Goal: Task Accomplishment & Management: Manage account settings

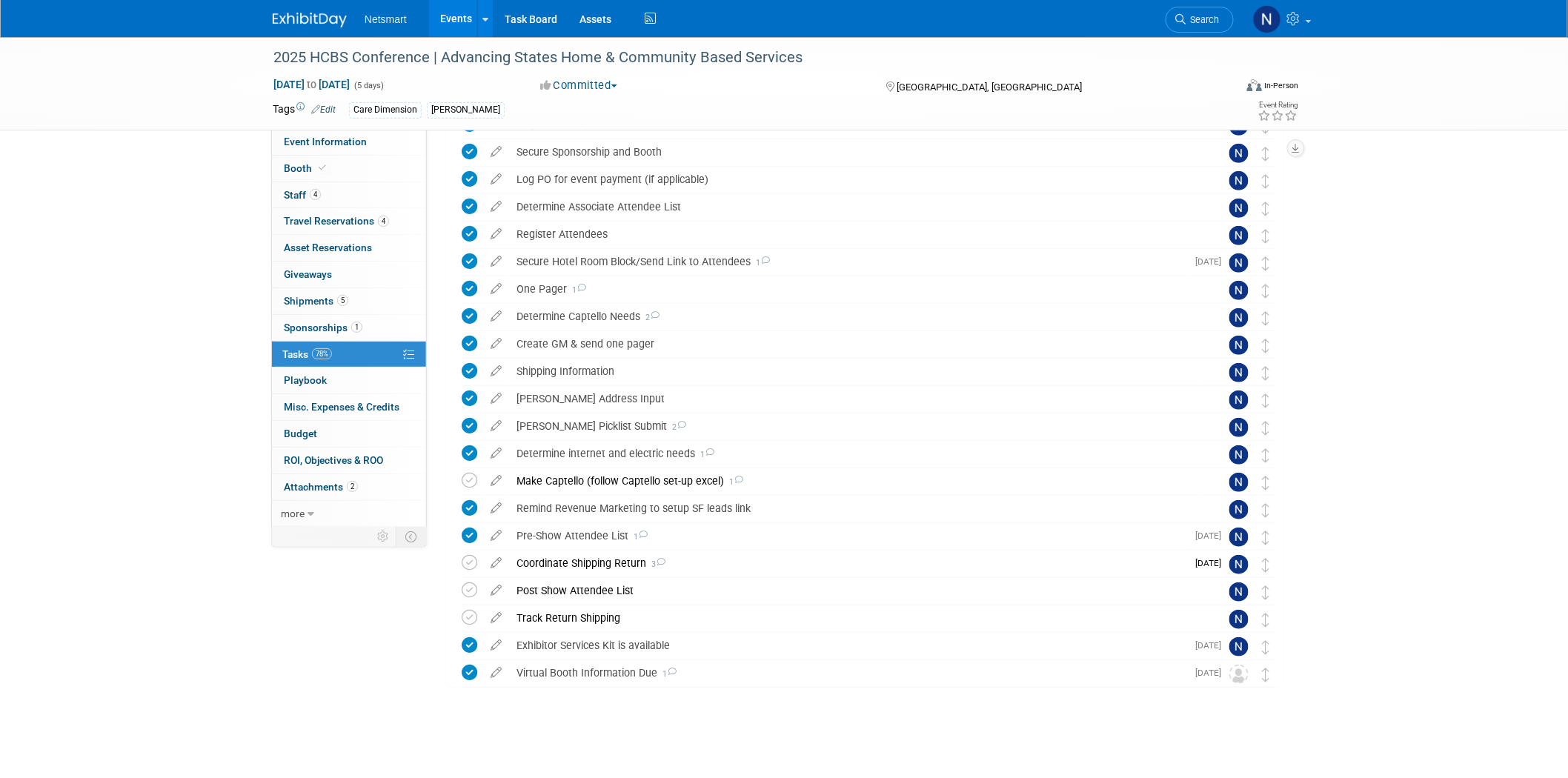
click at [86, 598] on div "2025 HCBS Conference | Advancing States Home & Community Based Services [DATE] …" at bounding box center [784, 285] width 1568 height 985
click at [642, 482] on div "Make Captello (follow Captello set-up excel) 1" at bounding box center [855, 481] width 690 height 26
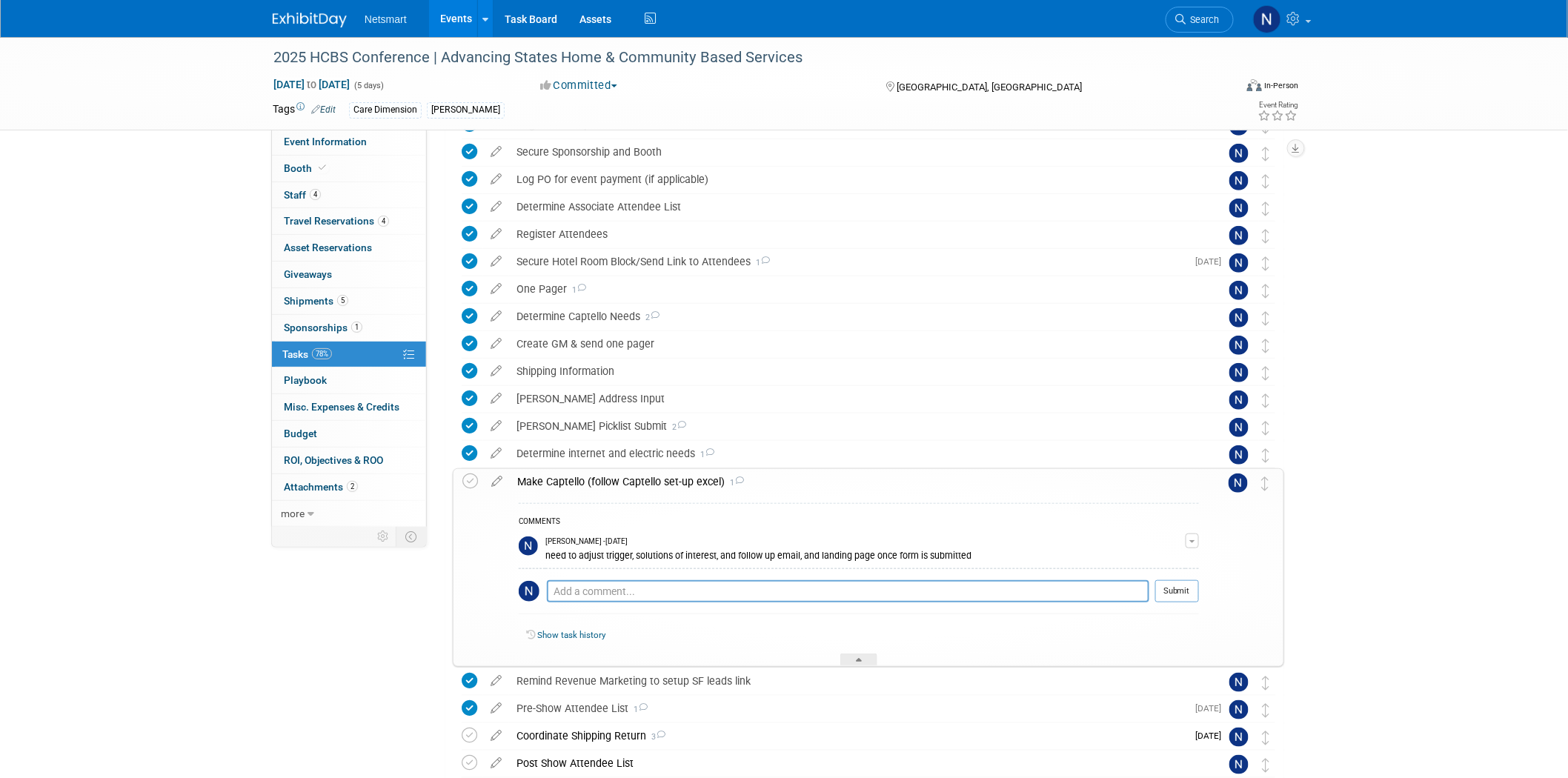
click at [642, 482] on div "Make Captello (follow Captello set-up excel) 1" at bounding box center [854, 481] width 689 height 26
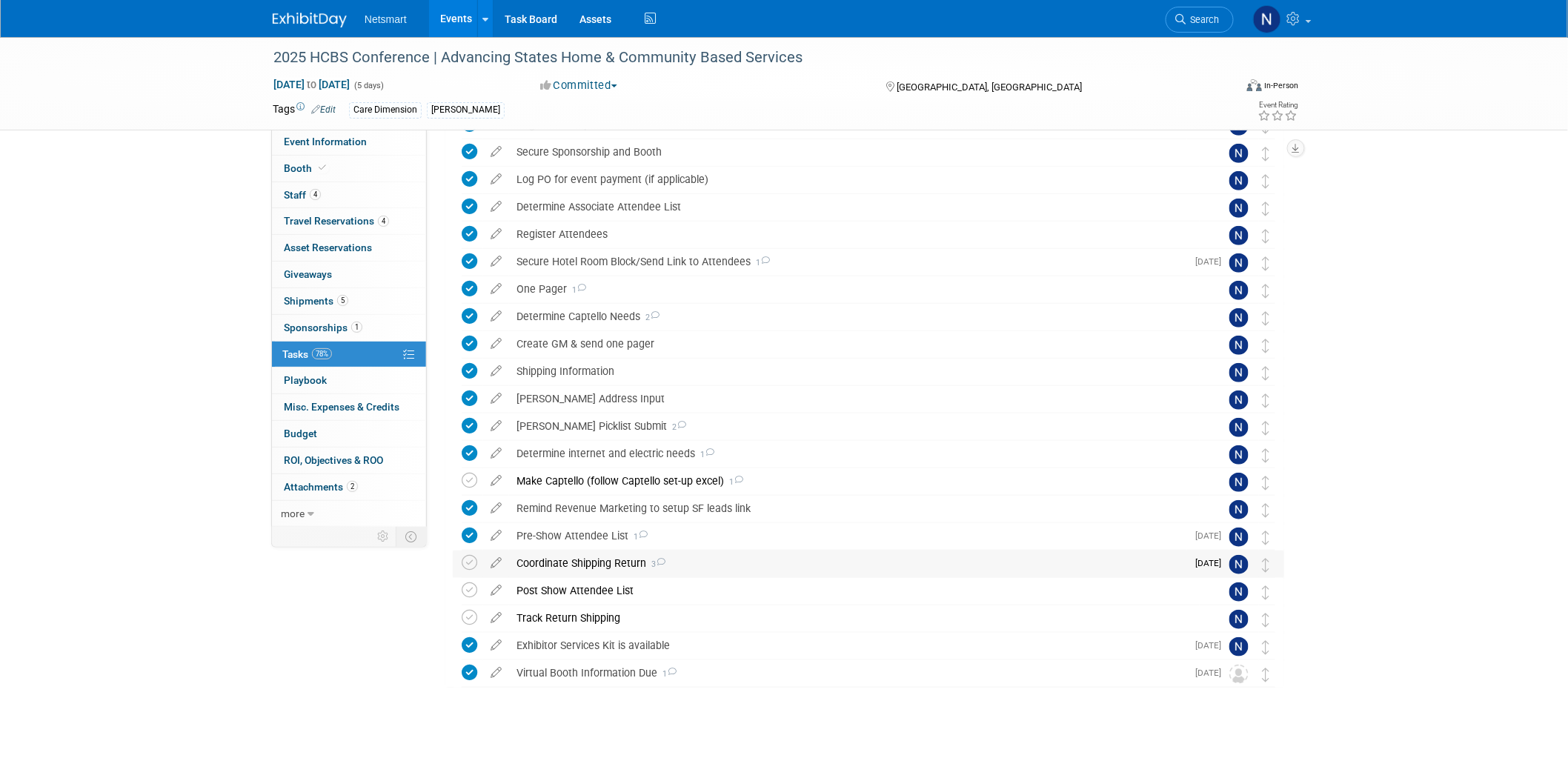
click at [578, 566] on div "Coordinate Shipping Return 3" at bounding box center [848, 563] width 678 height 26
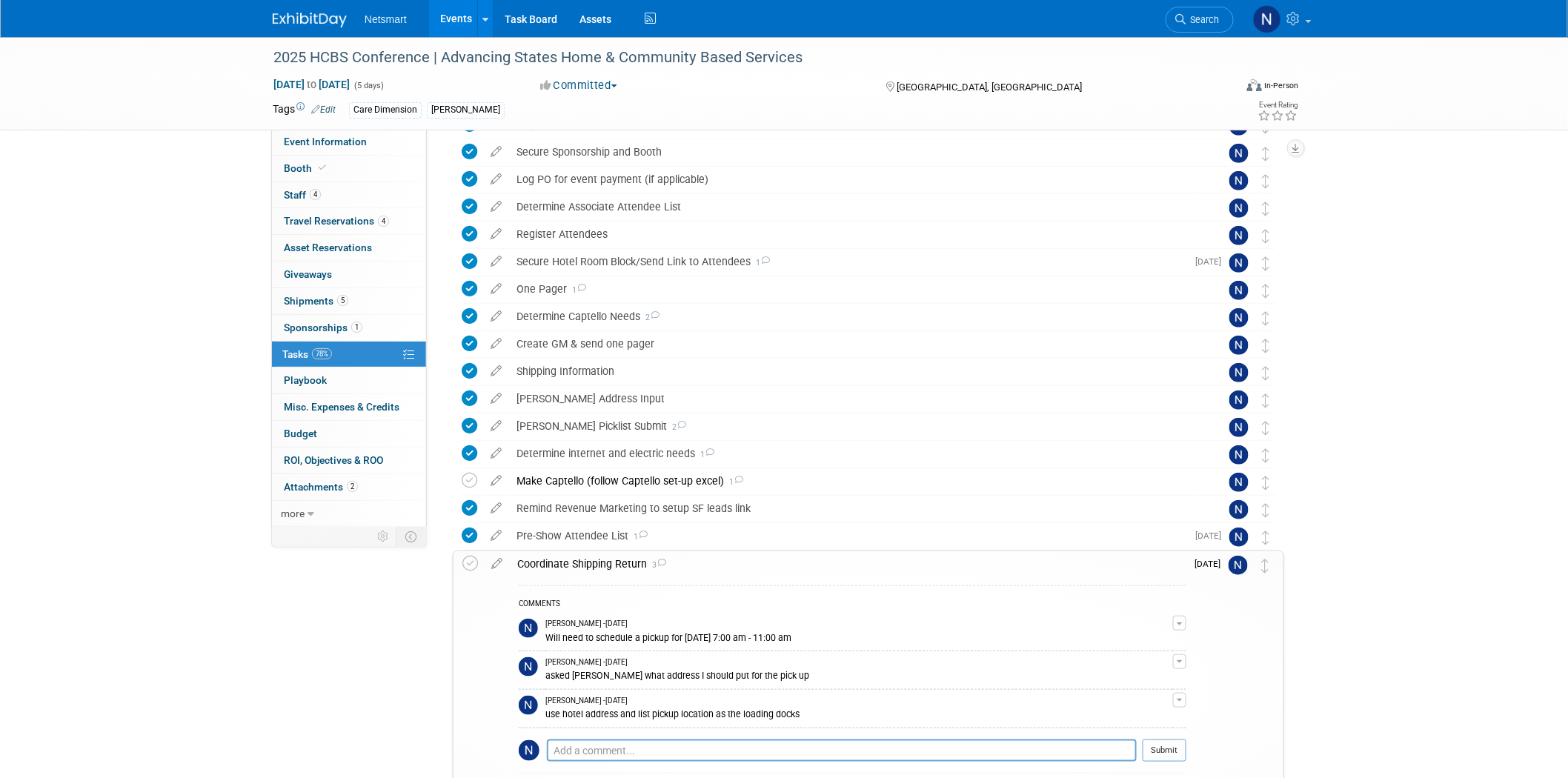
click at [578, 566] on div "Coordinate Shipping Return 3" at bounding box center [847, 564] width 676 height 26
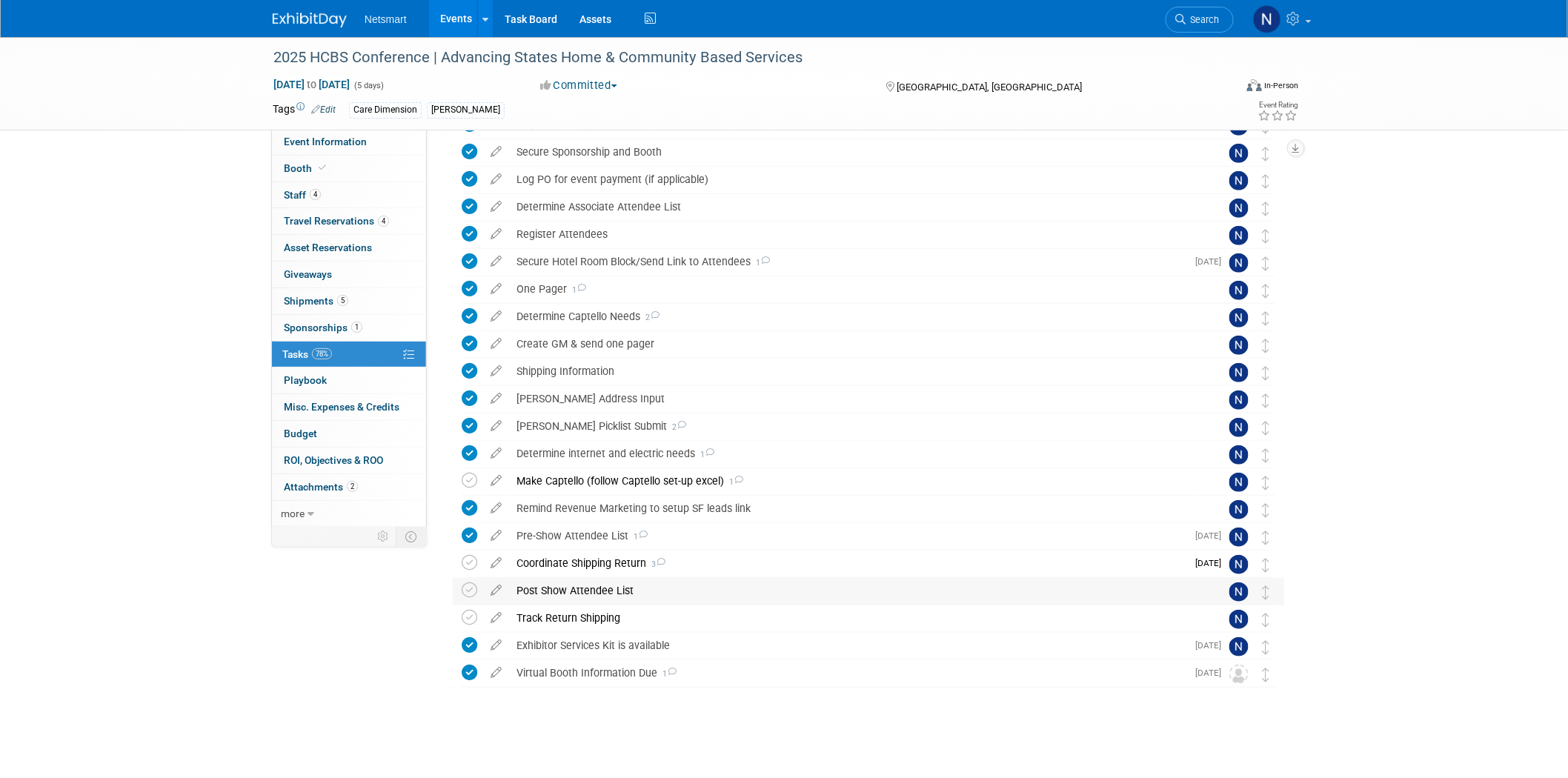
click at [571, 593] on div "Post Show Attendee List" at bounding box center [855, 591] width 690 height 26
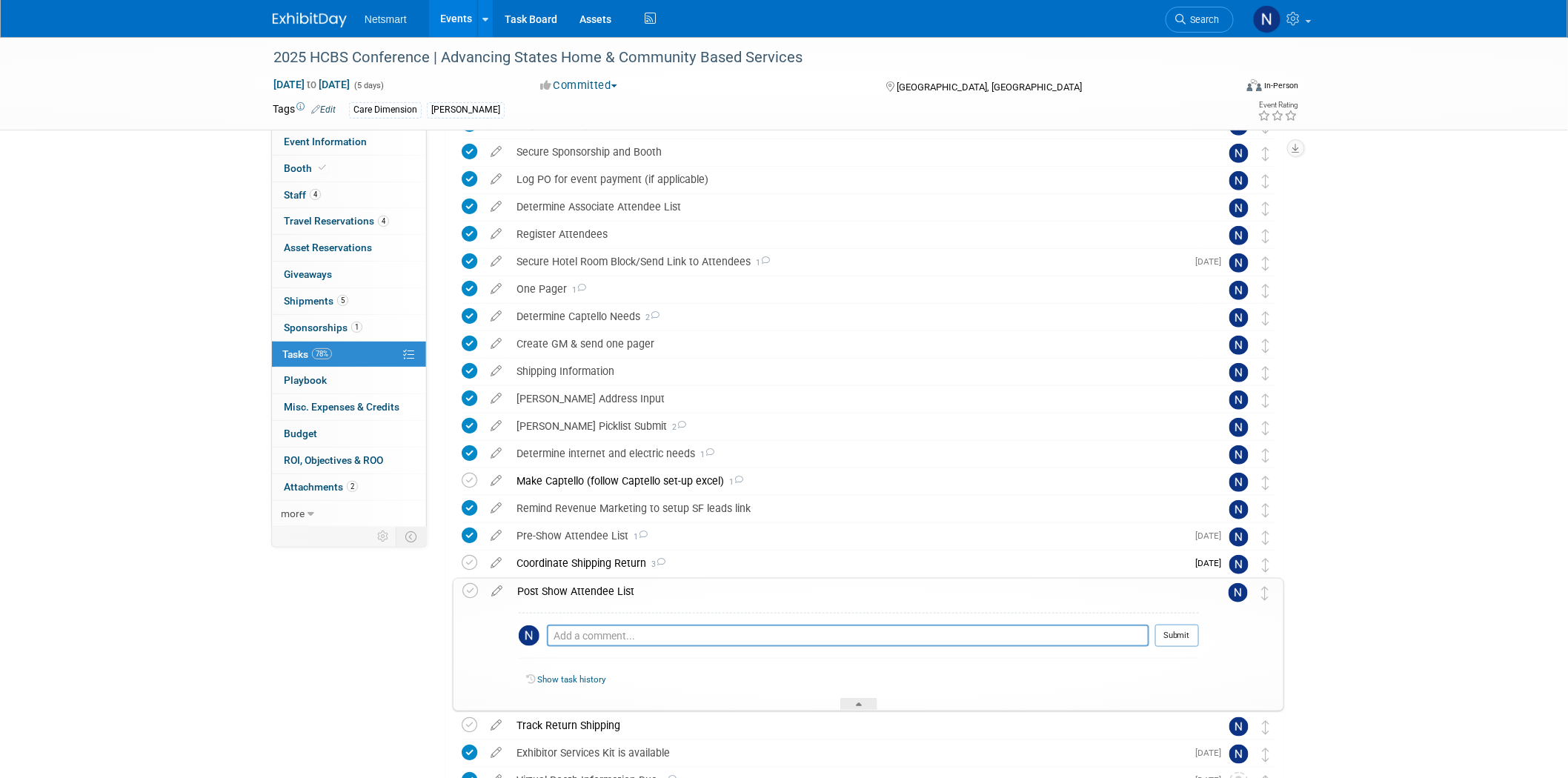
click at [571, 593] on div "Post Show Attendee List" at bounding box center [854, 591] width 689 height 26
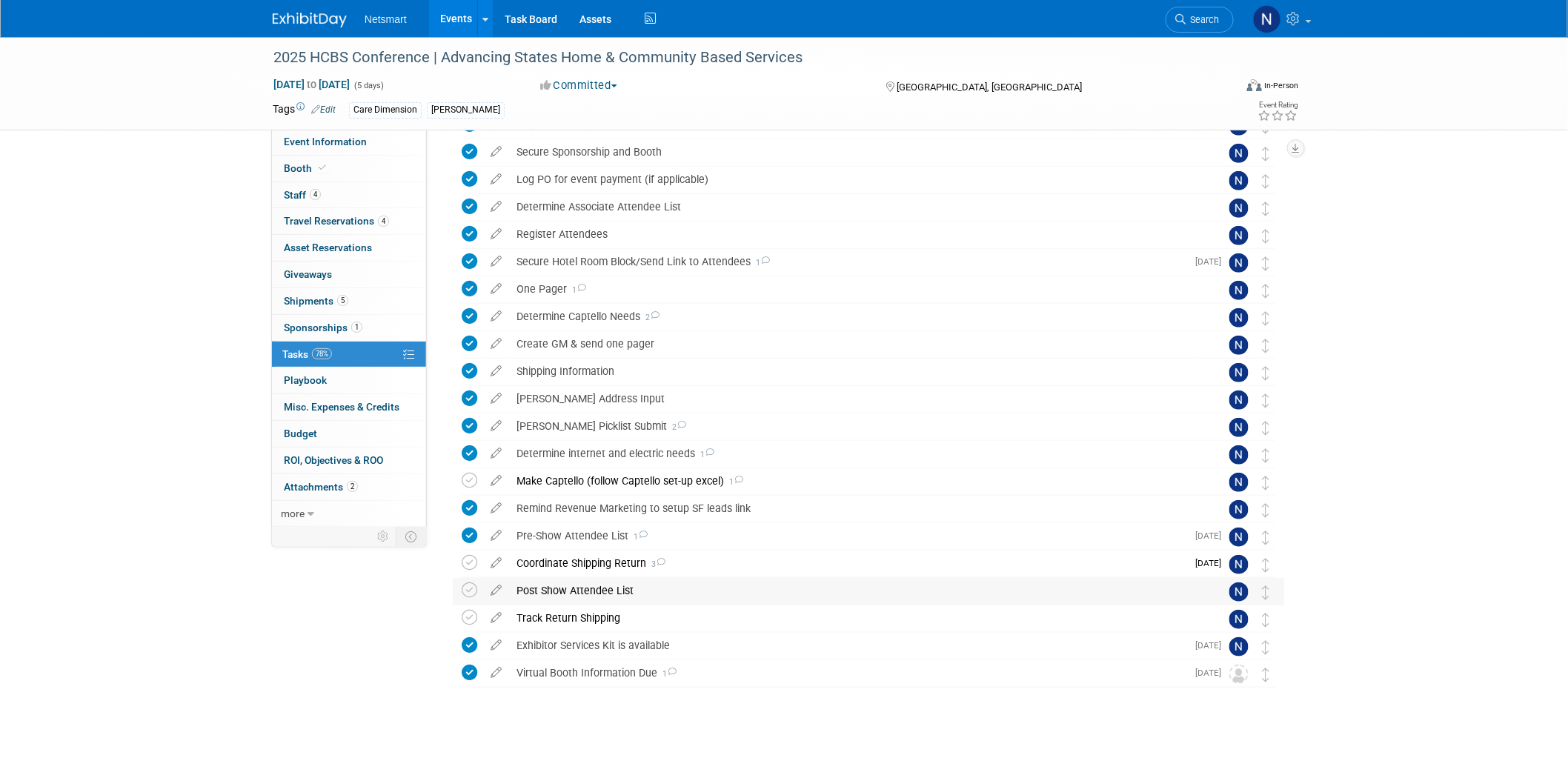
scroll to position [162, 0]
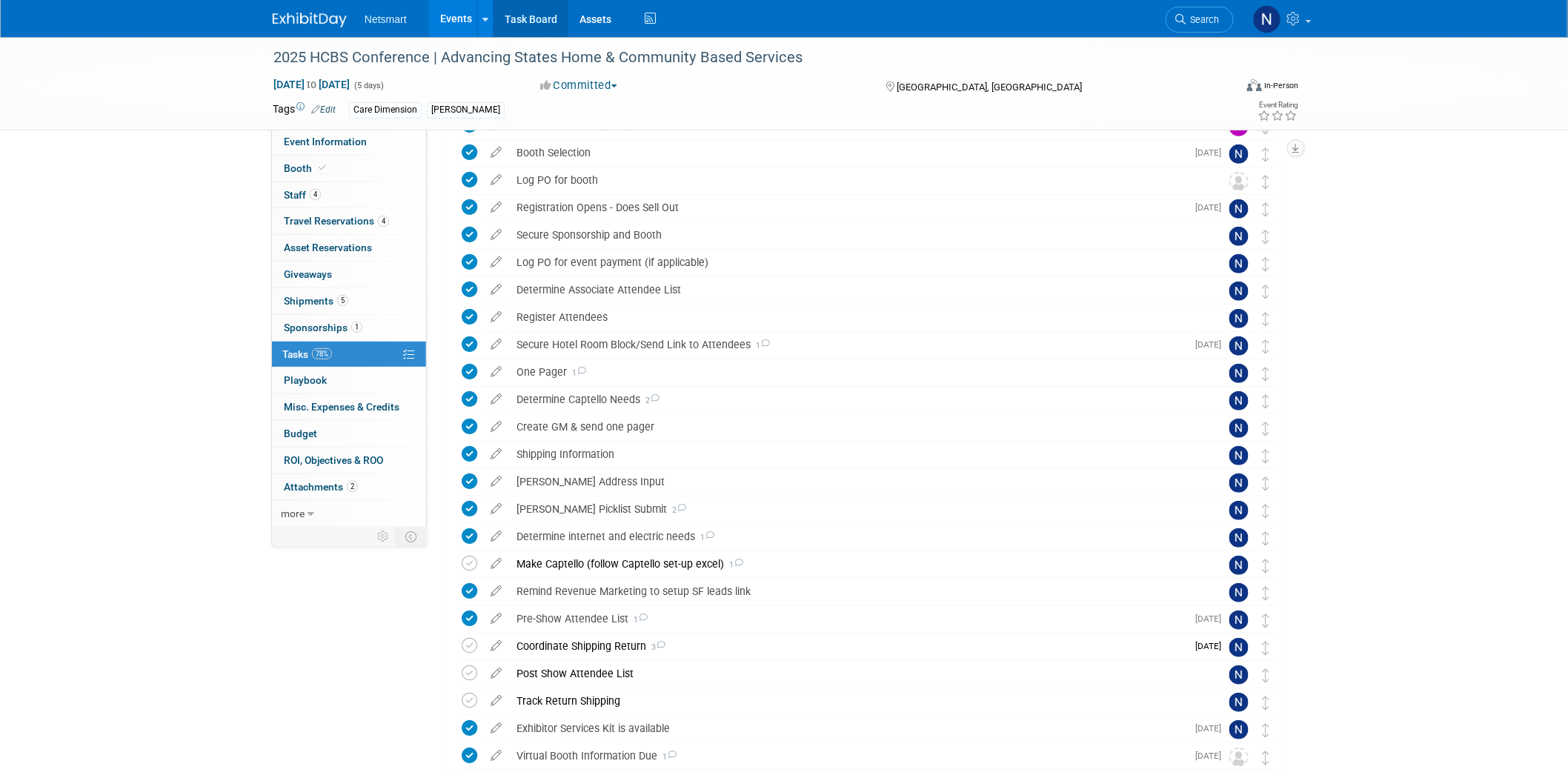
click at [530, 17] on link "Task Board" at bounding box center [531, 19] width 75 height 37
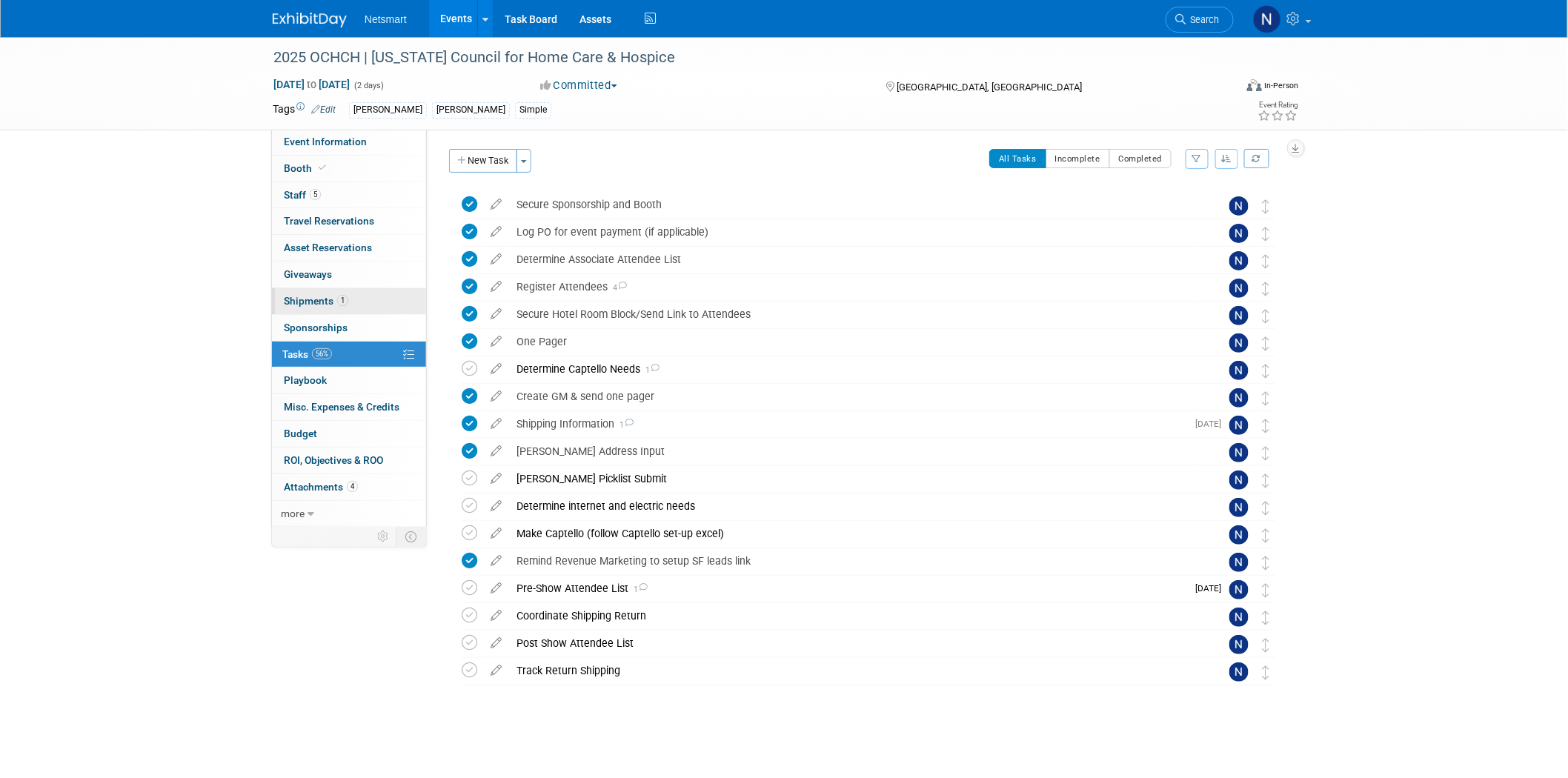
click at [345, 304] on span "1" at bounding box center [342, 300] width 11 height 11
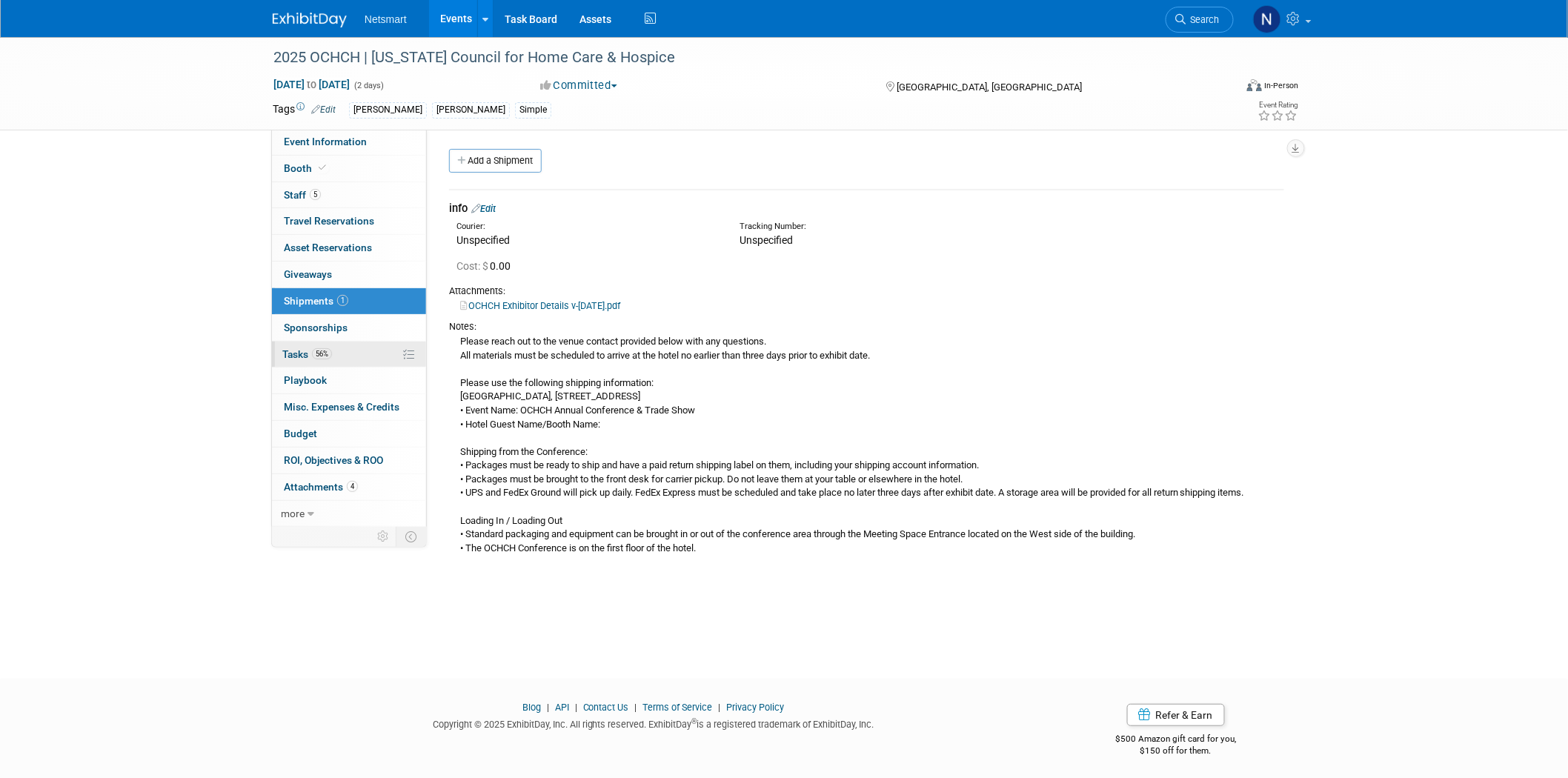
click at [326, 360] on span "56%" at bounding box center [322, 353] width 20 height 11
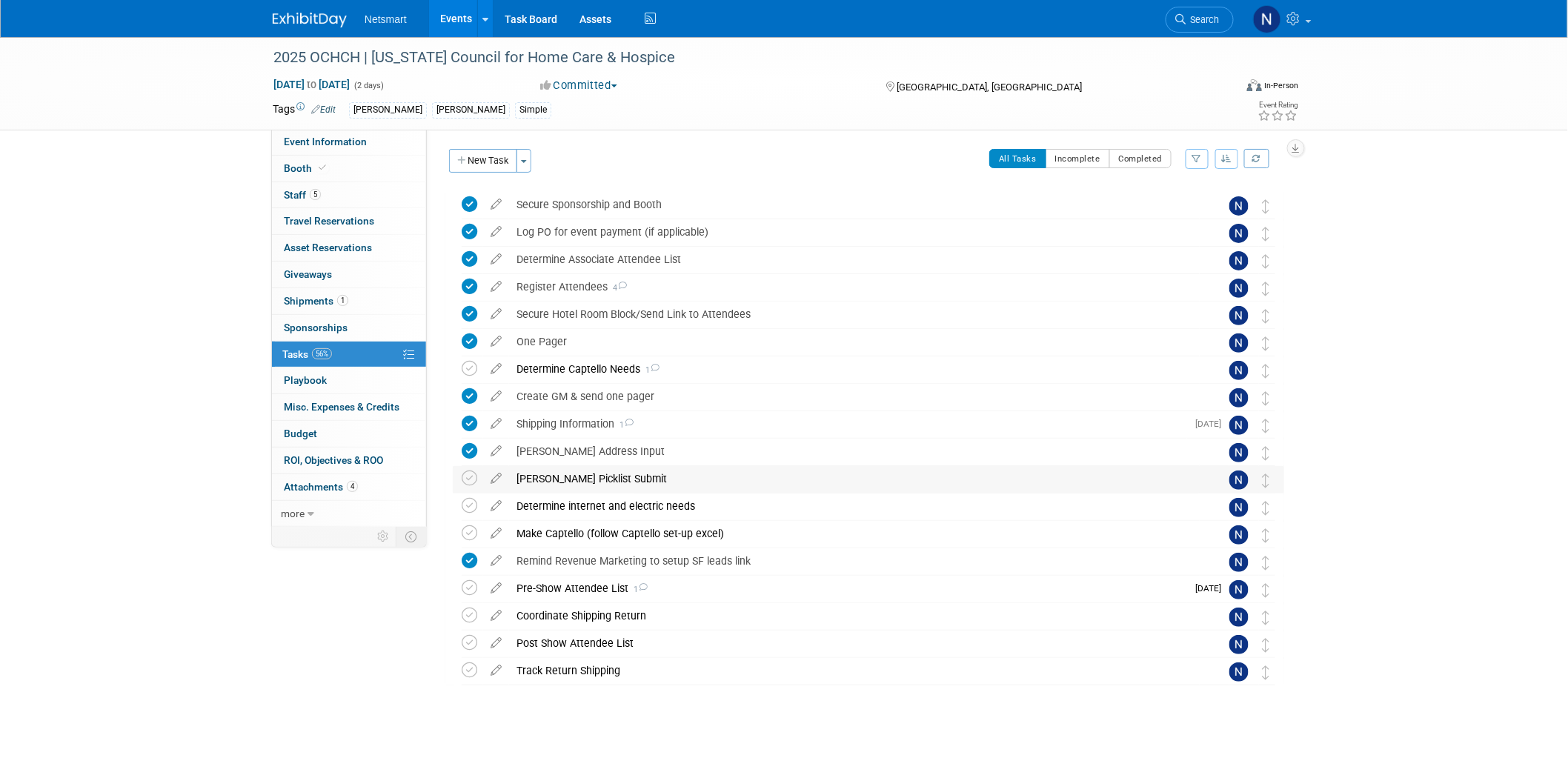
click at [589, 481] on div "[PERSON_NAME] Picklist Submit" at bounding box center [855, 479] width 690 height 26
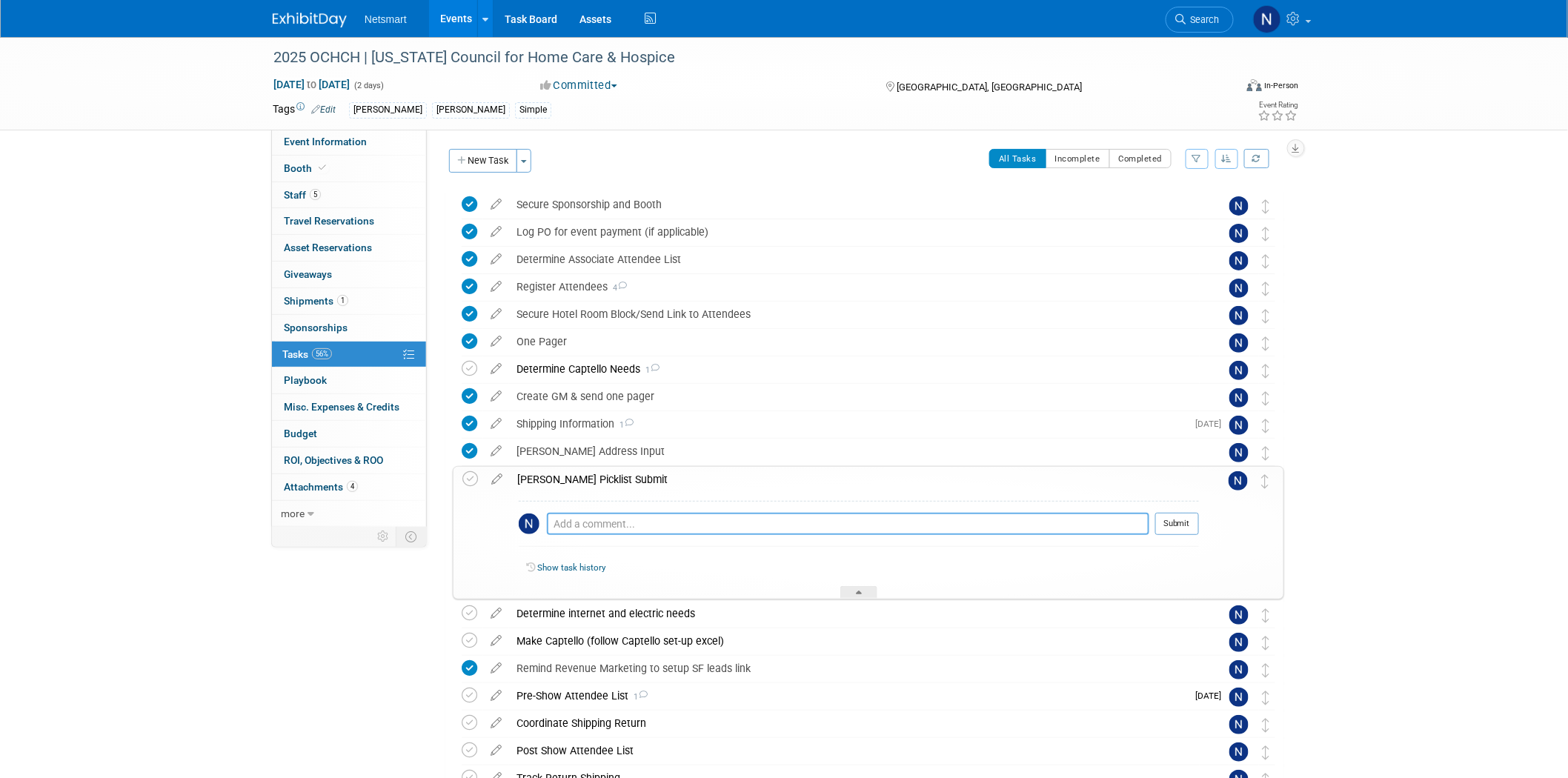
click at [594, 517] on textarea at bounding box center [848, 524] width 602 height 22
type textarea "derse picklist is good just need to add new banner stand and table top"
click at [1181, 526] on button "Submit" at bounding box center [1176, 524] width 43 height 22
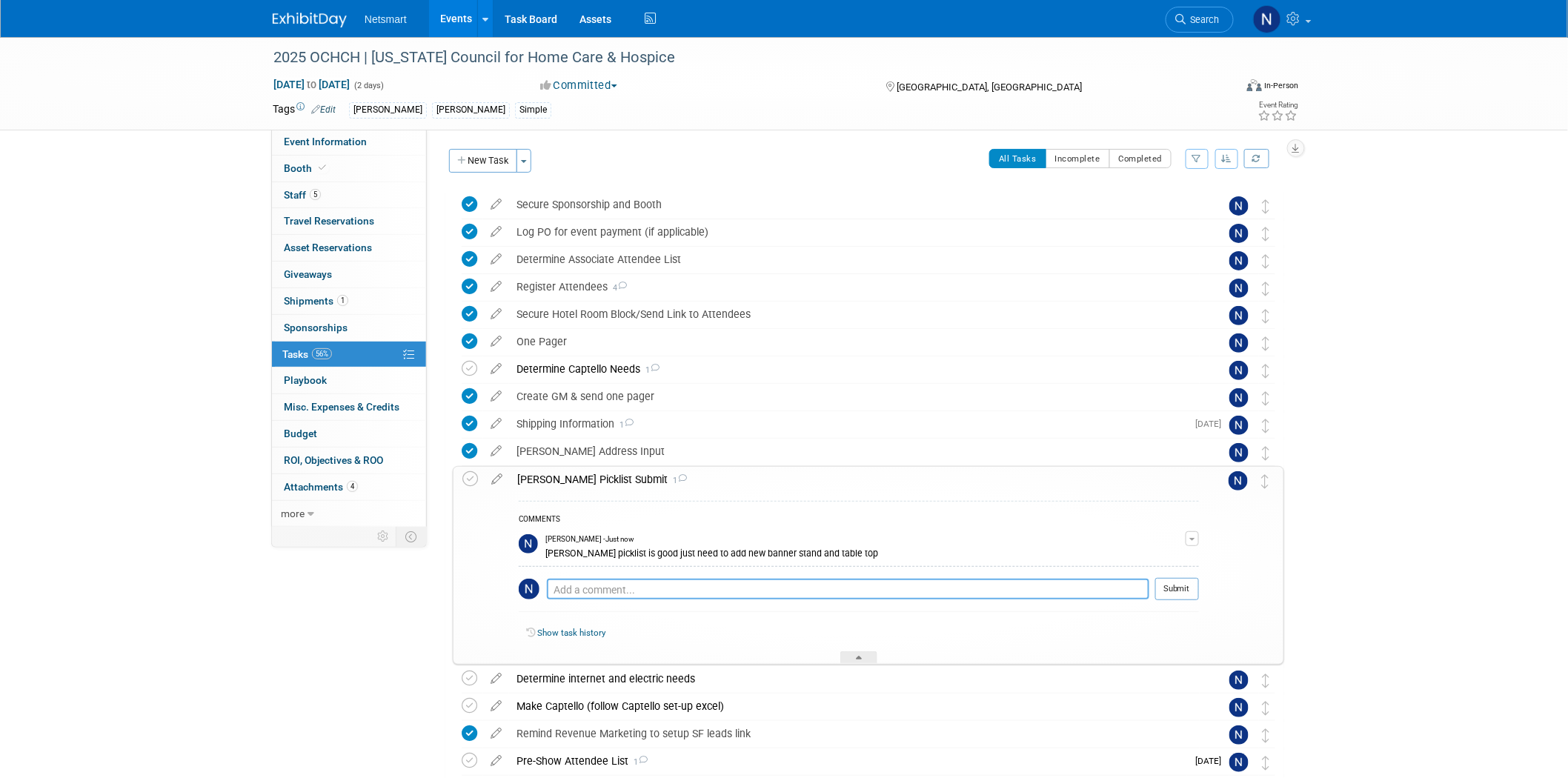
drag, startPoint x: 683, startPoint y: 588, endPoint x: 728, endPoint y: 561, distance: 52.5
click at [683, 588] on textarea at bounding box center [848, 588] width 602 height 20
click at [728, 561] on td "Nina Finn - Just now derse picklist is good just need to add new banner stand a…" at bounding box center [865, 547] width 640 height 37
click at [1190, 538] on span "button" at bounding box center [1191, 539] width 6 height 3
click at [1128, 560] on link "Edit Comment" at bounding box center [1139, 559] width 117 height 20
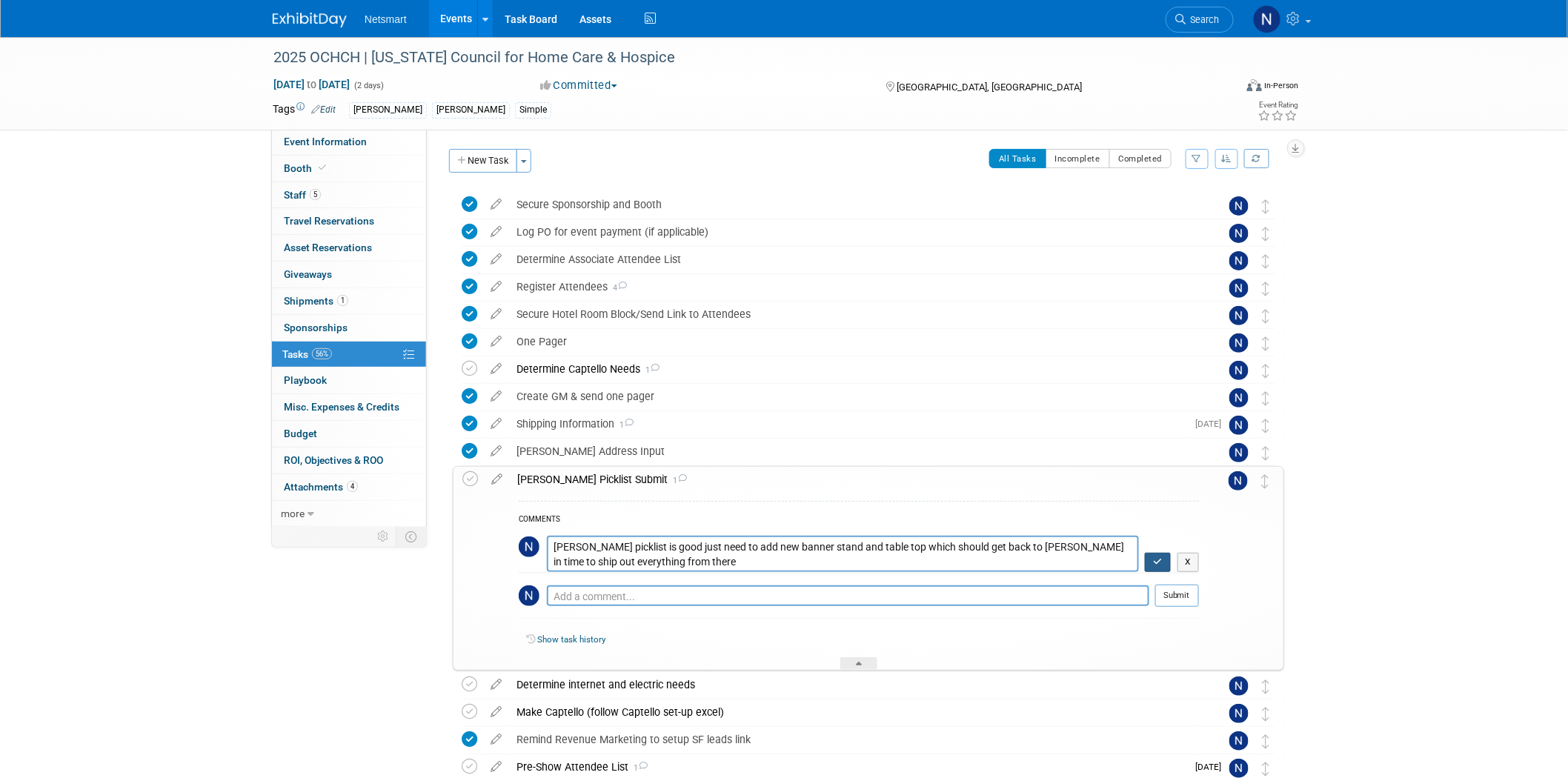
type textarea "derse picklist is good just need to add new banner stand and table top which sh…"
click at [1153, 557] on icon "button" at bounding box center [1157, 561] width 9 height 9
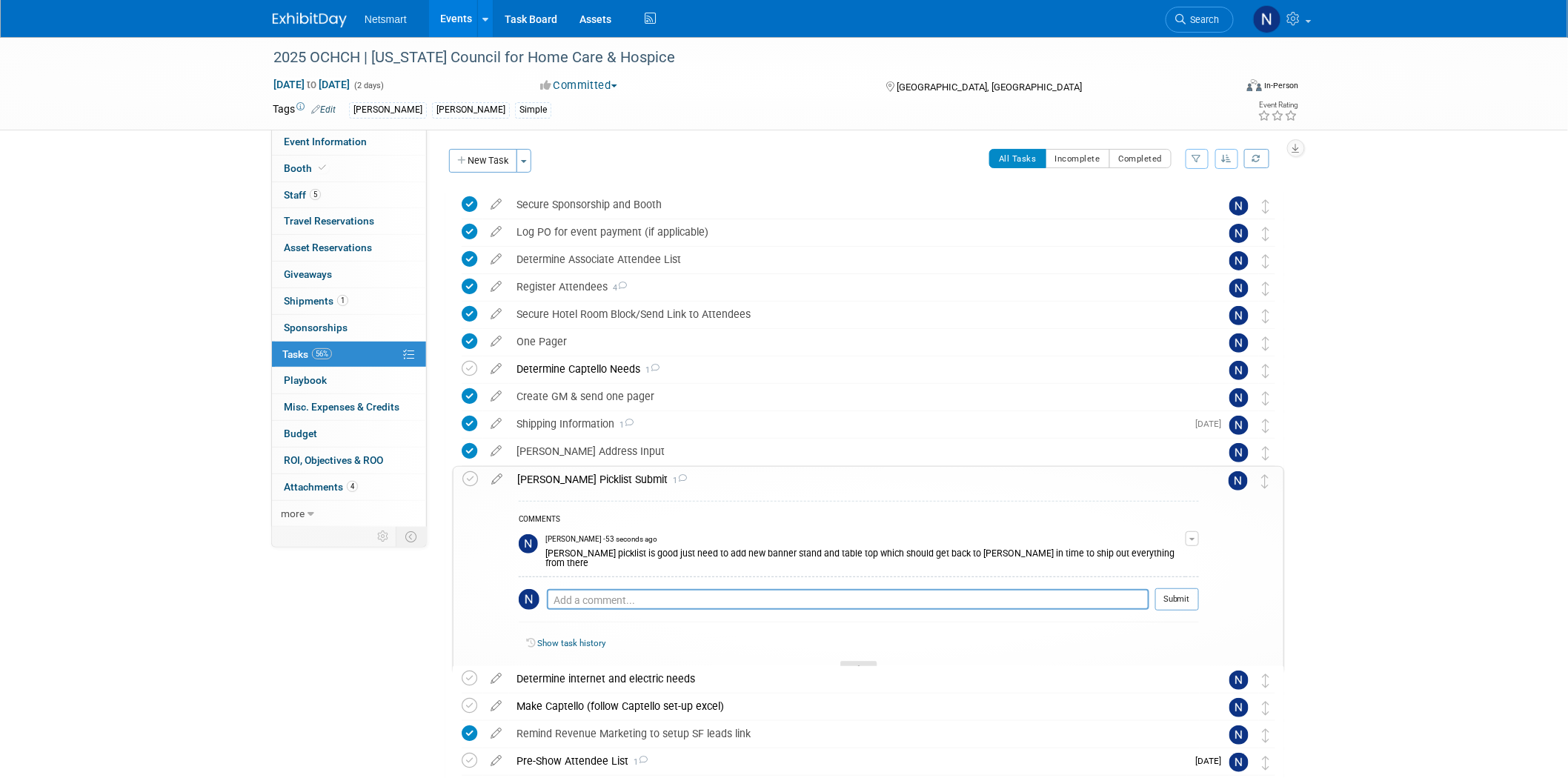
click at [860, 661] on div at bounding box center [859, 667] width 37 height 13
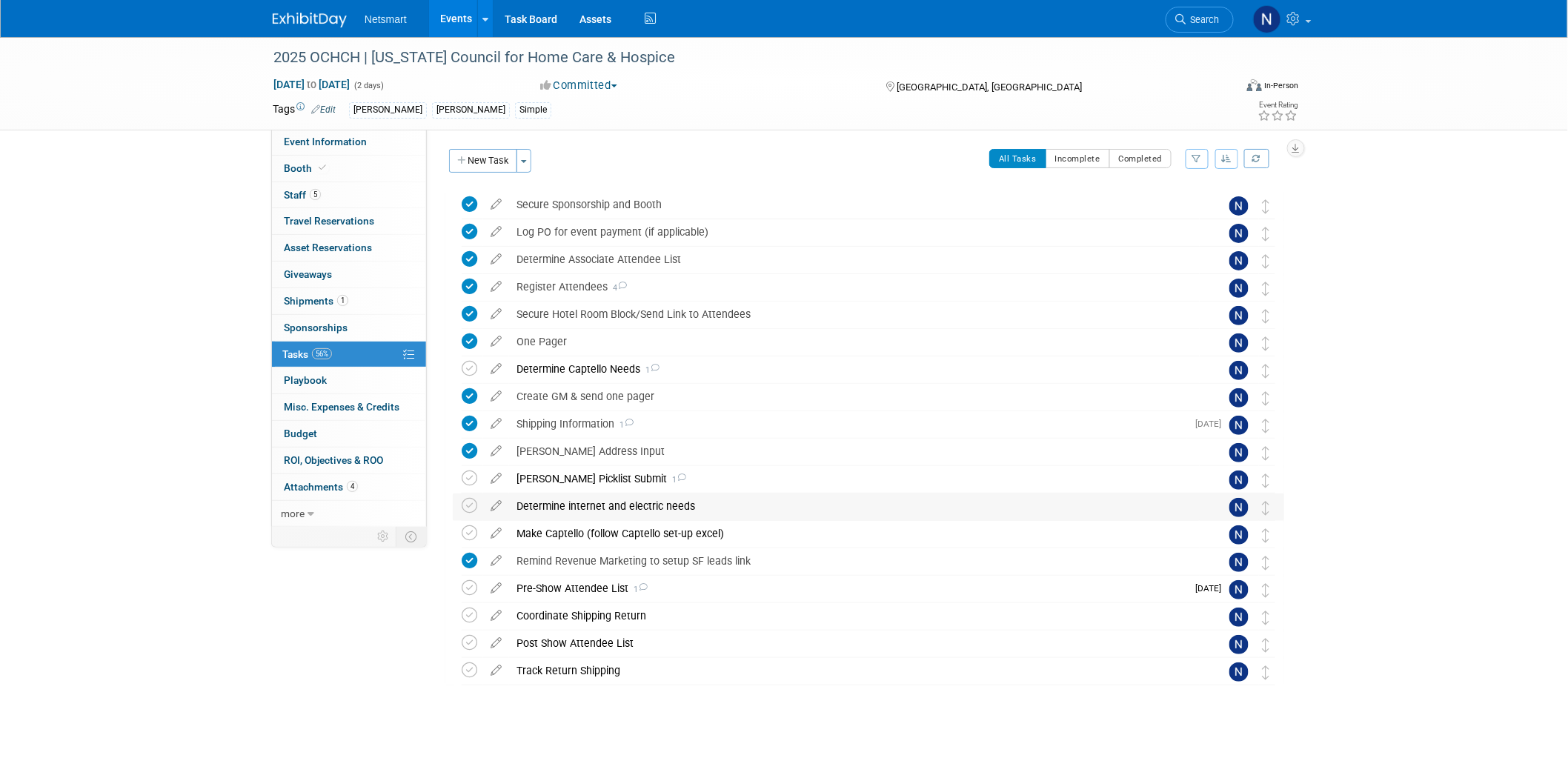
click at [605, 506] on div "Determine internet and electric needs" at bounding box center [855, 506] width 690 height 26
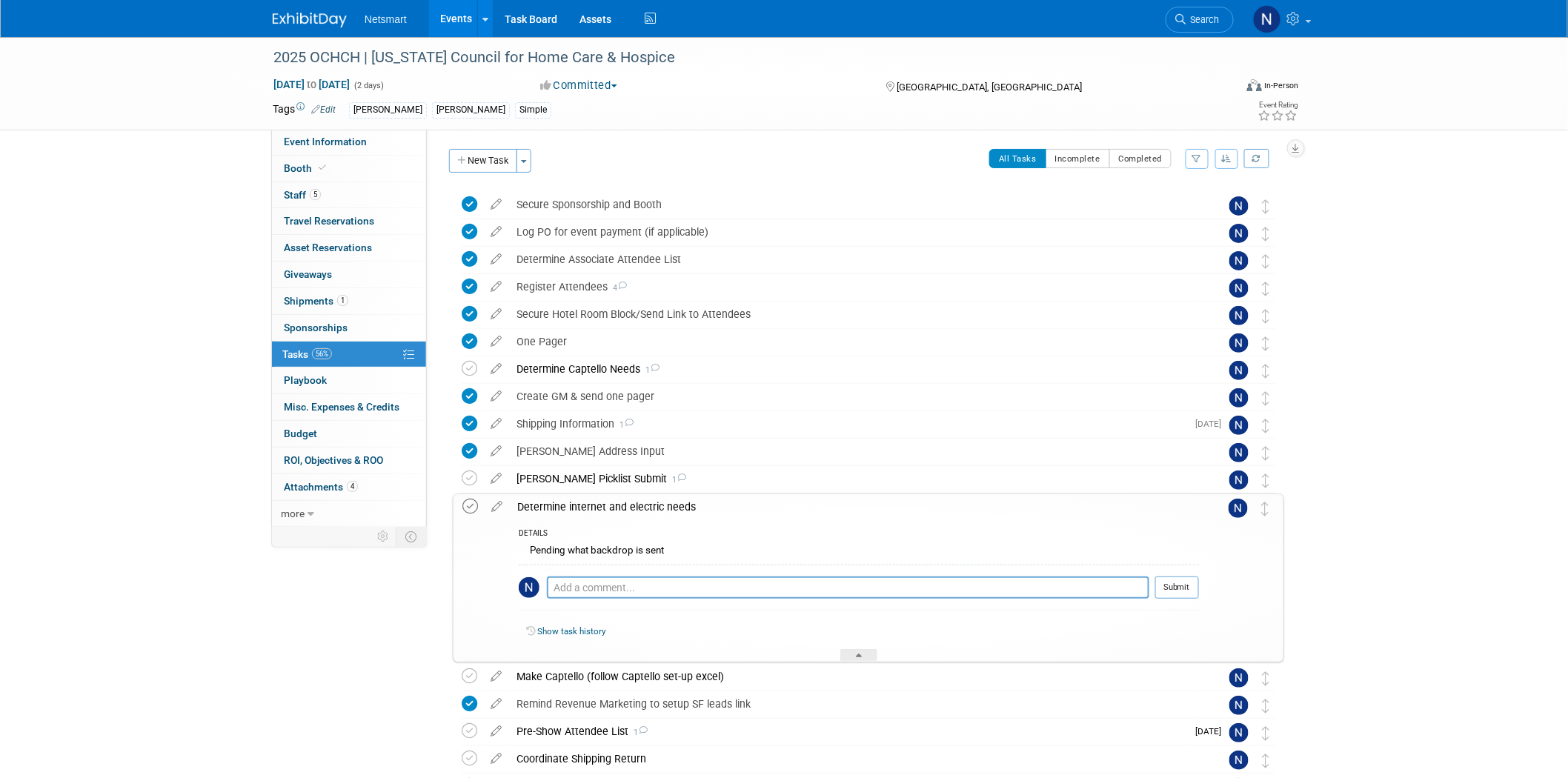
click at [469, 508] on icon at bounding box center [470, 506] width 15 height 15
click at [863, 656] on div at bounding box center [859, 655] width 37 height 13
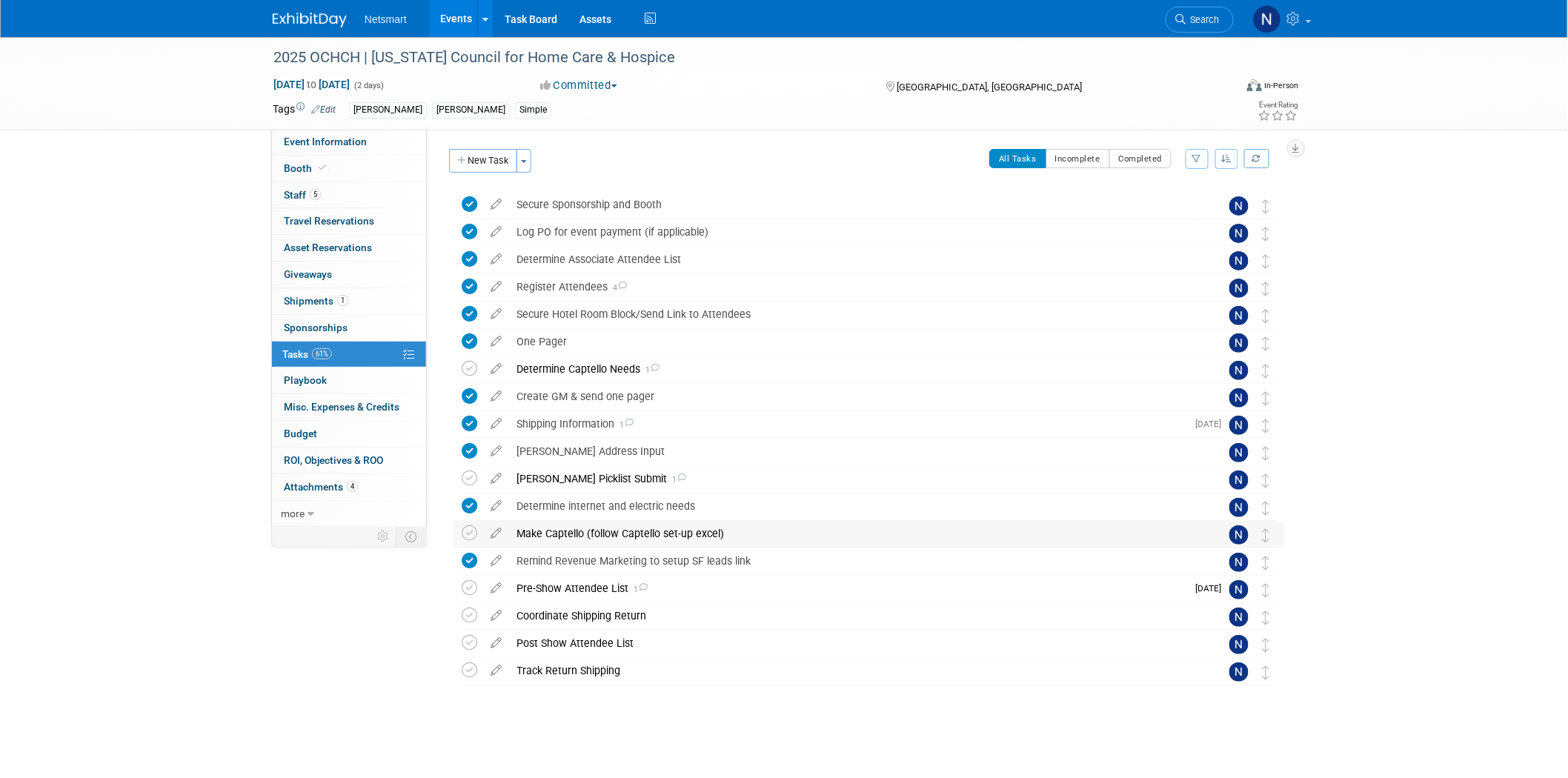
click at [633, 537] on div "Make Captello (follow Captello set-up excel)" at bounding box center [855, 533] width 690 height 26
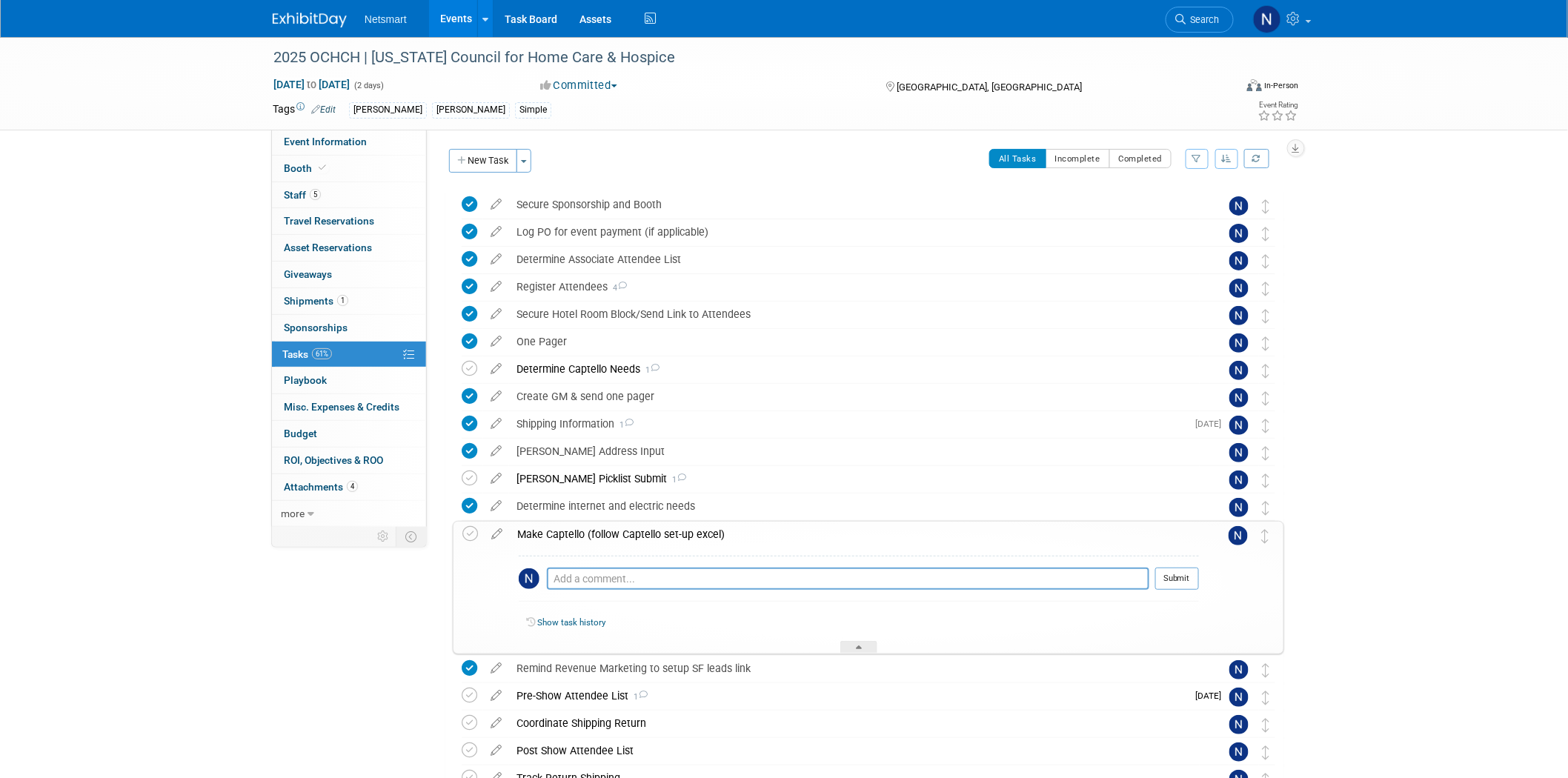
click at [1189, 12] on link "Search" at bounding box center [1199, 20] width 68 height 26
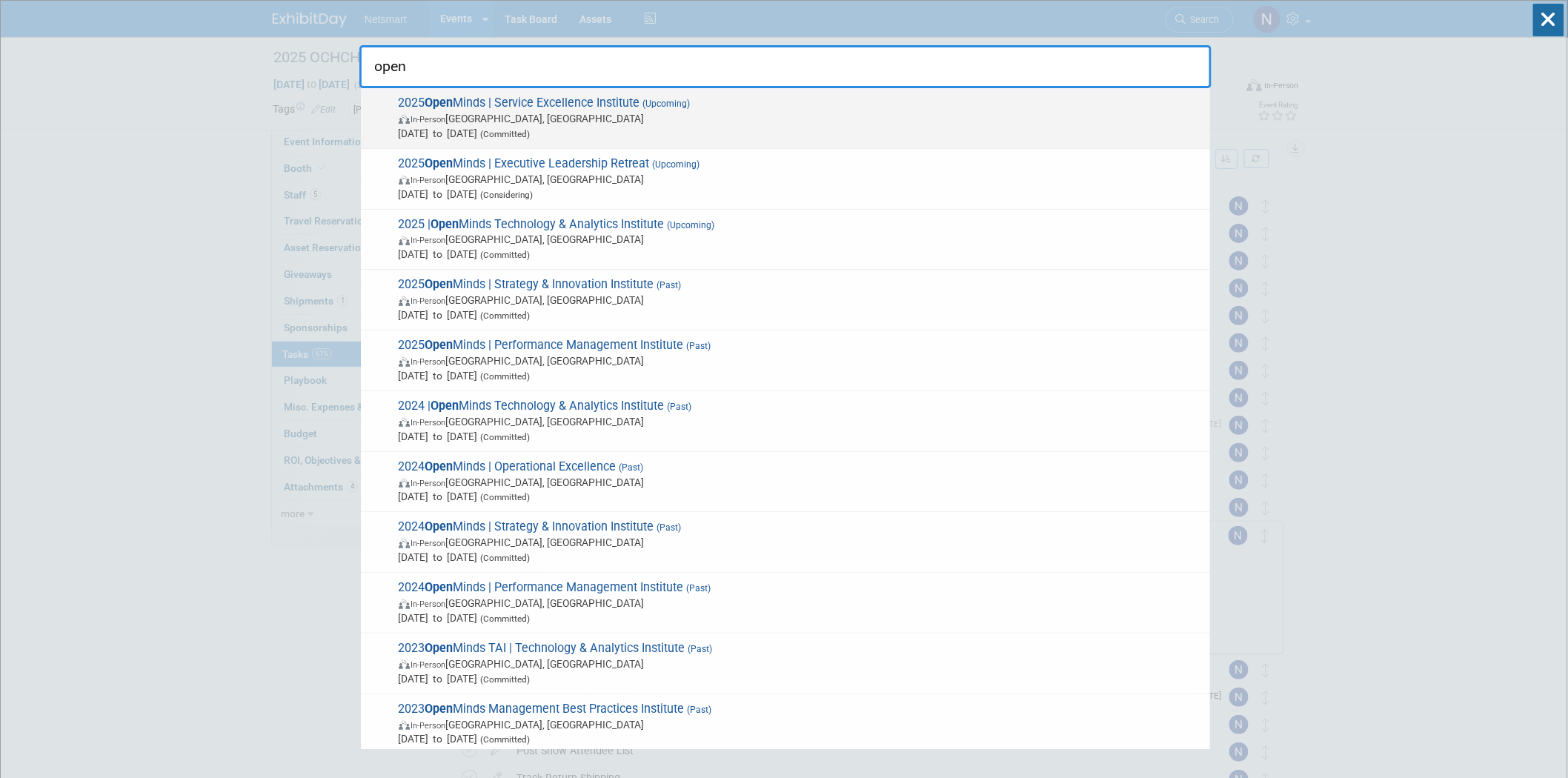
type input "open"
click at [503, 122] on span "In-Person Long Beach, CA" at bounding box center [800, 118] width 804 height 14
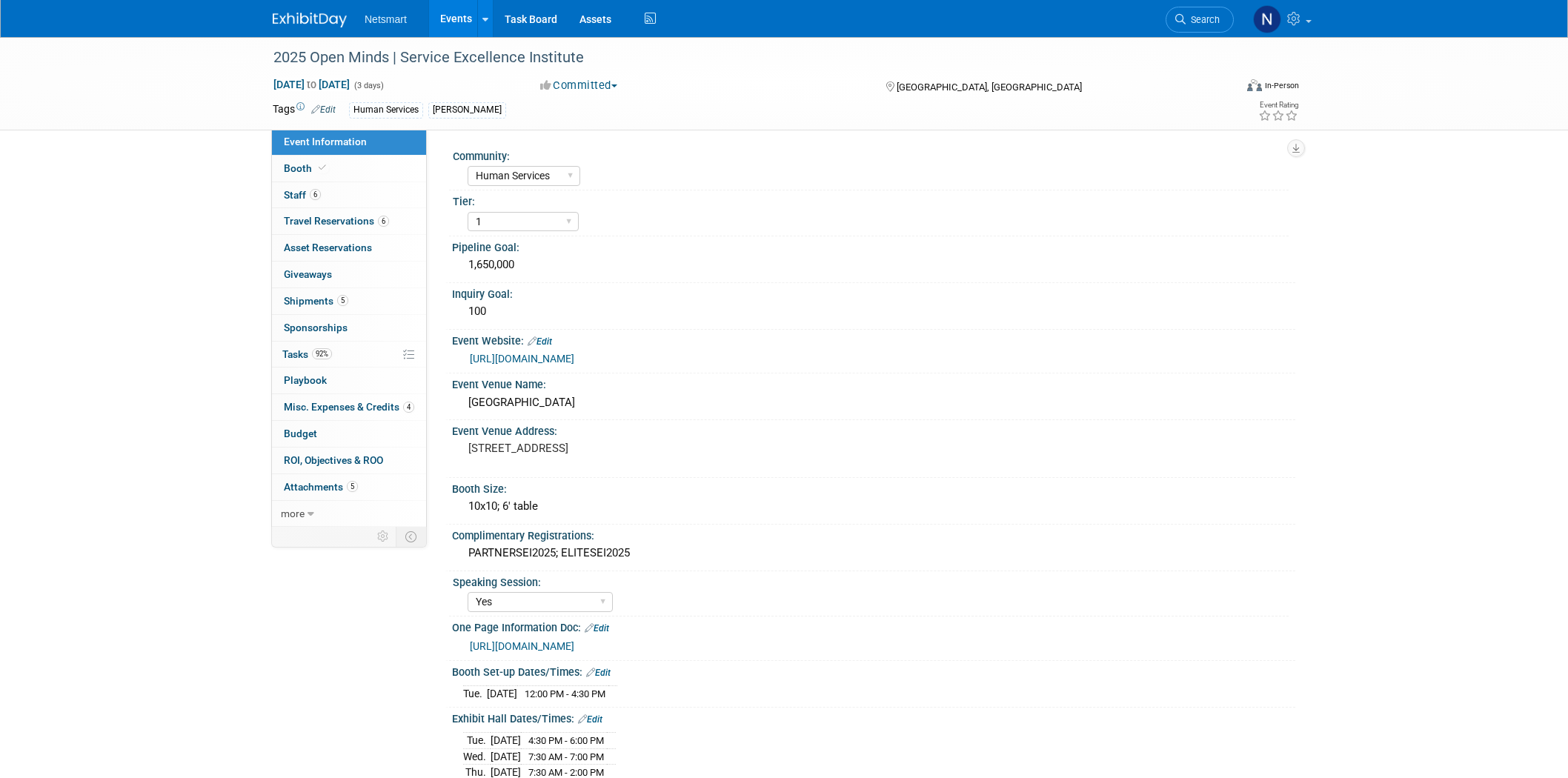
select select "Human Services"
select select "1"
select select "Yes"
click at [350, 299] on link "5 Shipments 5" at bounding box center [349, 301] width 154 height 26
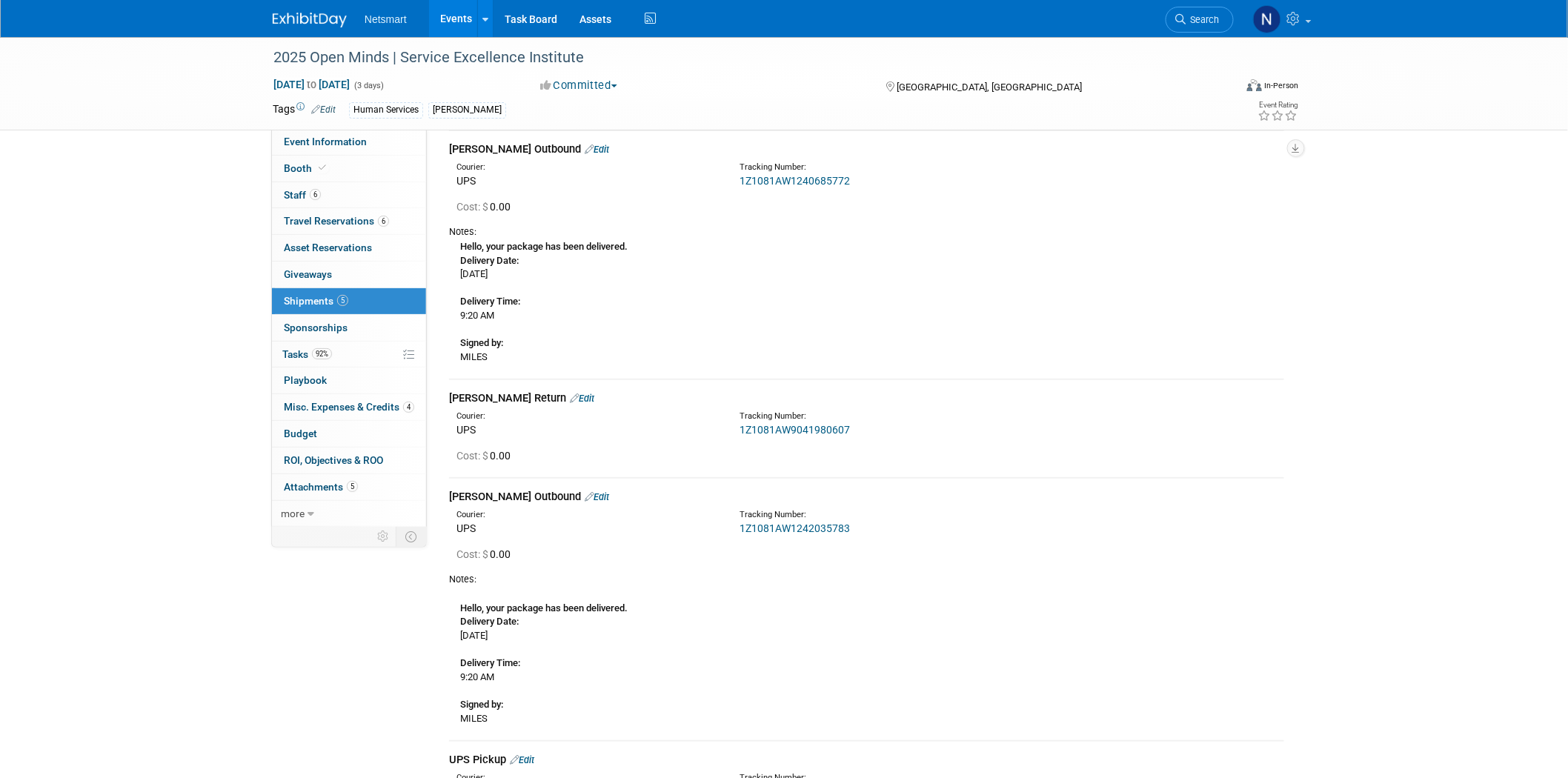
scroll to position [472, 0]
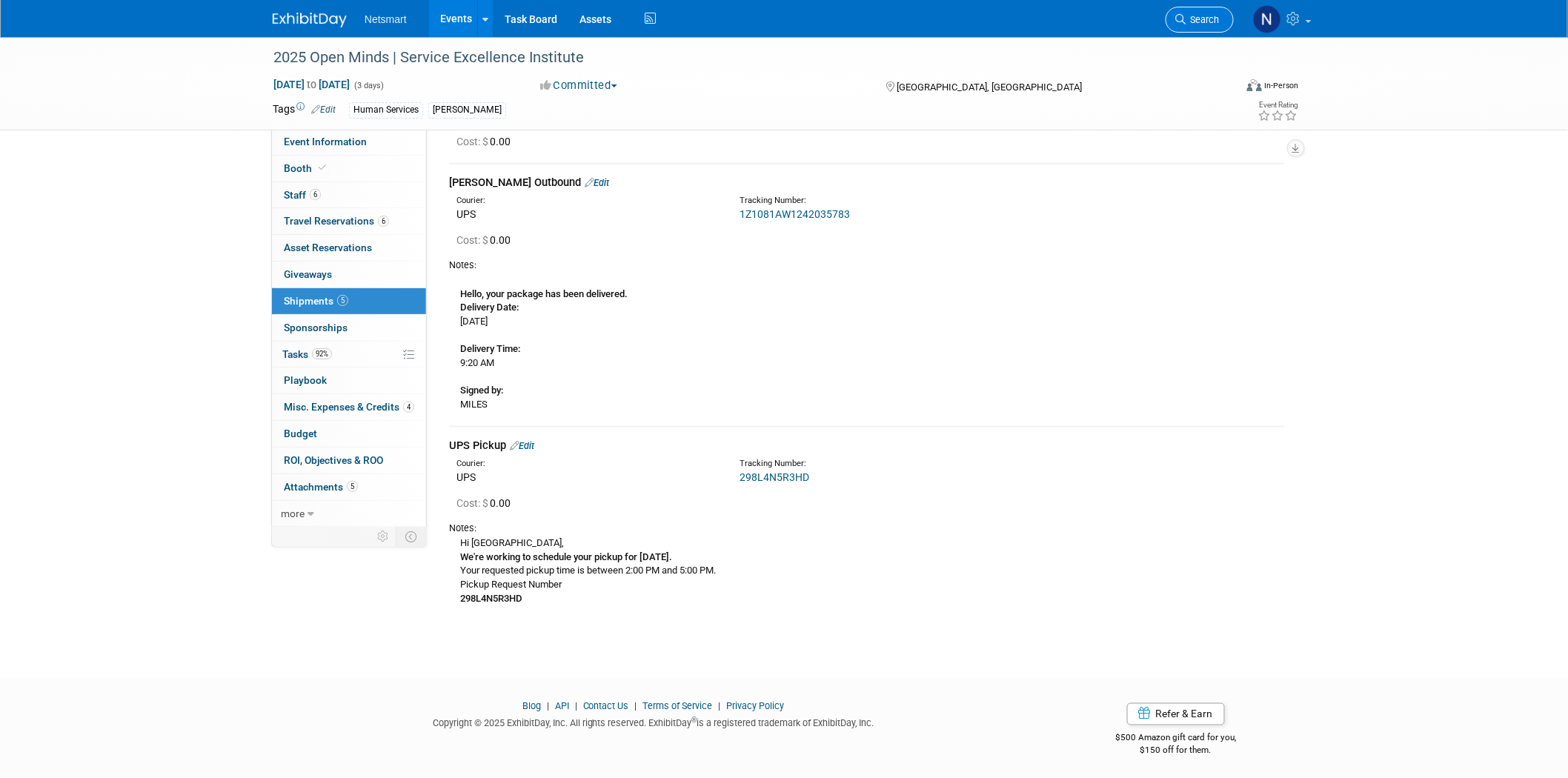
click at [1203, 27] on link "Search" at bounding box center [1199, 20] width 68 height 26
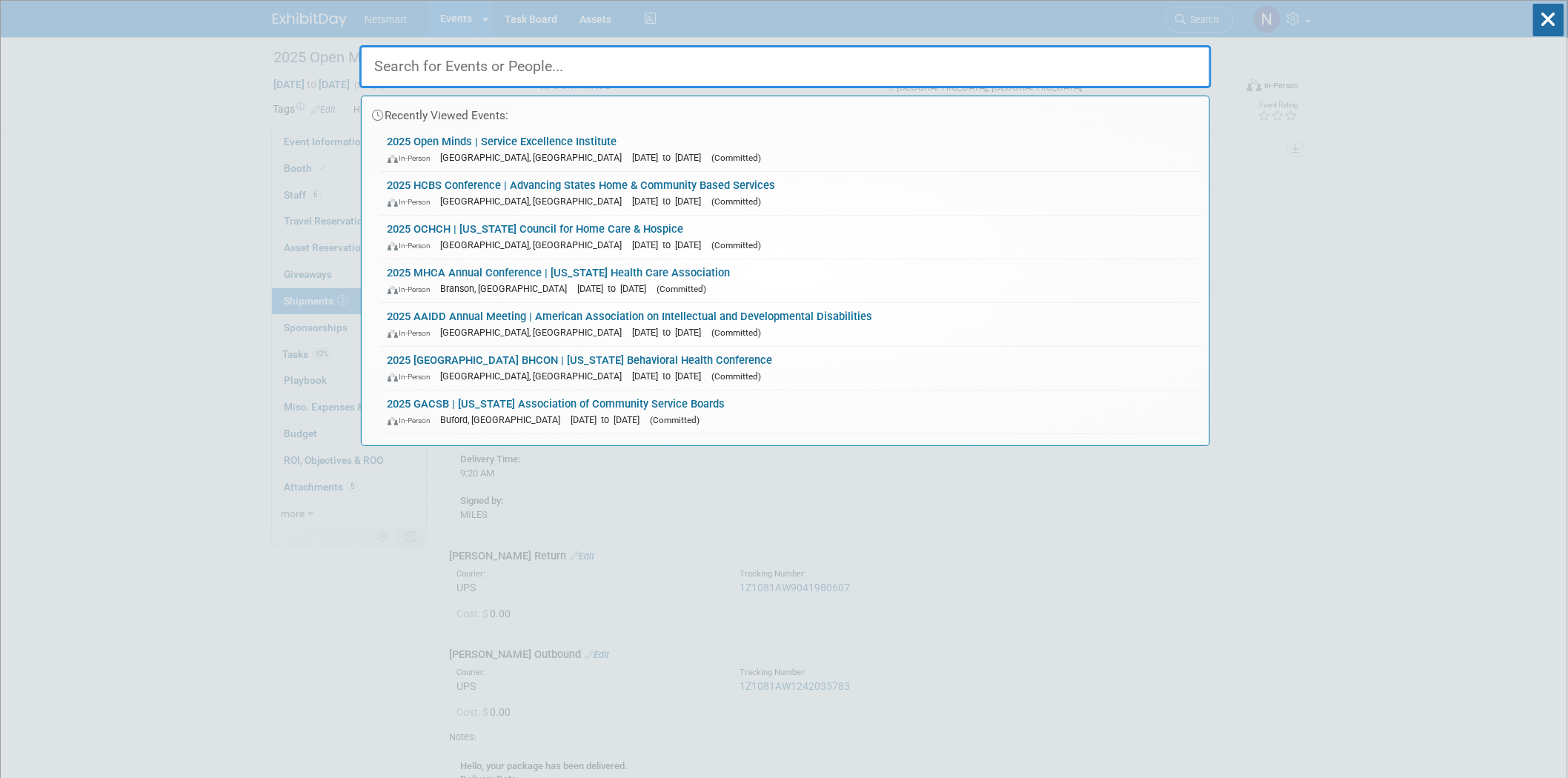
click at [529, 20] on div "Recently Viewed Events: 2025 Open Minds | Service Excellence Institute In-Perso…" at bounding box center [786, 224] width 852 height 446
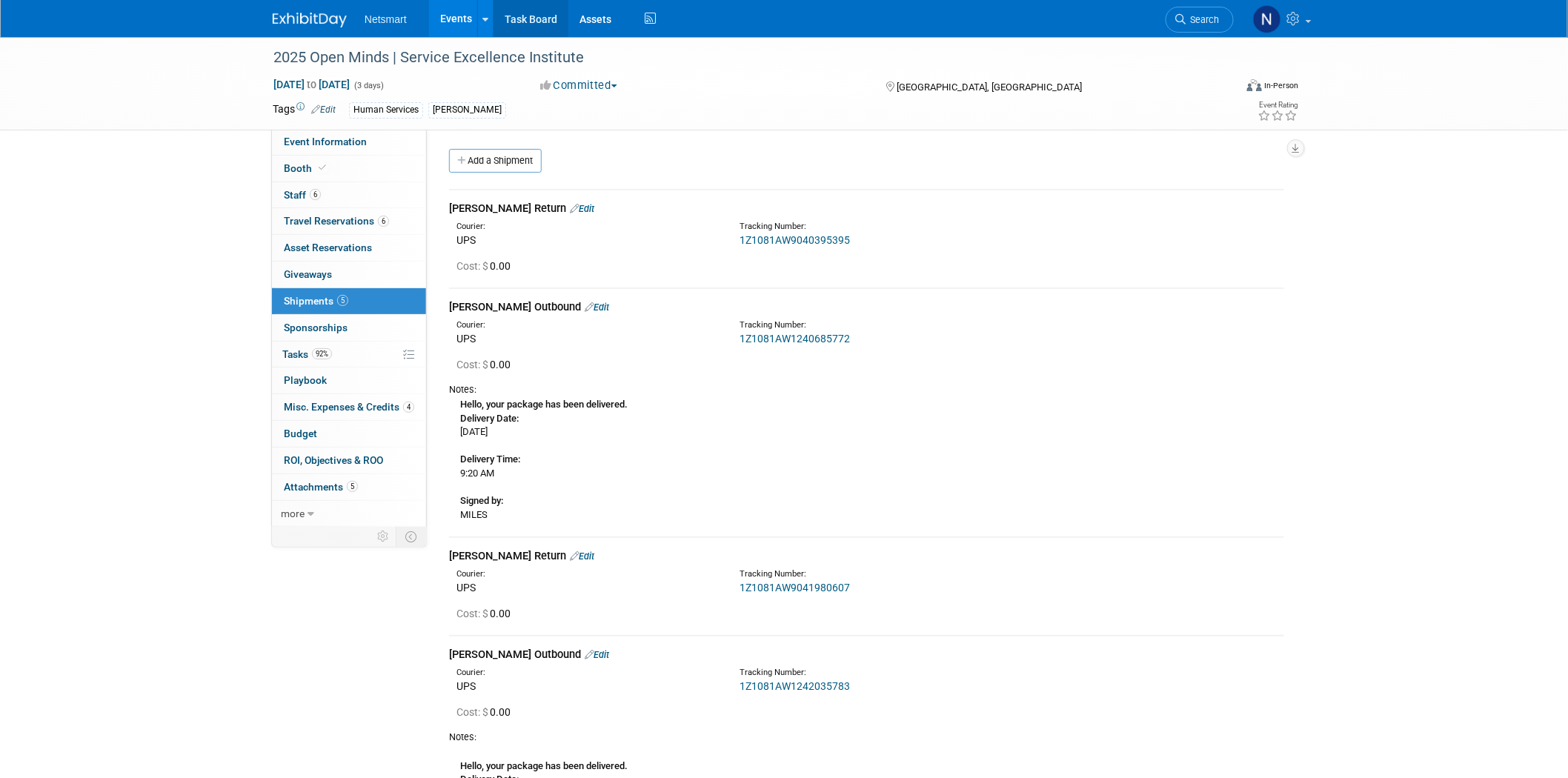
click at [520, 25] on link "Task Board" at bounding box center [531, 19] width 75 height 37
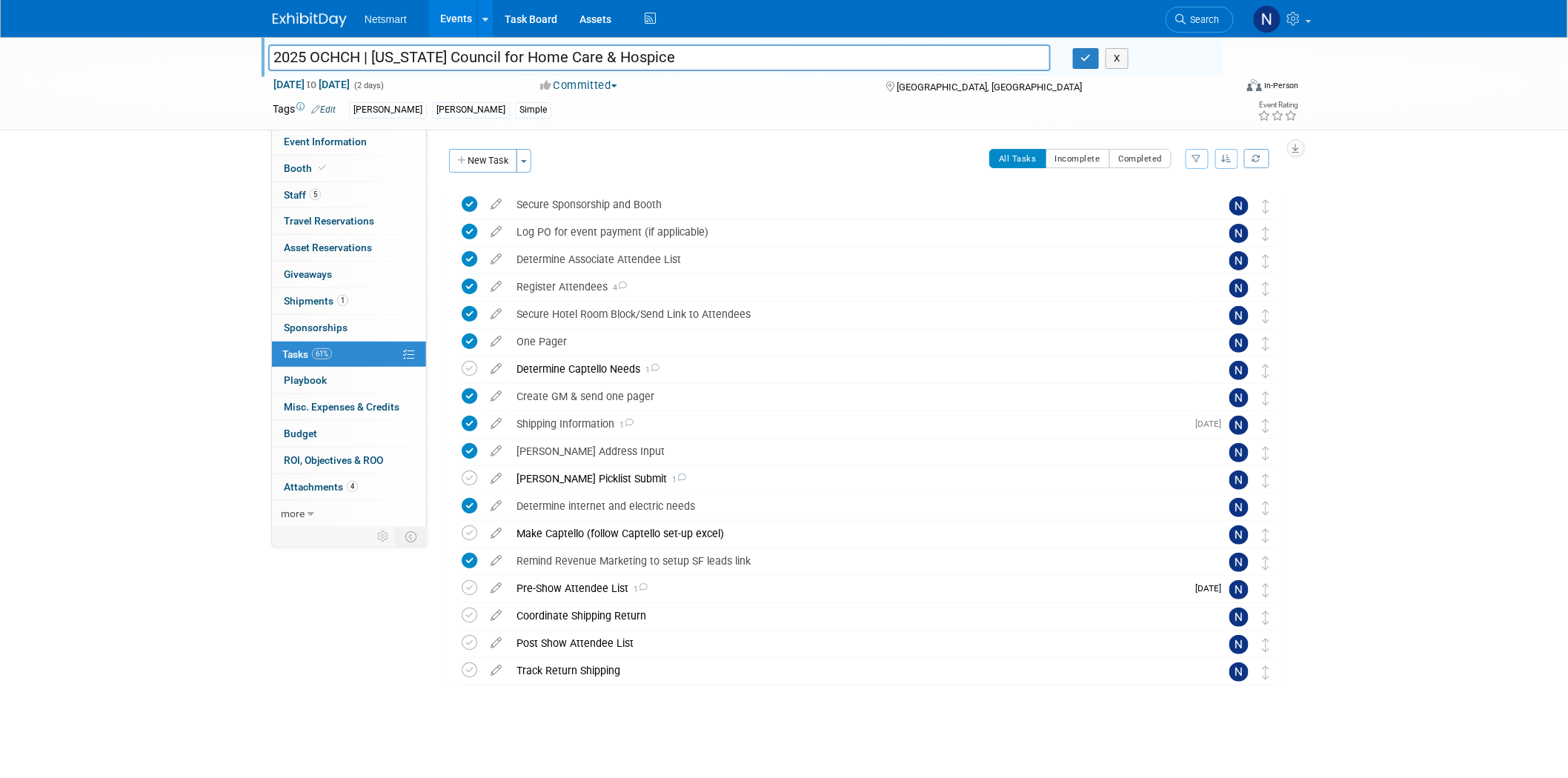
drag, startPoint x: 504, startPoint y: 56, endPoint x: 685, endPoint y: 54, distance: 181.0
click at [685, 54] on input "2025 OCHCH | [US_STATE] Council for Home Care & Hospice" at bounding box center [659, 57] width 782 height 26
drag, startPoint x: 1087, startPoint y: 56, endPoint x: 1065, endPoint y: 70, distance: 26.1
click at [1087, 56] on icon "button" at bounding box center [1086, 58] width 10 height 9
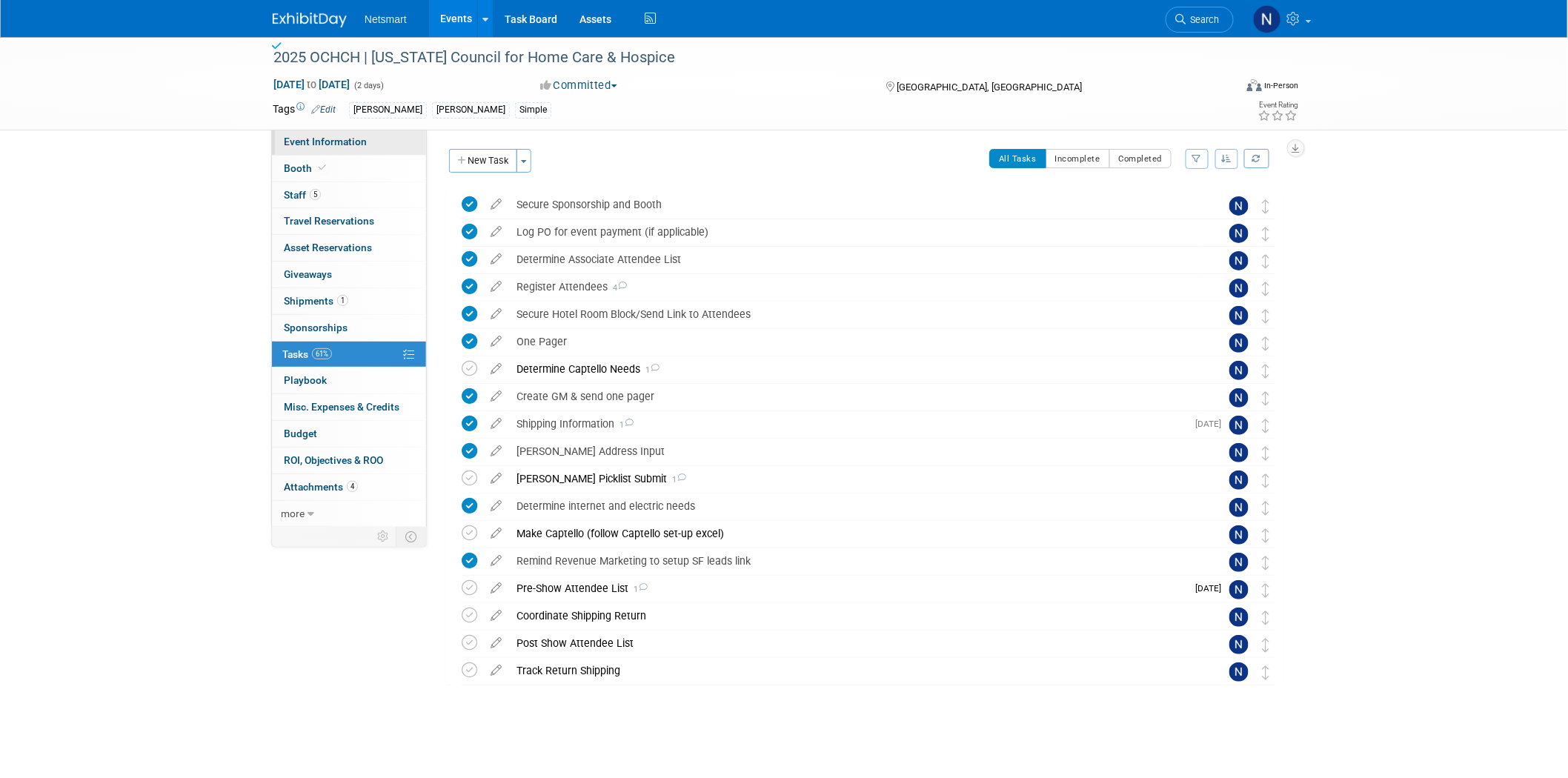
click at [363, 149] on link "Event Information" at bounding box center [349, 142] width 154 height 26
select select "[PERSON_NAME]"
select select "3"
select select "Yes"
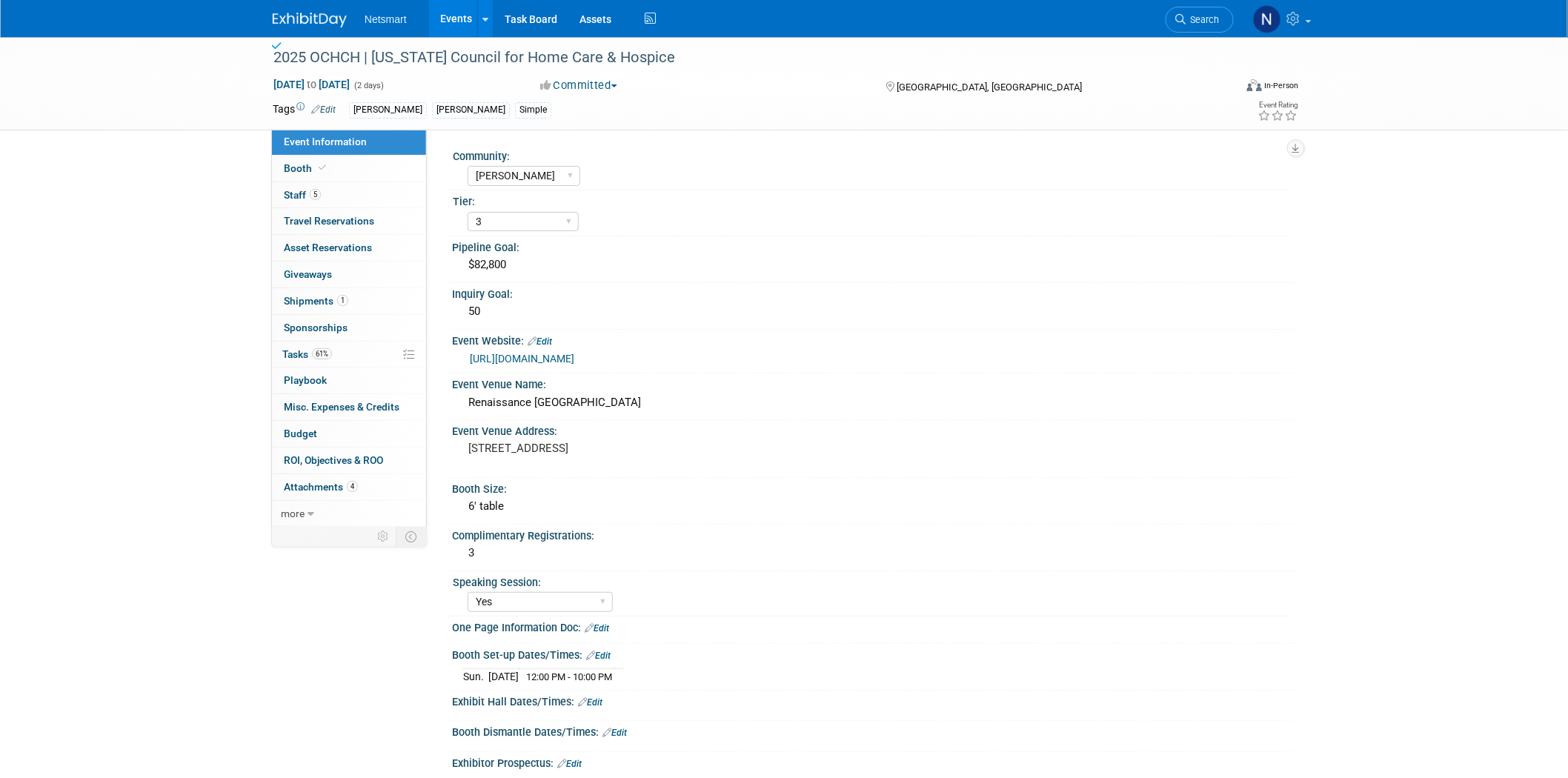
click at [574, 356] on link "https://council.ochch.org/events/Details/ochch-annual-conference-trade-show-130…" at bounding box center [521, 359] width 105 height 12
click at [358, 298] on link "1 Shipments 1" at bounding box center [349, 301] width 154 height 26
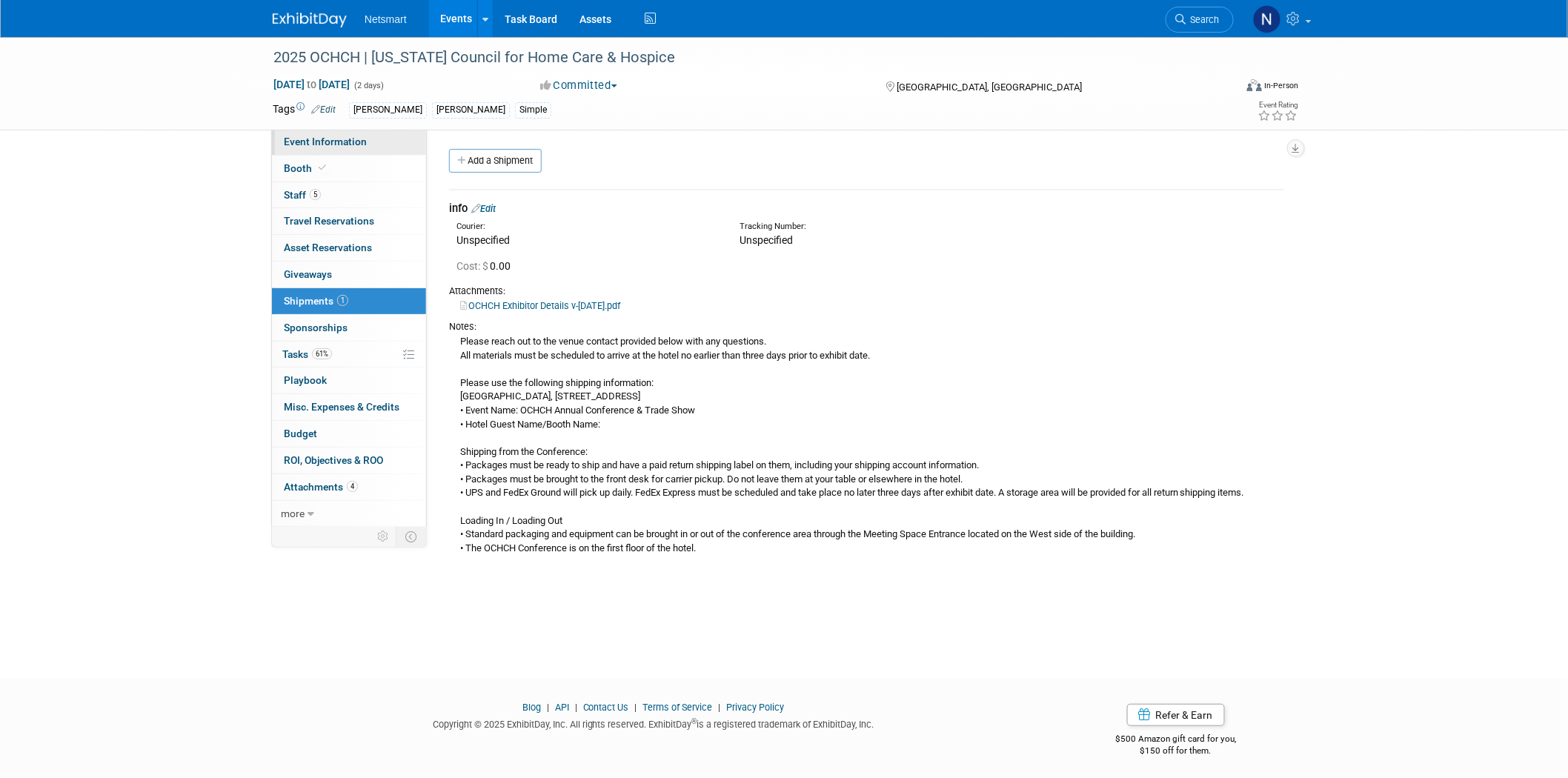
click at [338, 141] on span "Event Information" at bounding box center [326, 141] width 83 height 12
select select "[PERSON_NAME]"
select select "3"
select select "Yes"
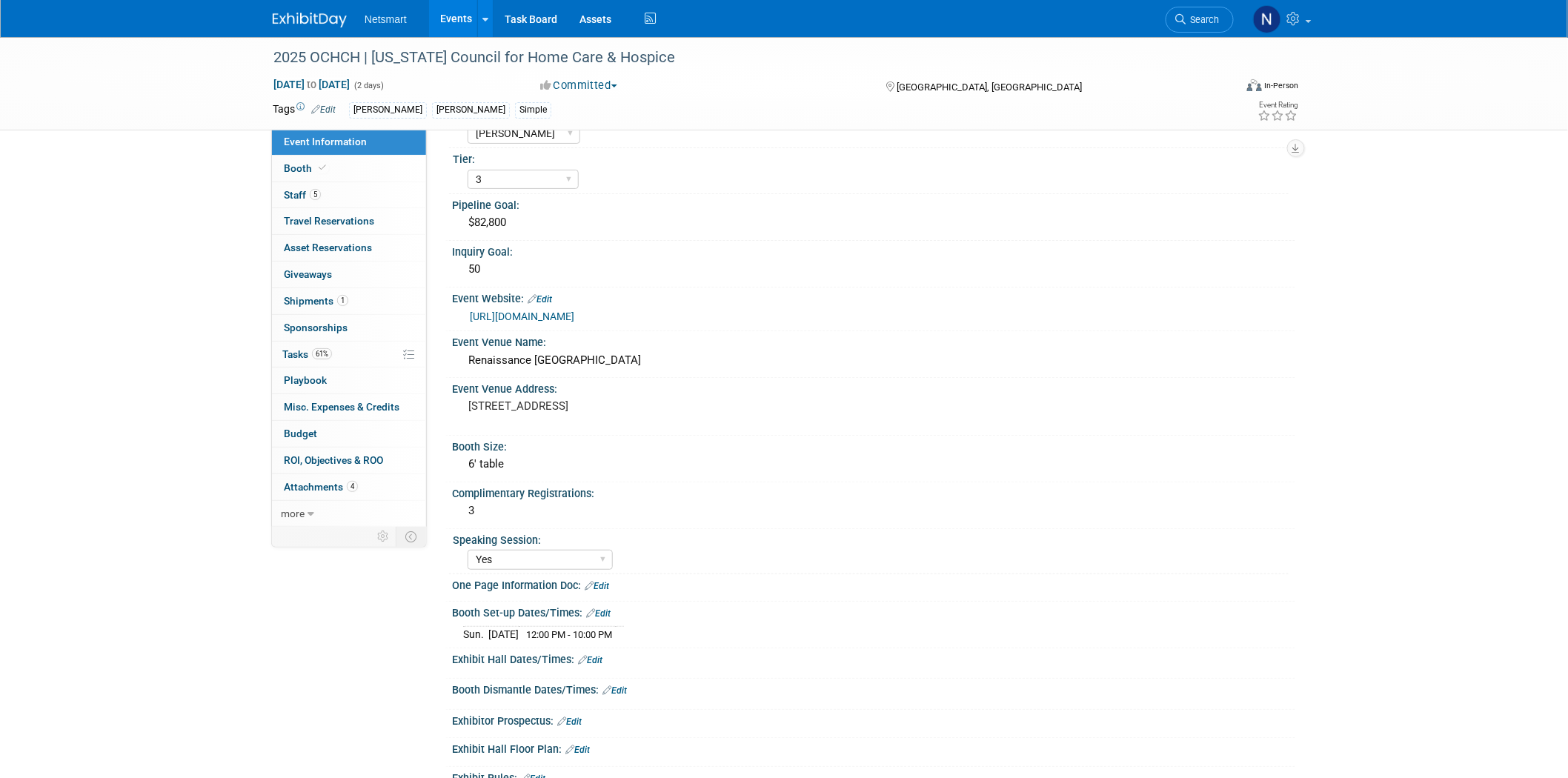
scroll to position [82, 0]
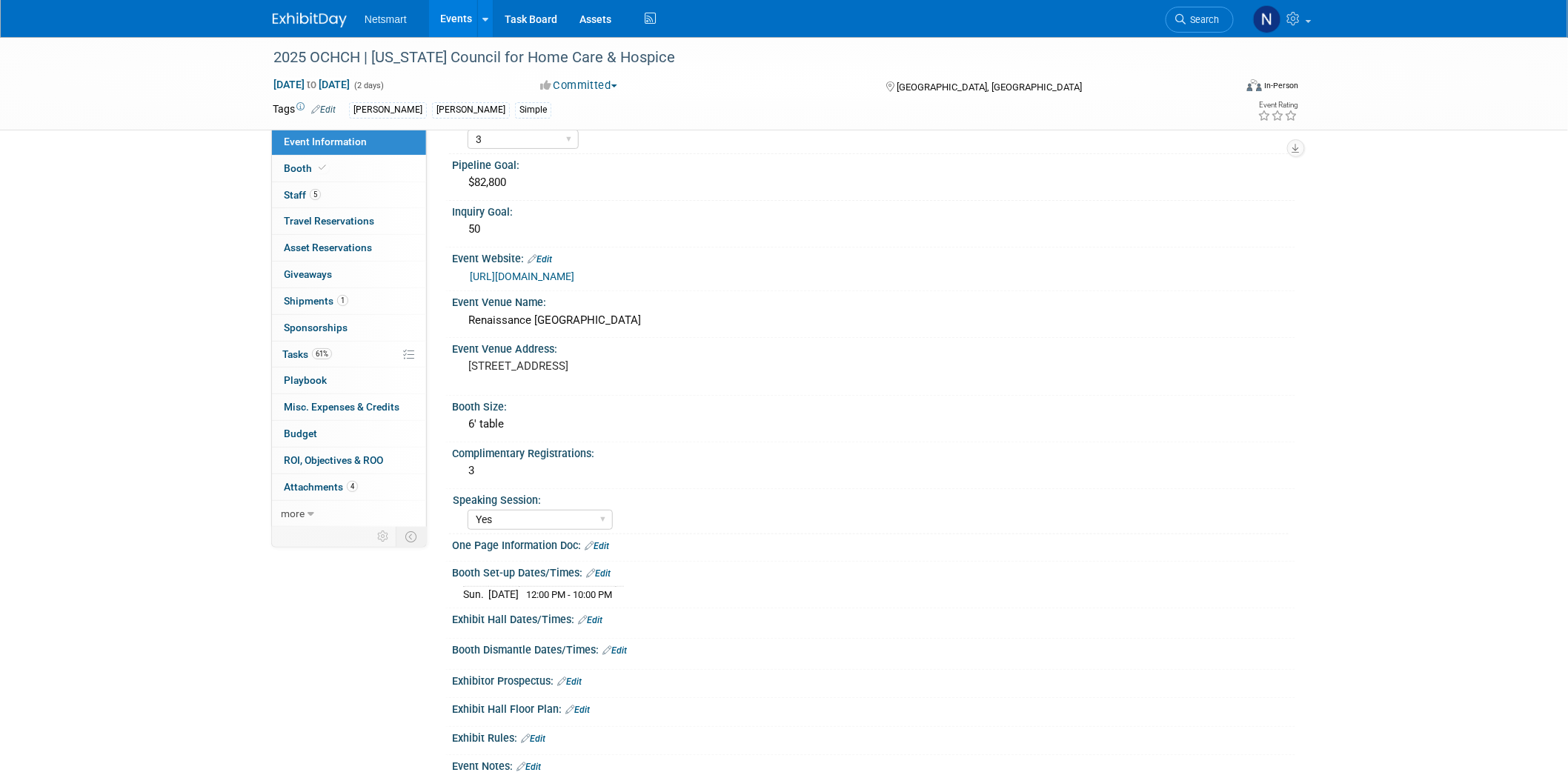
click at [609, 541] on link "Edit" at bounding box center [596, 546] width 25 height 10
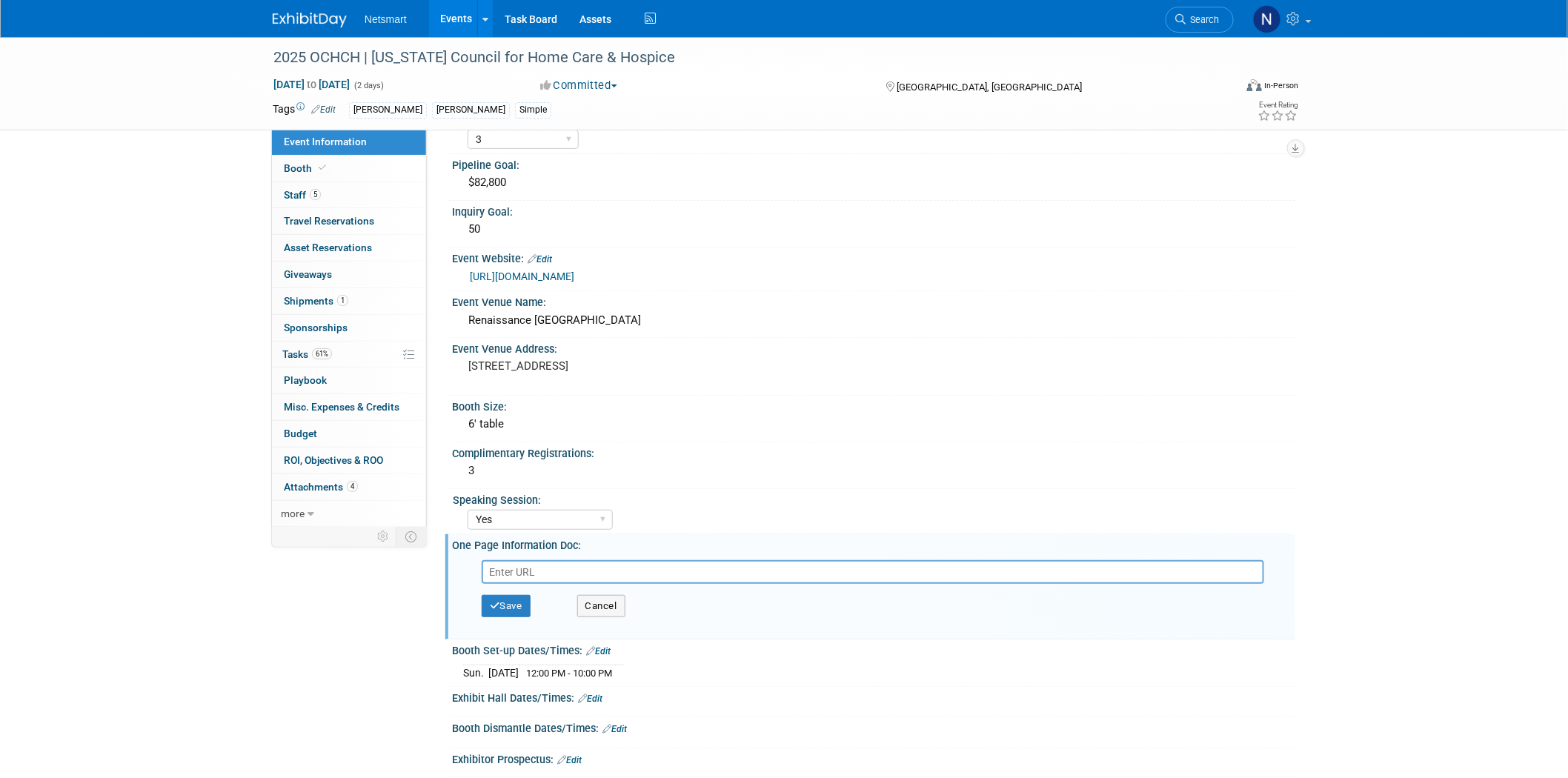
click at [612, 565] on input "text" at bounding box center [872, 572] width 782 height 24
type input "https://ntst.sharepoint.com/:w:/s/2025Post-AcuteTradeShows/EaTx-GujA1dHiunJR5Az…"
click at [512, 598] on button "Save" at bounding box center [506, 606] width 49 height 22
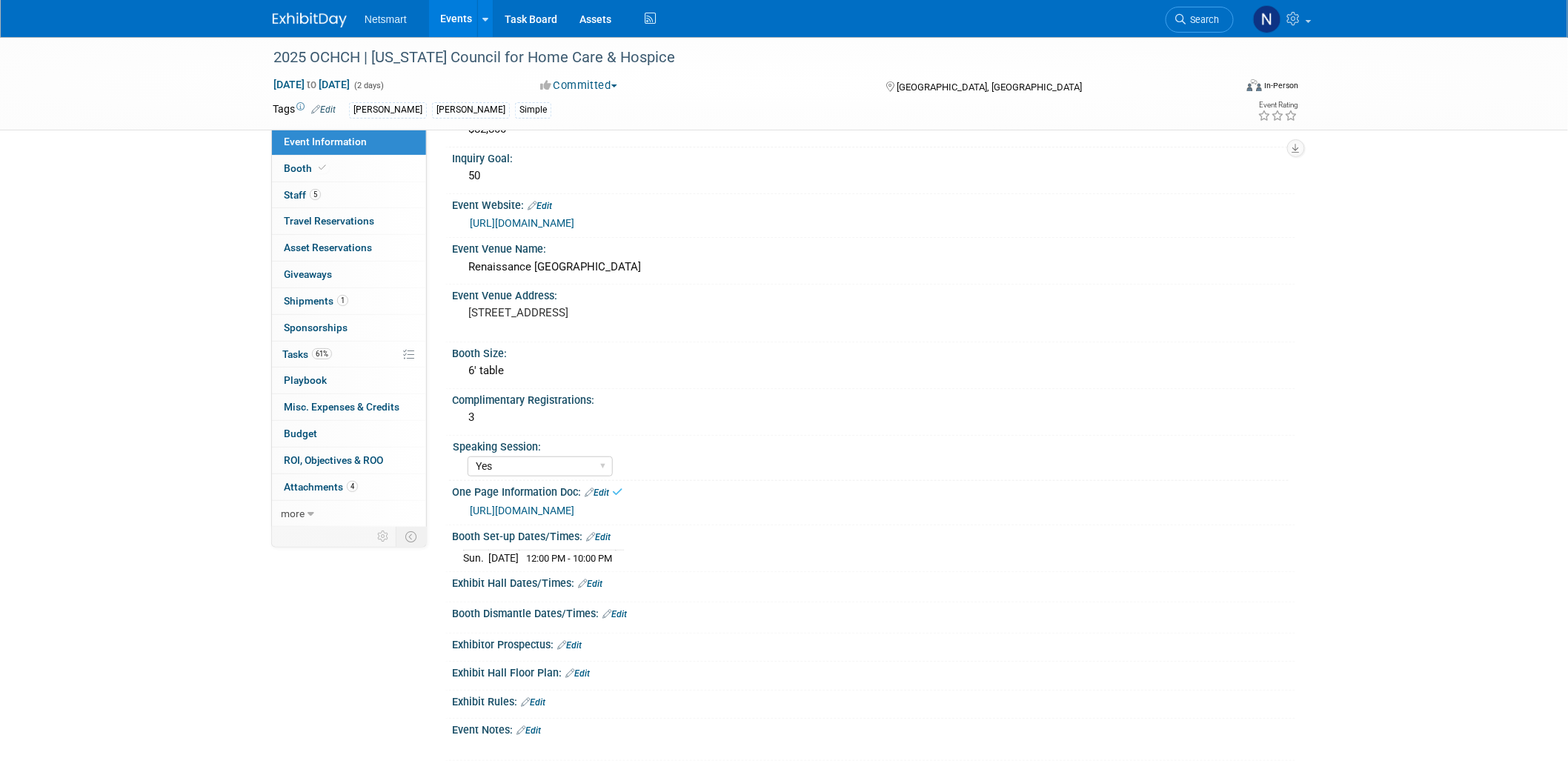
scroll to position [164, 0]
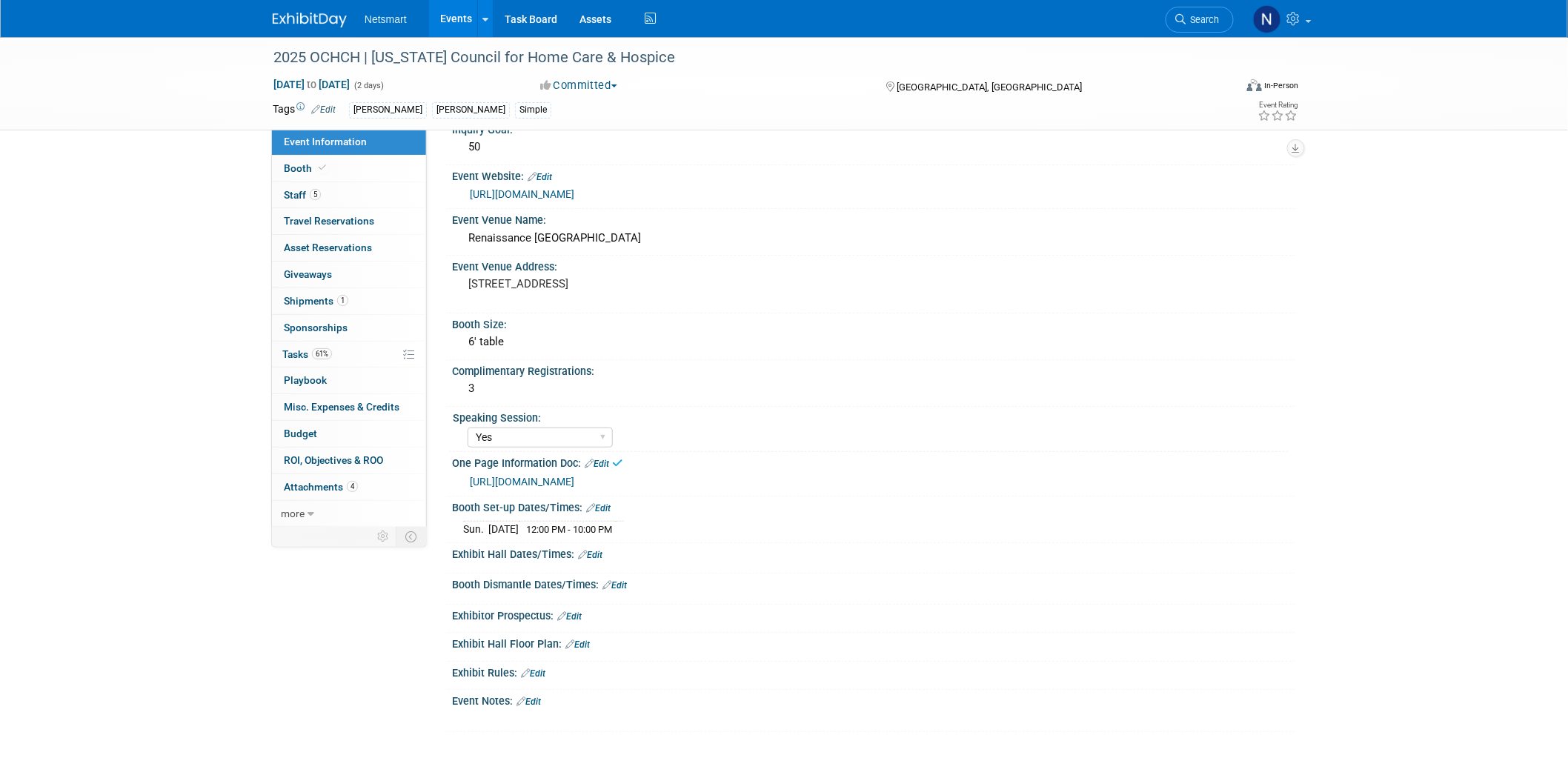
click at [618, 580] on link "Edit" at bounding box center [614, 585] width 25 height 10
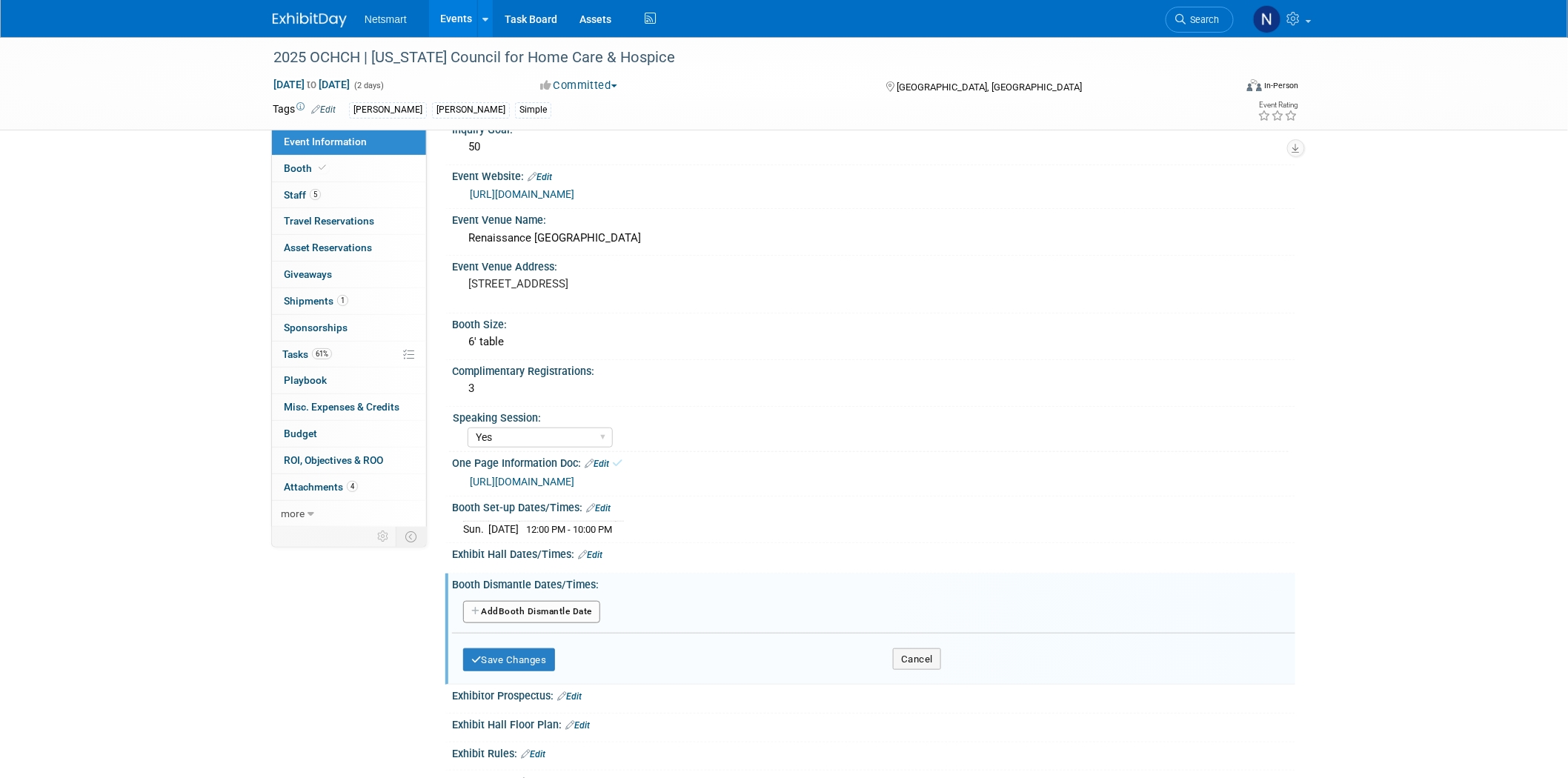
click at [559, 604] on button "Add Another Booth Dismantle Date" at bounding box center [531, 612] width 137 height 22
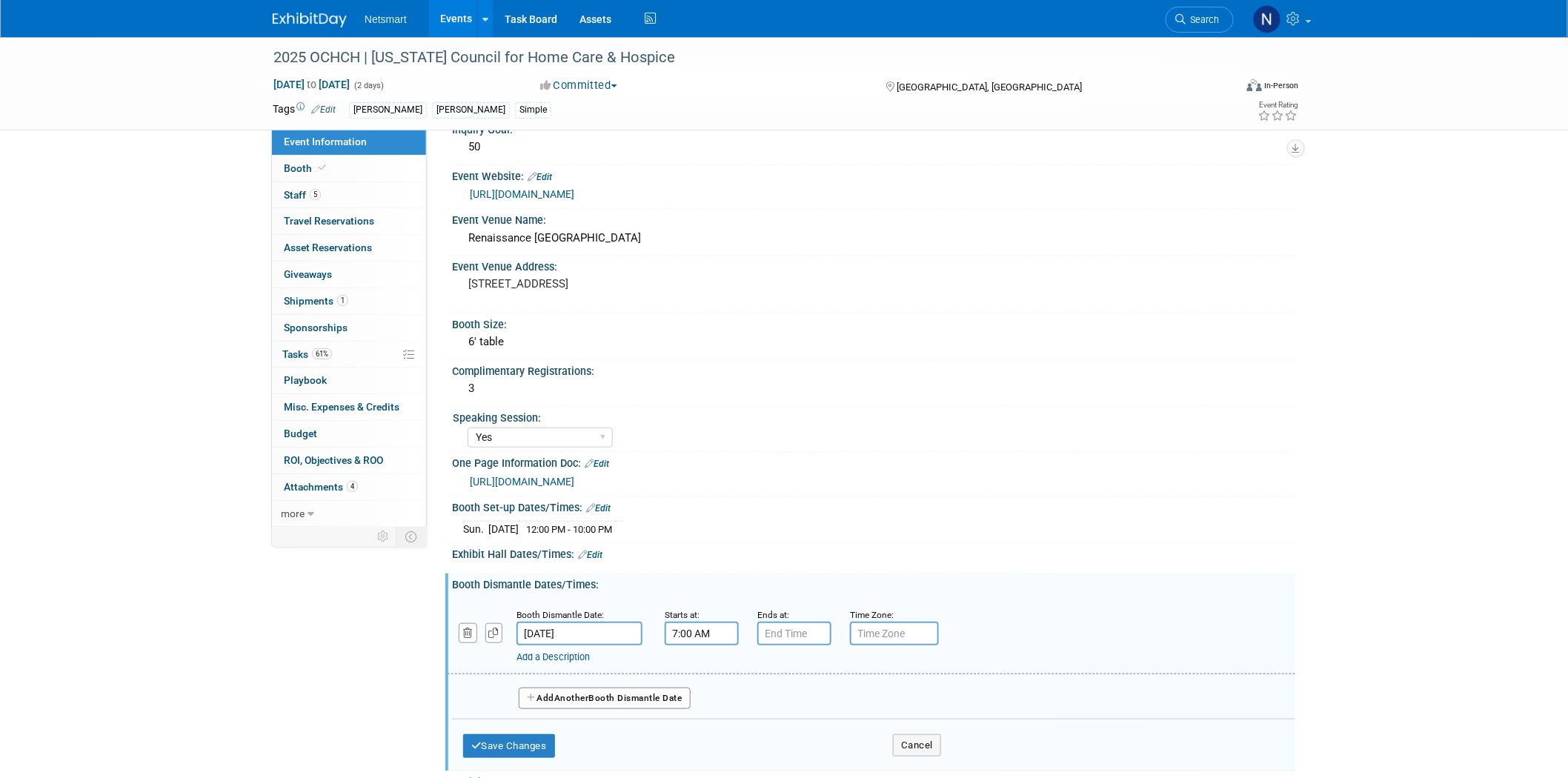
click at [709, 623] on input "7:00 AM" at bounding box center [701, 633] width 74 height 24
click at [700, 691] on span "07" at bounding box center [699, 700] width 28 height 26
click at [797, 663] on td "02" at bounding box center [787, 668] width 48 height 40
click at [764, 692] on span "00" at bounding box center [769, 700] width 28 height 26
click at [730, 730] on td "45" at bounding box center [740, 748] width 48 height 40
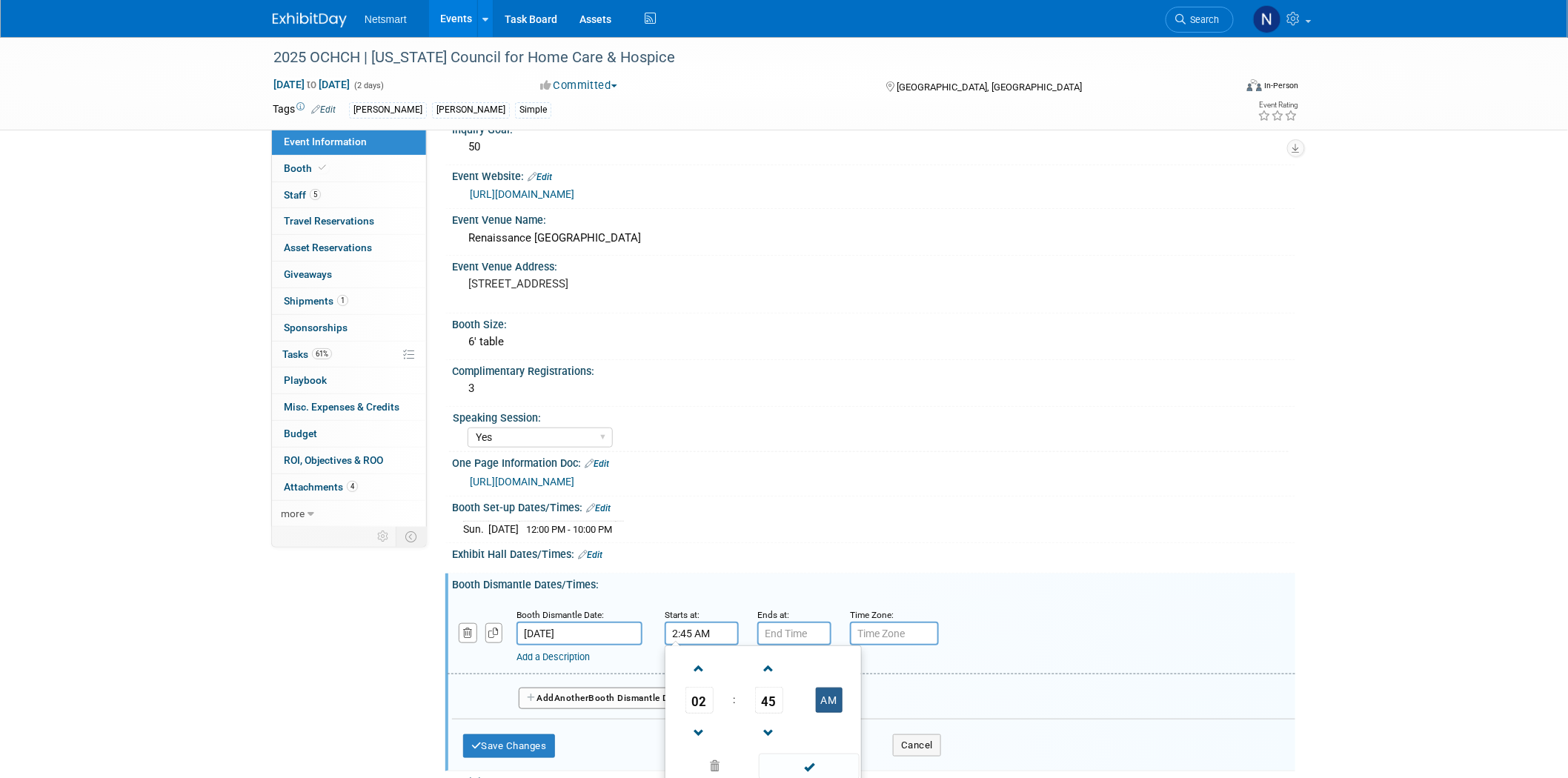
click at [832, 692] on button "AM" at bounding box center [828, 700] width 26 height 26
type input "2:45 PM"
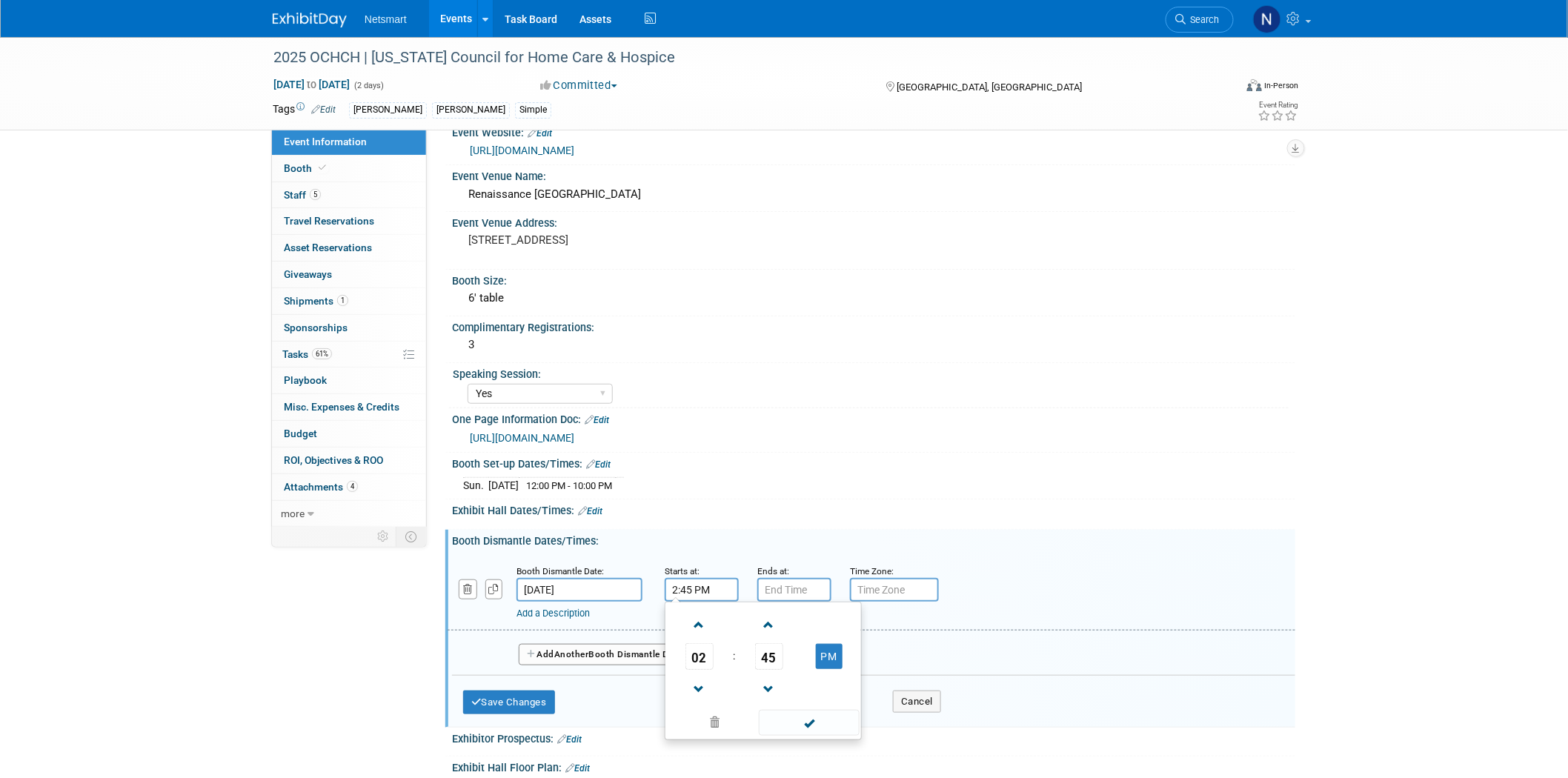
scroll to position [247, 0]
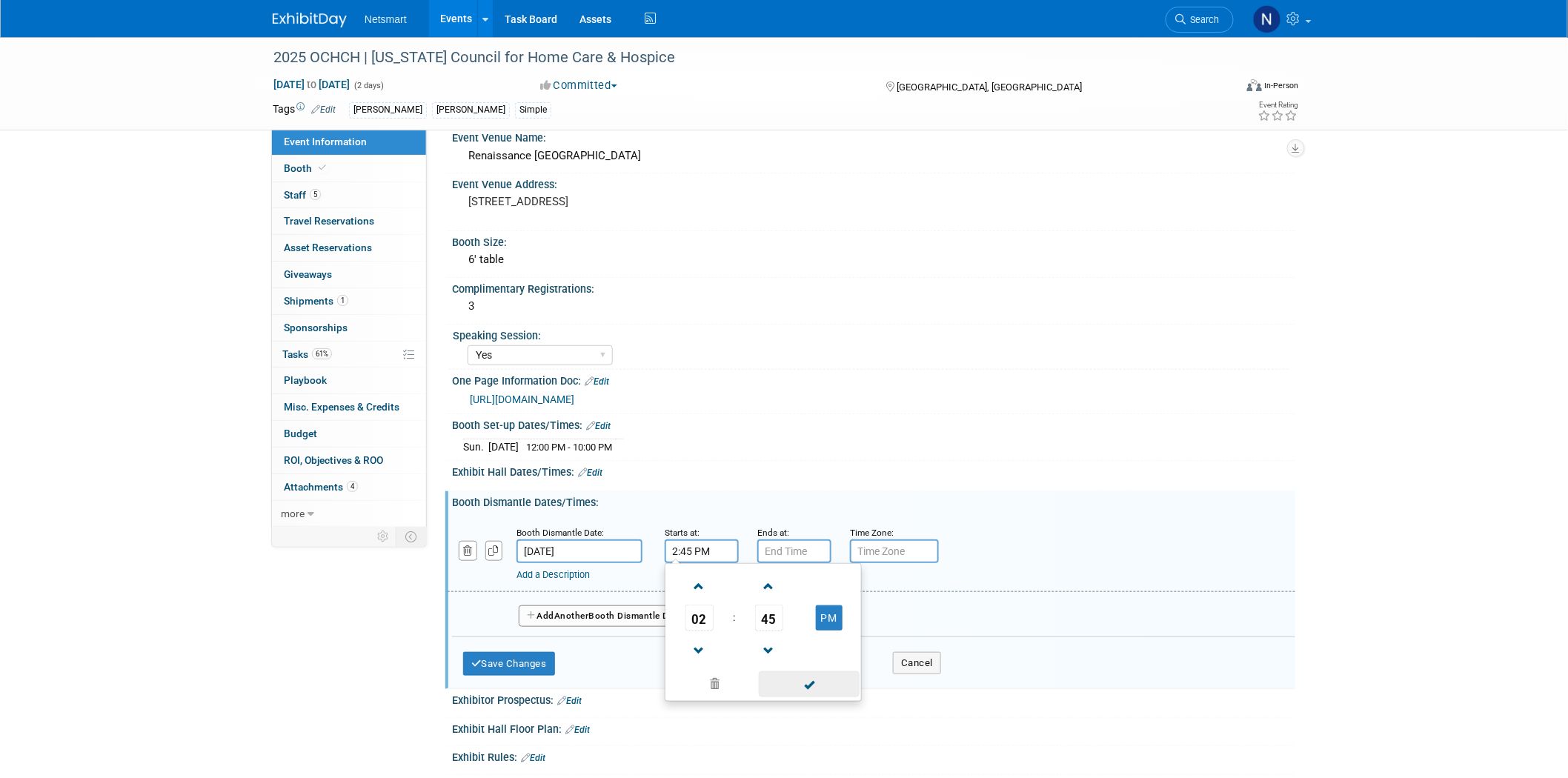
click at [805, 682] on span at bounding box center [809, 684] width 100 height 26
click at [645, 568] on div "Add a Description" at bounding box center [832, 575] width 633 height 14
click at [589, 569] on link "Add a Description" at bounding box center [553, 574] width 73 height 11
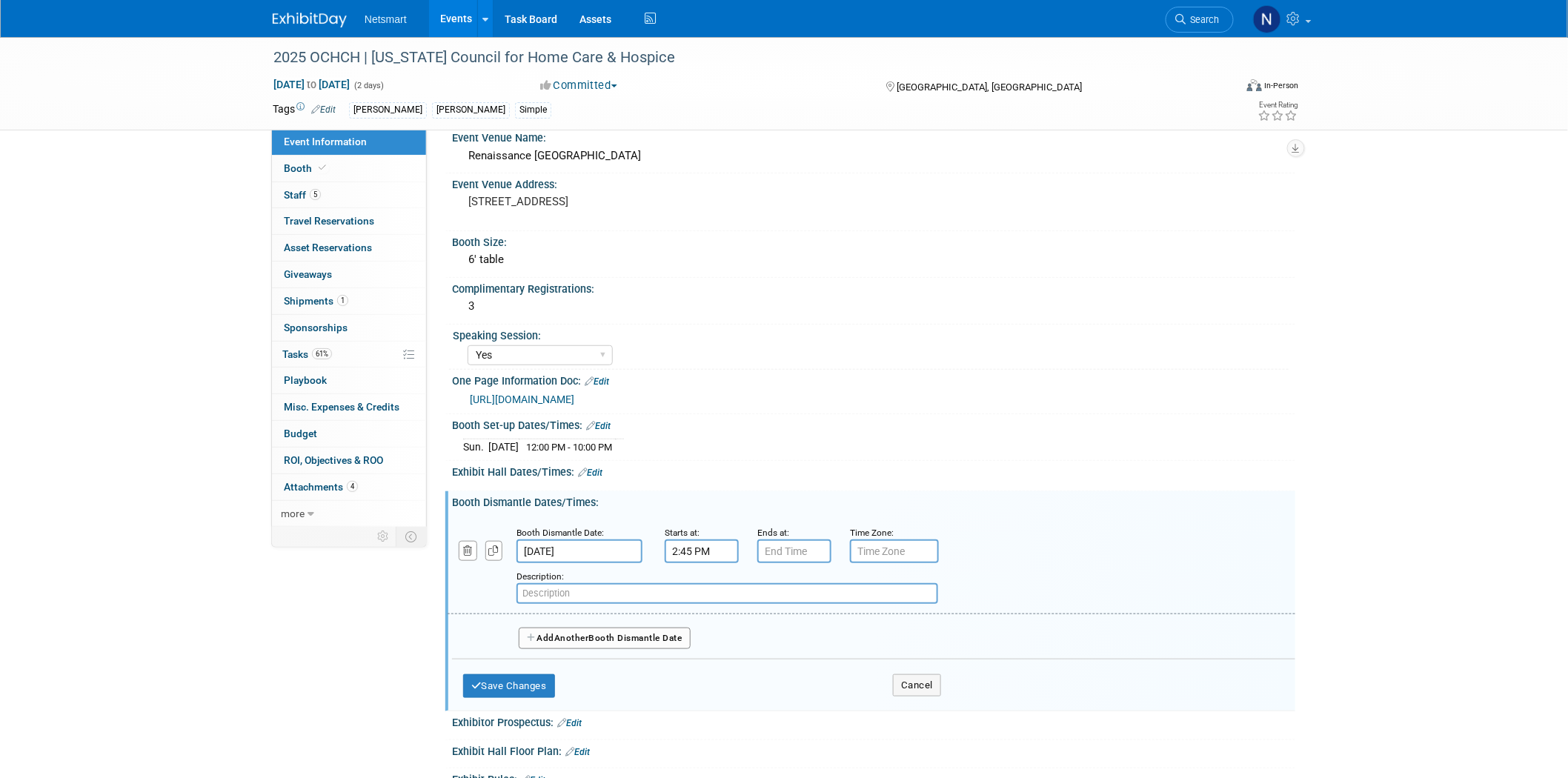
click at [668, 583] on input "text" at bounding box center [727, 593] width 422 height 20
paste input "Can begin tear down once 2:45 session has begun or any time after"
type input "Can begin tear down once 2:45 session has begun or any time after"
click at [520, 674] on button "Save Changes" at bounding box center [509, 686] width 92 height 24
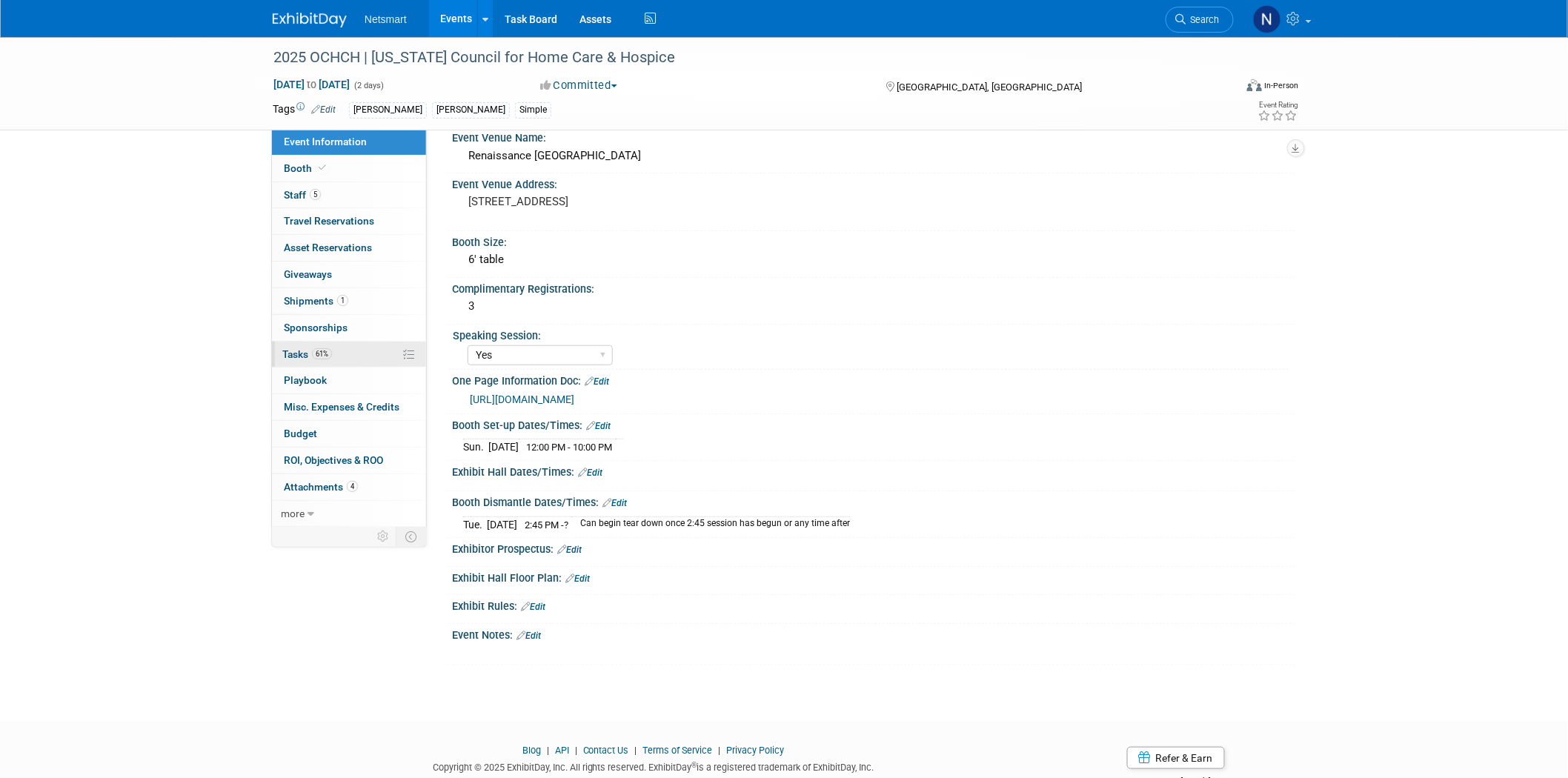
click at [336, 358] on link "61% Tasks 61%" at bounding box center [349, 355] width 154 height 26
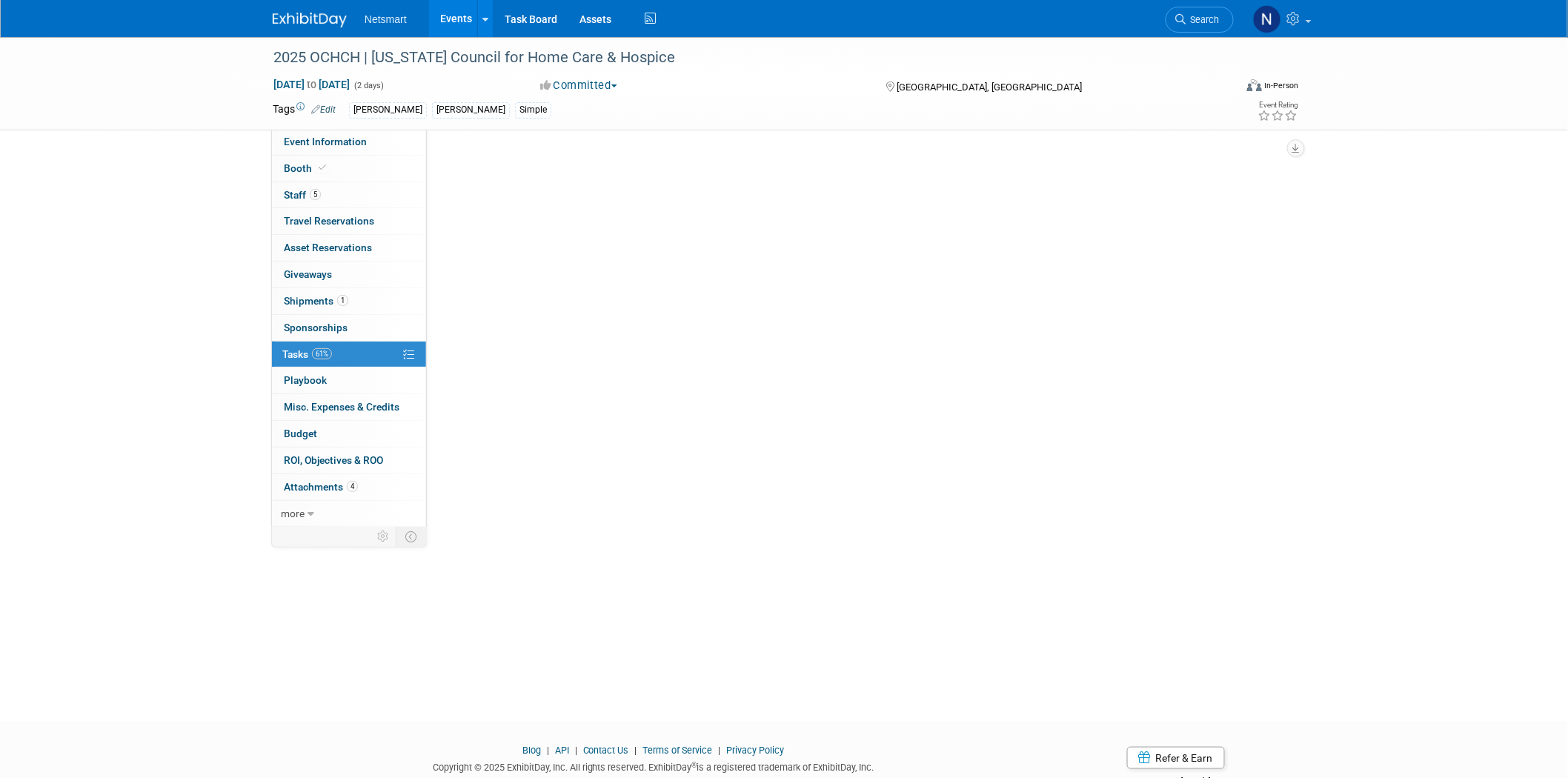
scroll to position [0, 0]
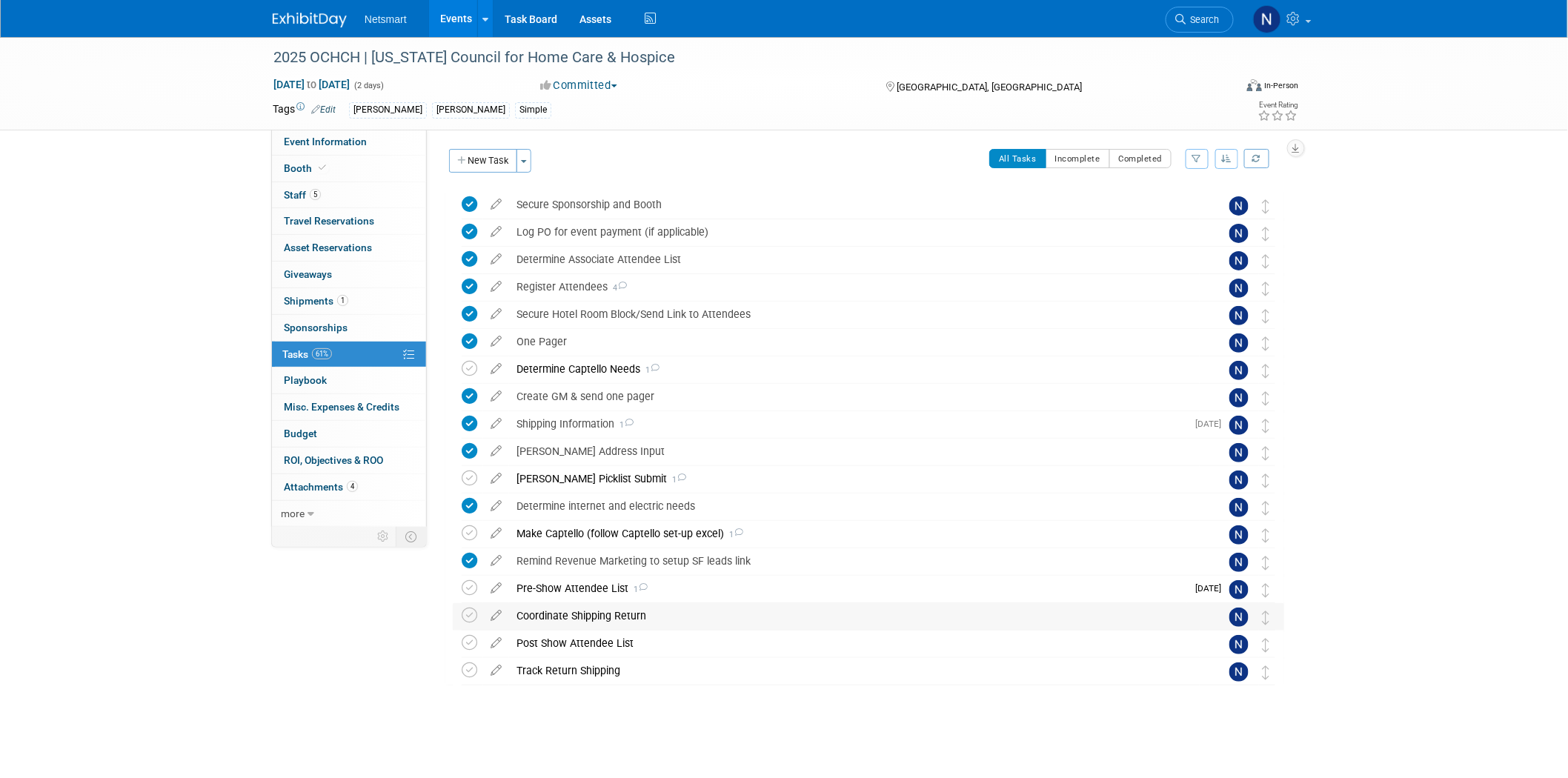
click at [578, 616] on div "Coordinate Shipping Return" at bounding box center [855, 616] width 690 height 26
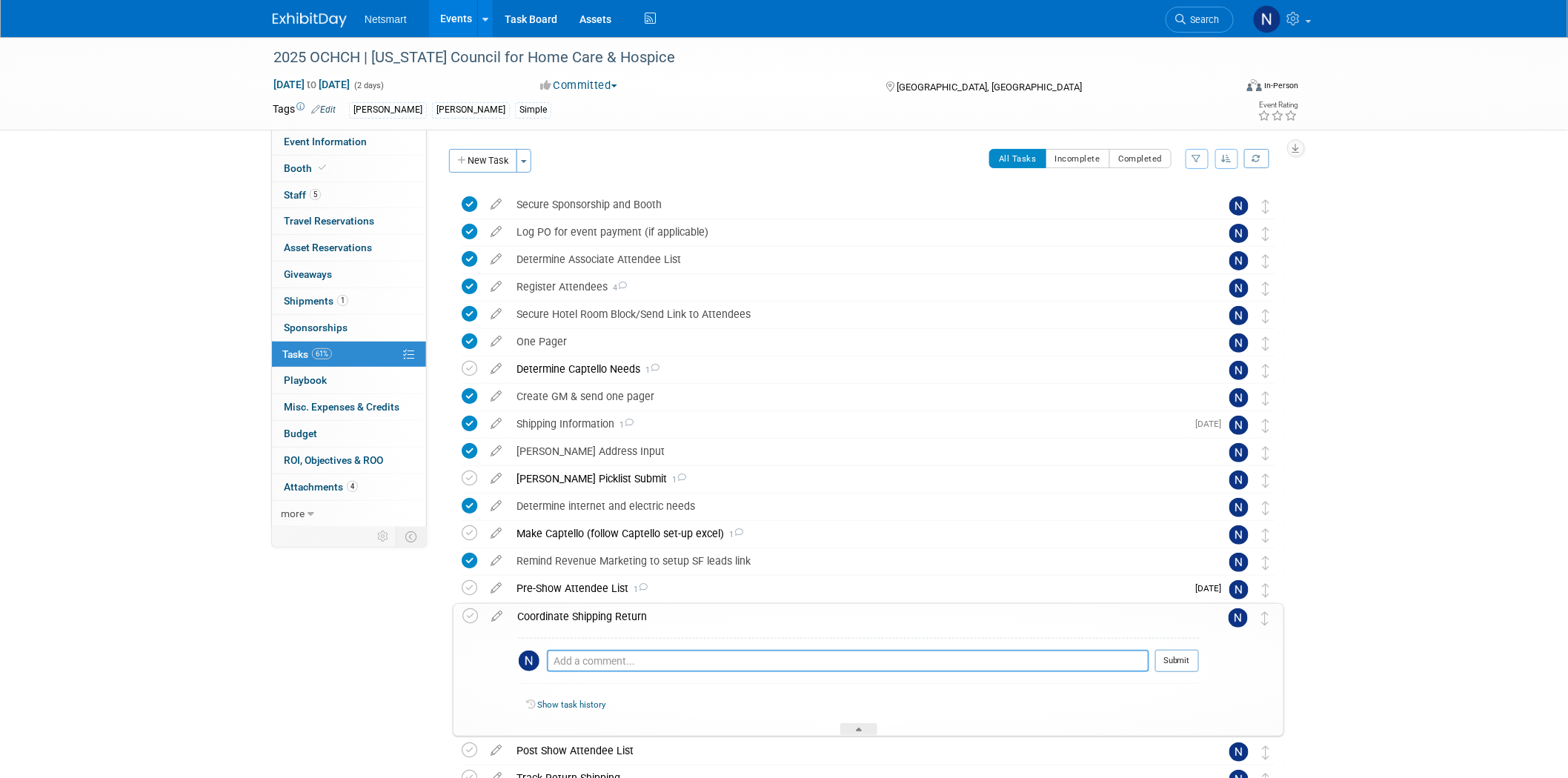
click at [601, 661] on textarea at bounding box center [848, 661] width 602 height 22
type textarea "schedule UPS pickup for 9/16"
click at [1179, 662] on button "Submit" at bounding box center [1176, 661] width 43 height 22
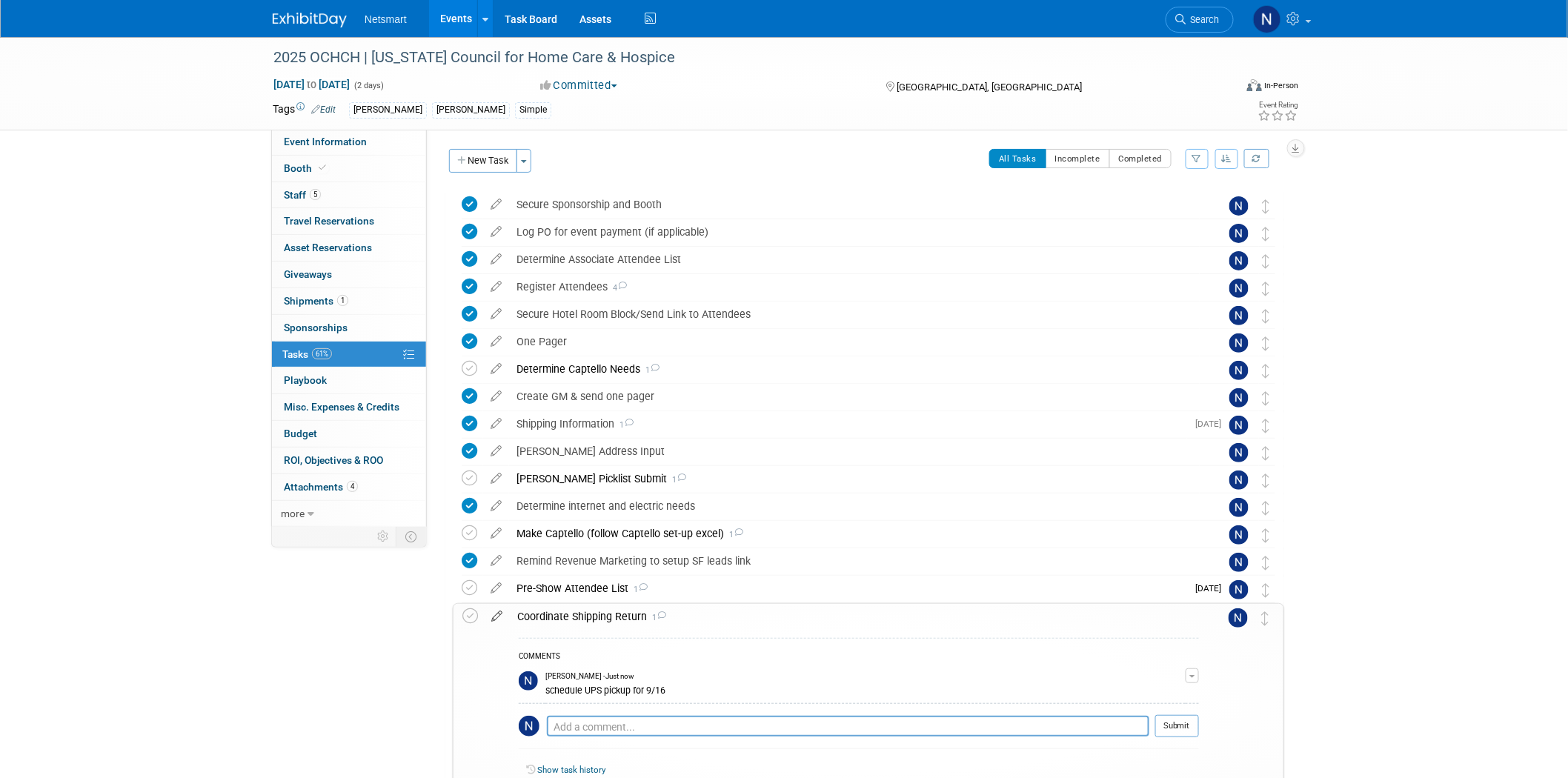
click at [495, 615] on icon at bounding box center [497, 613] width 26 height 19
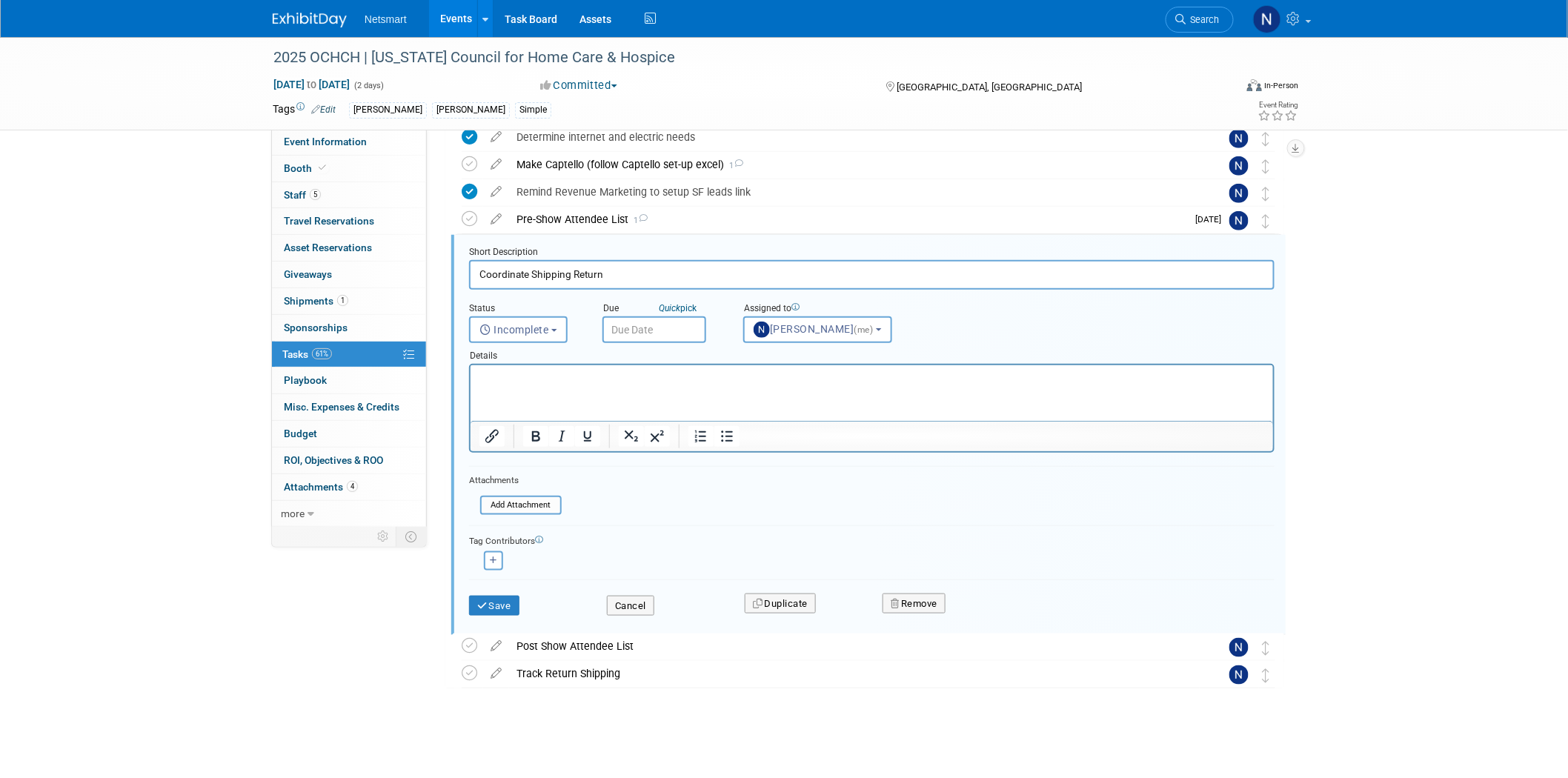
click at [654, 312] on div "Due Quick pick" at bounding box center [661, 309] width 118 height 14
click at [645, 321] on input "text" at bounding box center [654, 329] width 104 height 26
click at [824, 356] on span at bounding box center [815, 358] width 26 height 26
select select "8"
click at [685, 431] on span "9" at bounding box center [684, 434] width 29 height 29
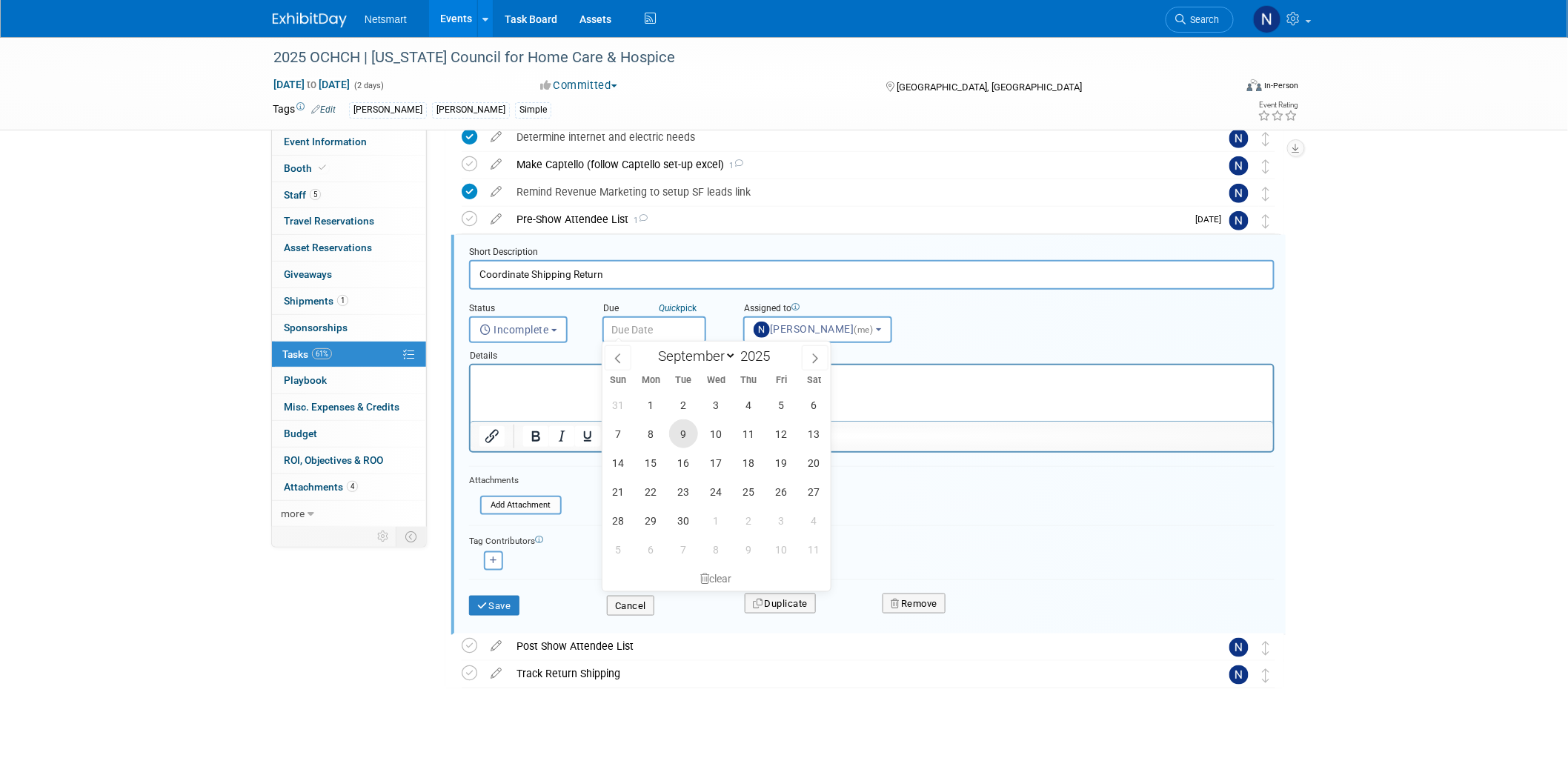
type input "Sep 9, 2025"
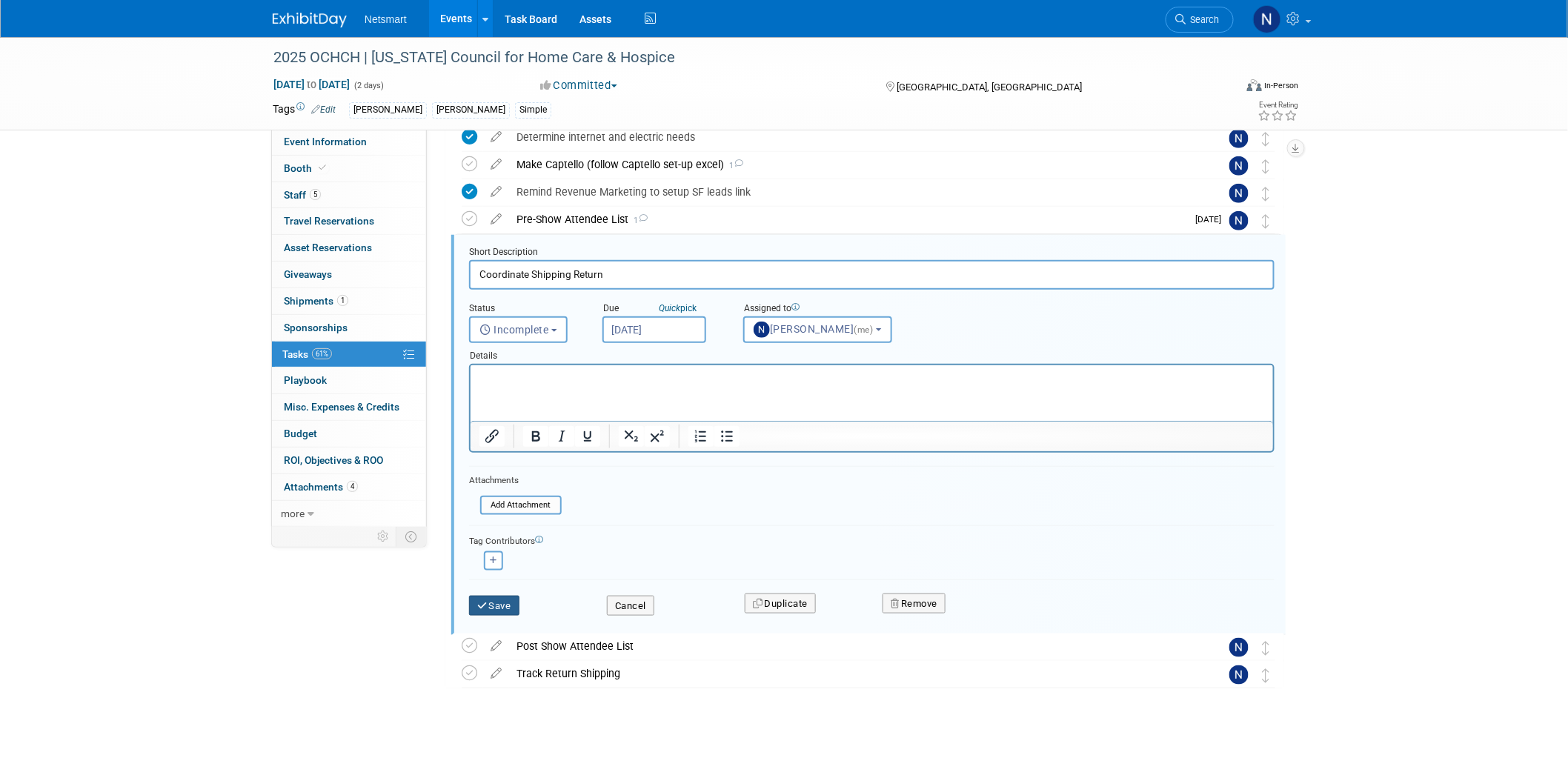
click at [497, 604] on button "Save" at bounding box center [493, 605] width 50 height 20
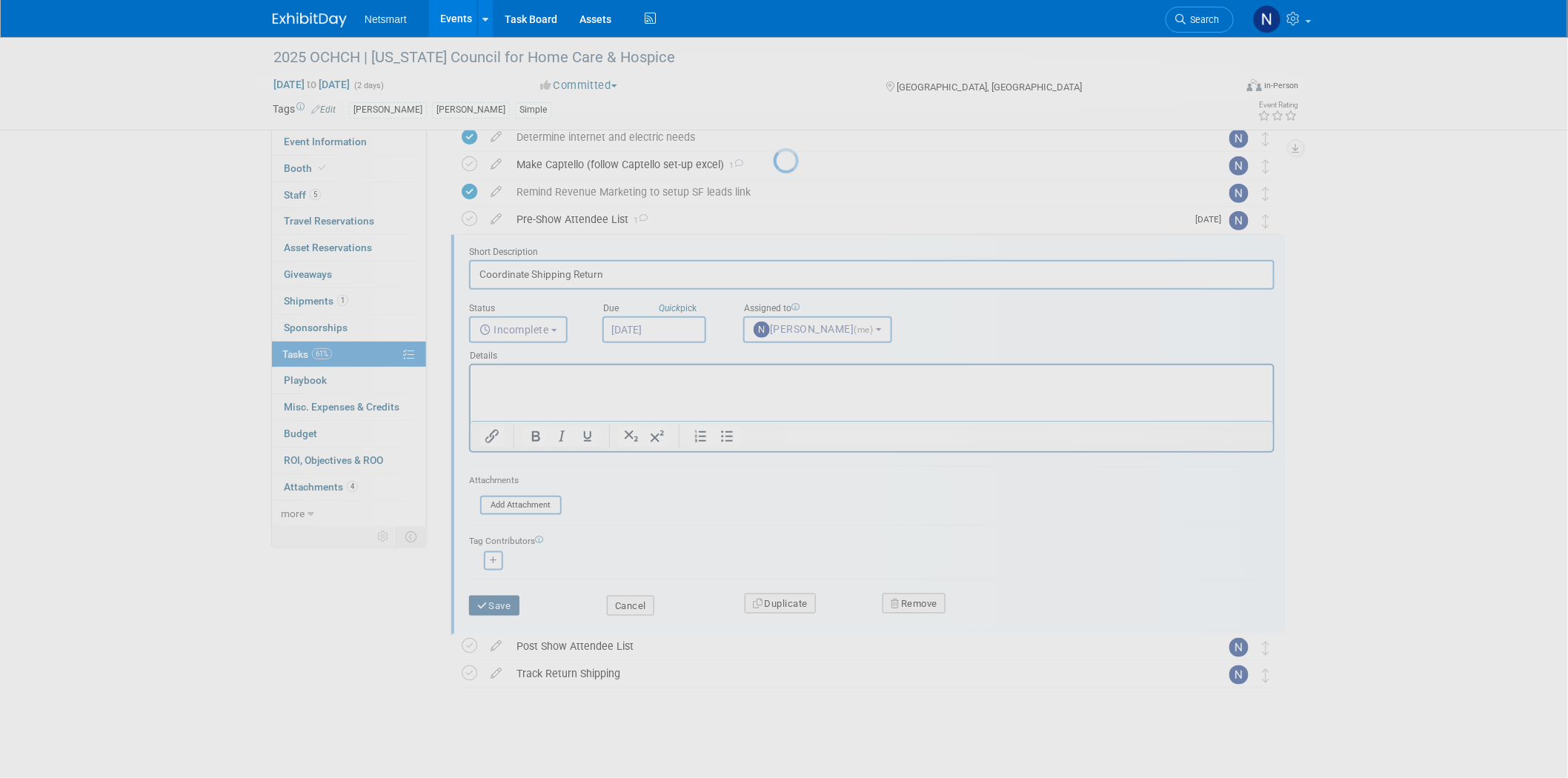
scroll to position [170, 0]
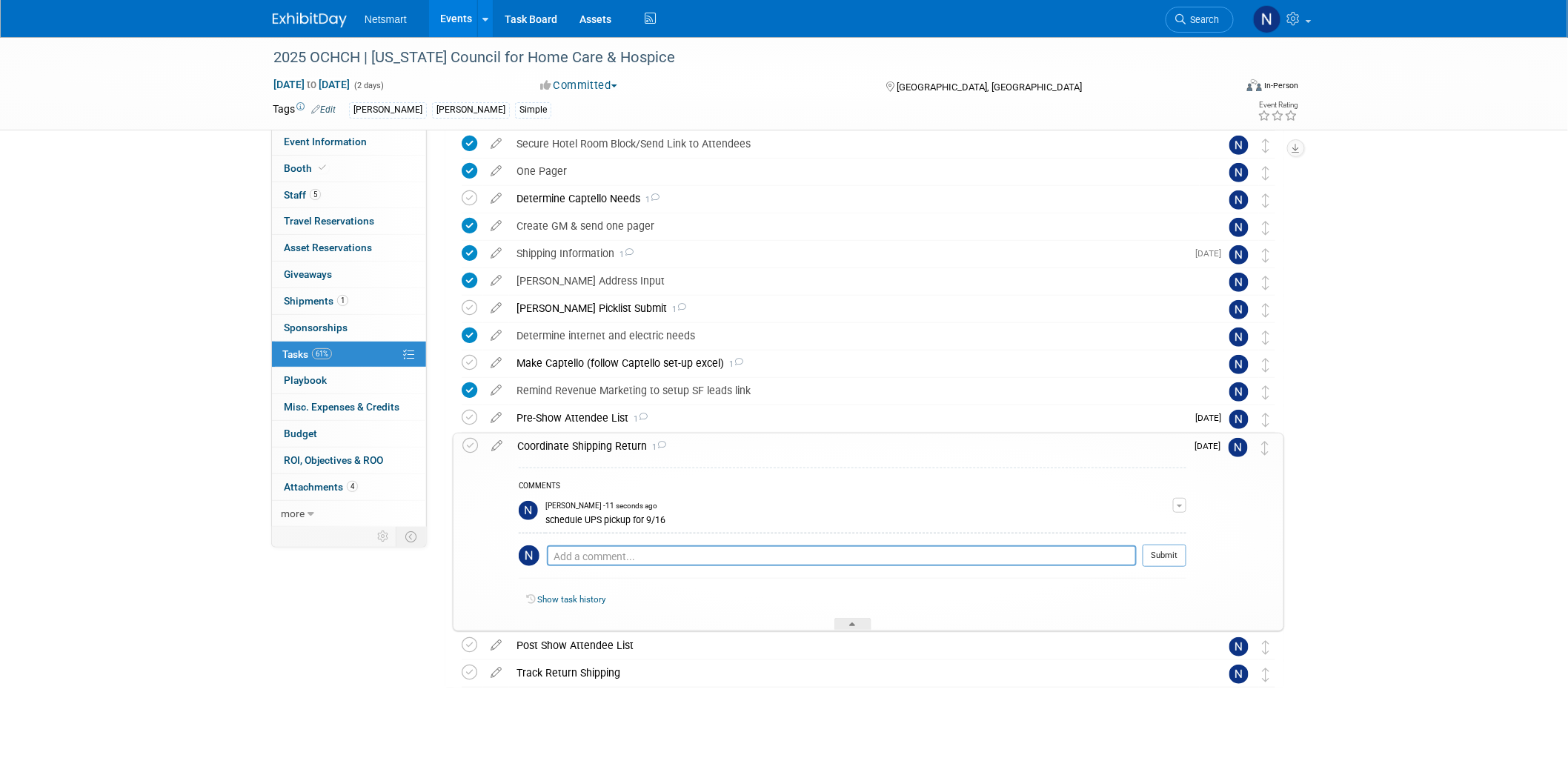
click at [1181, 508] on button "button" at bounding box center [1179, 504] width 14 height 14
click at [1107, 525] on link "Edit Comment" at bounding box center [1127, 526] width 117 height 20
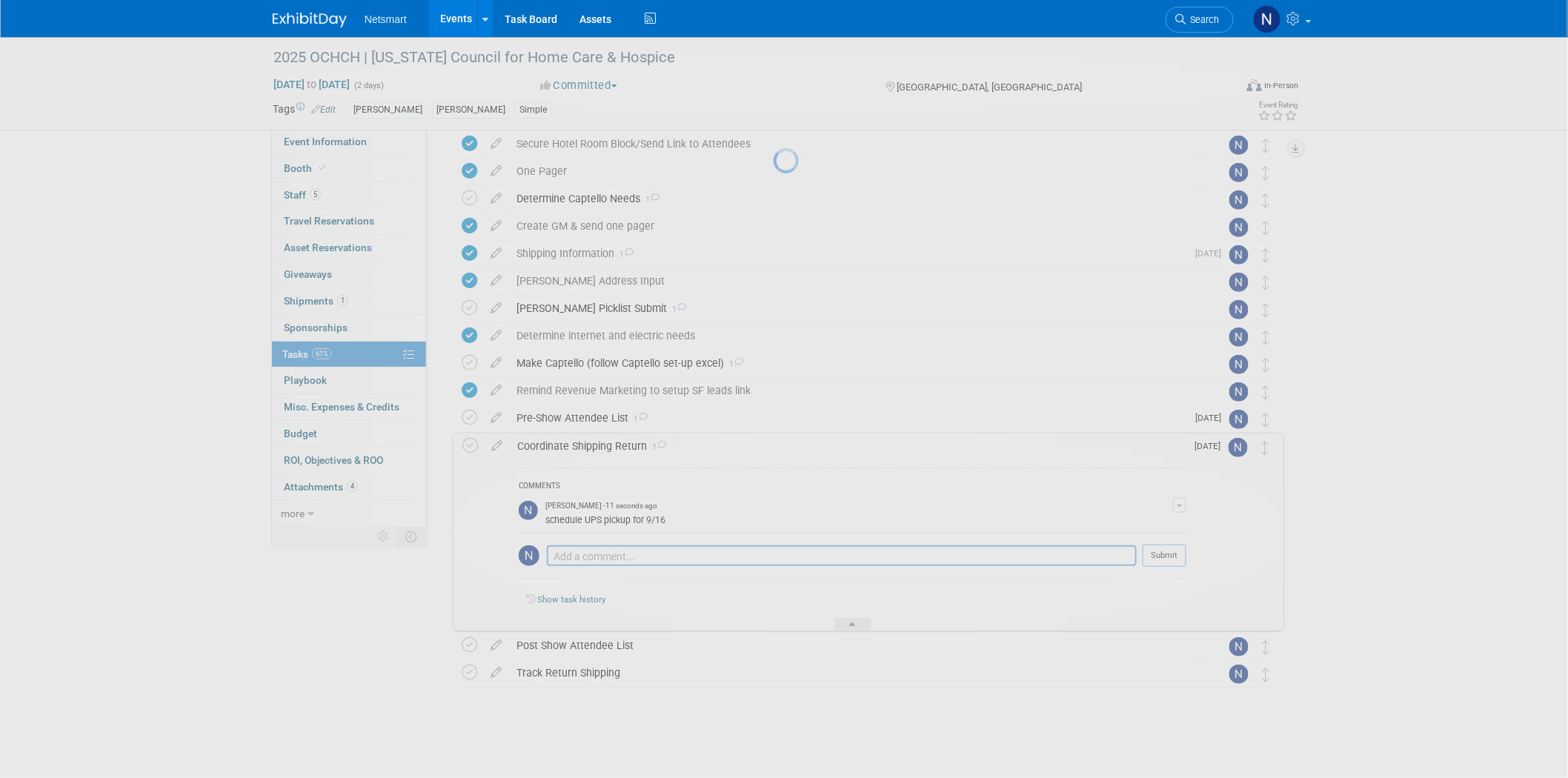
scroll to position [162, 0]
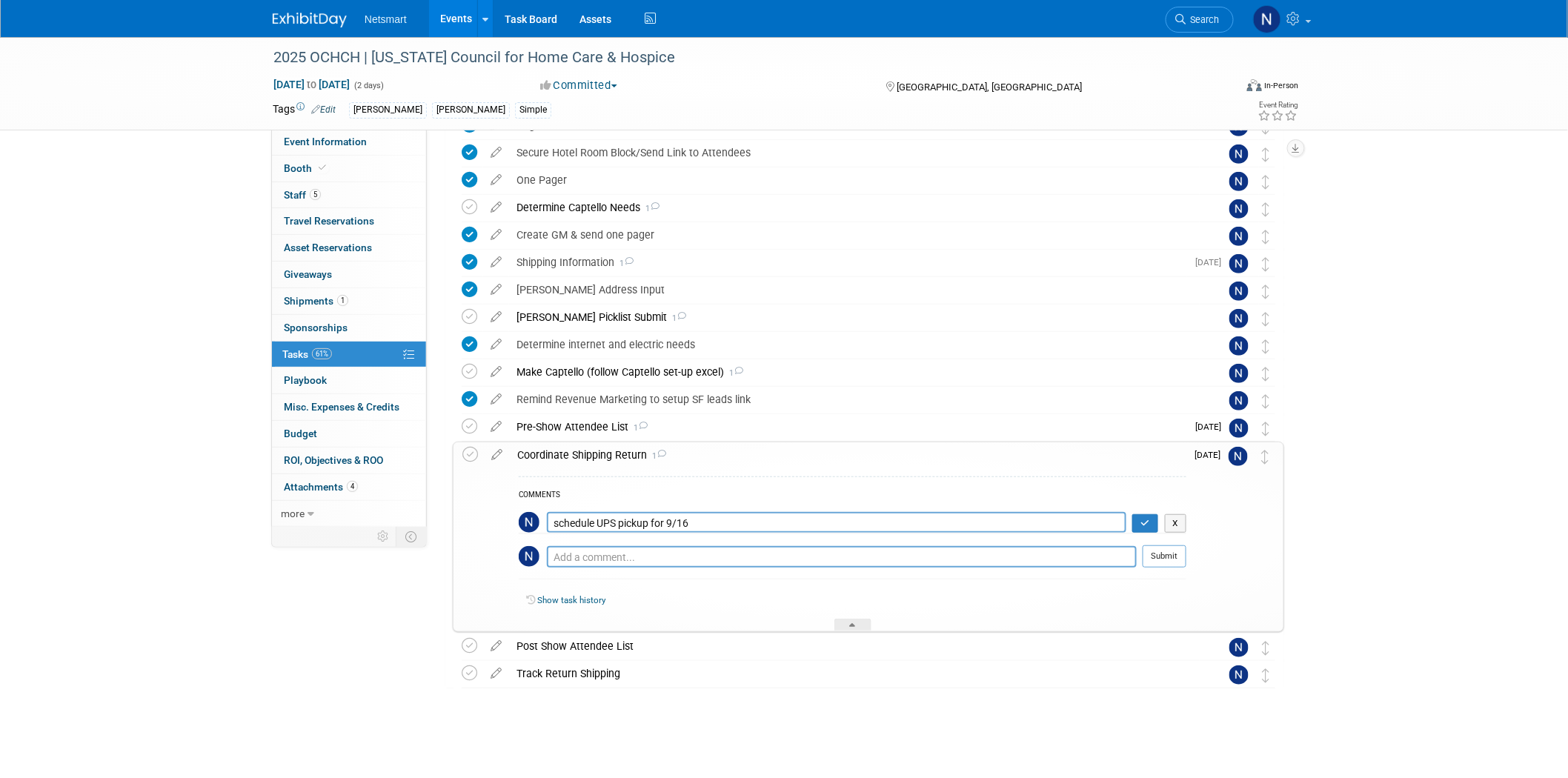
click at [734, 522] on textarea "schedule UPS pickup for 9/16" at bounding box center [836, 522] width 579 height 20
click at [705, 519] on textarea "schedule UPS pickup for 9/16" at bounding box center [836, 522] width 579 height 20
type textarea "schedule UPS pickup for 9/16 at hotel front desk"
click at [1145, 520] on icon "button" at bounding box center [1145, 523] width 9 height 9
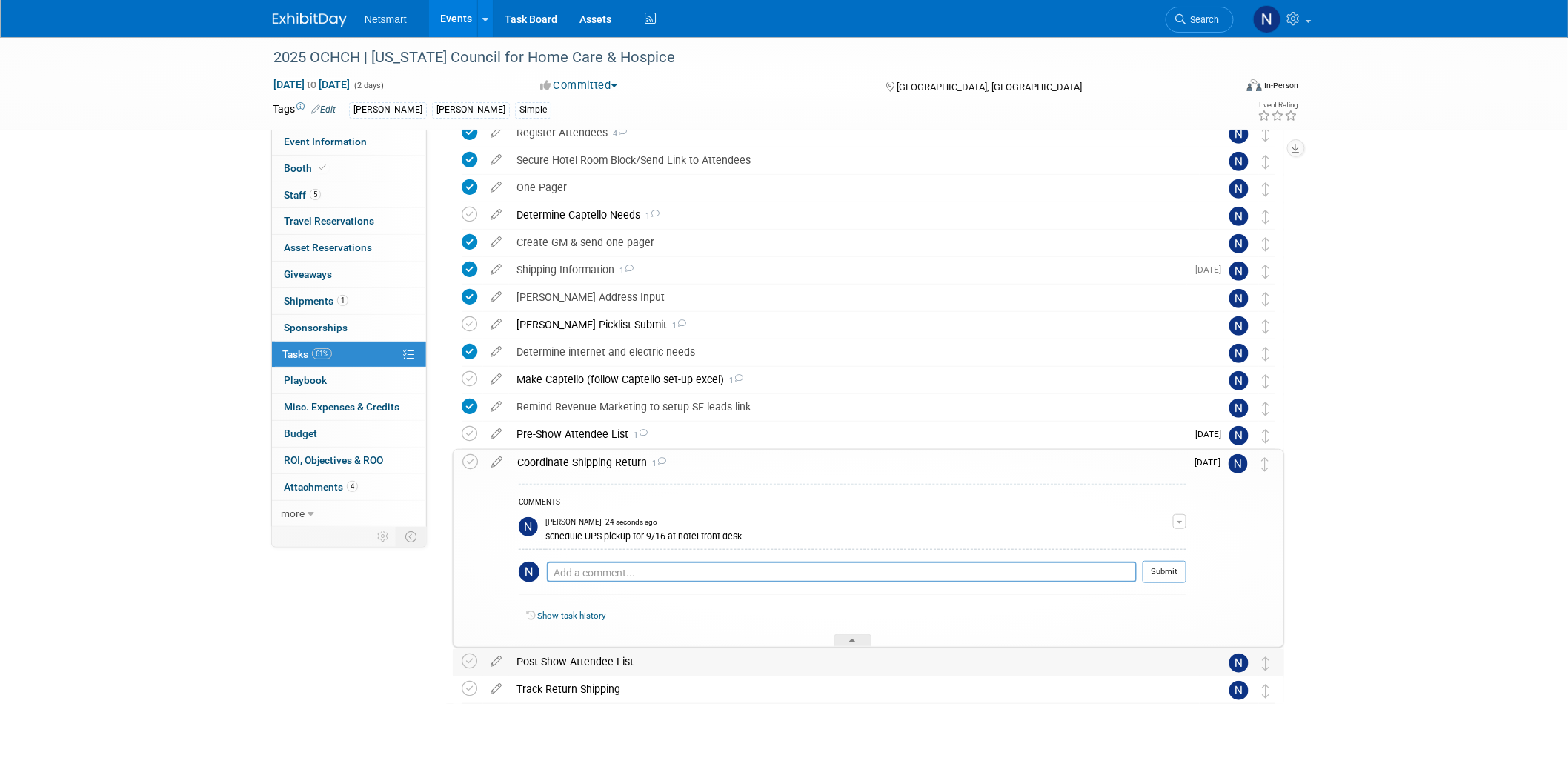
scroll to position [170, 0]
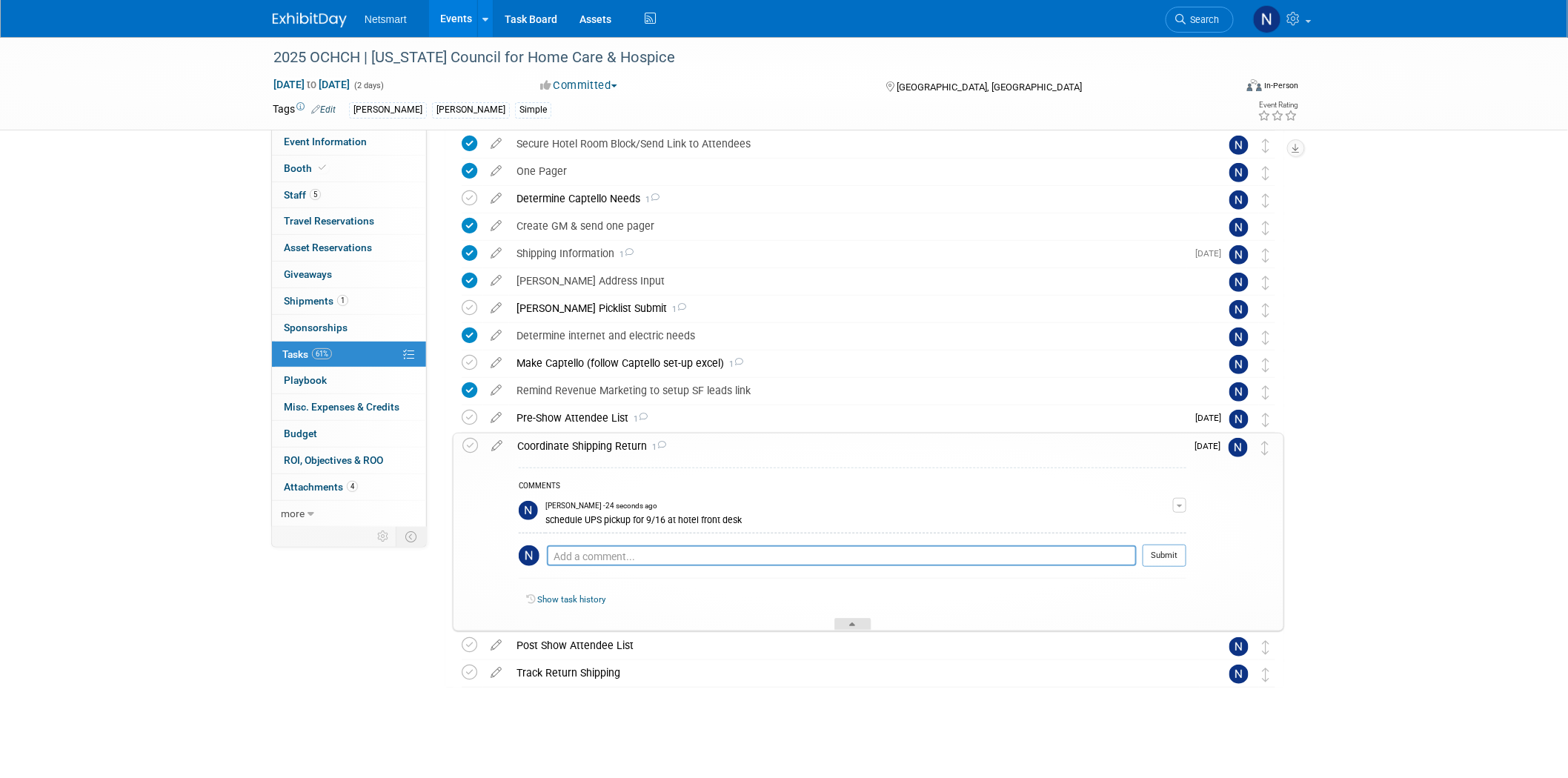
click at [853, 627] on icon at bounding box center [852, 627] width 6 height 9
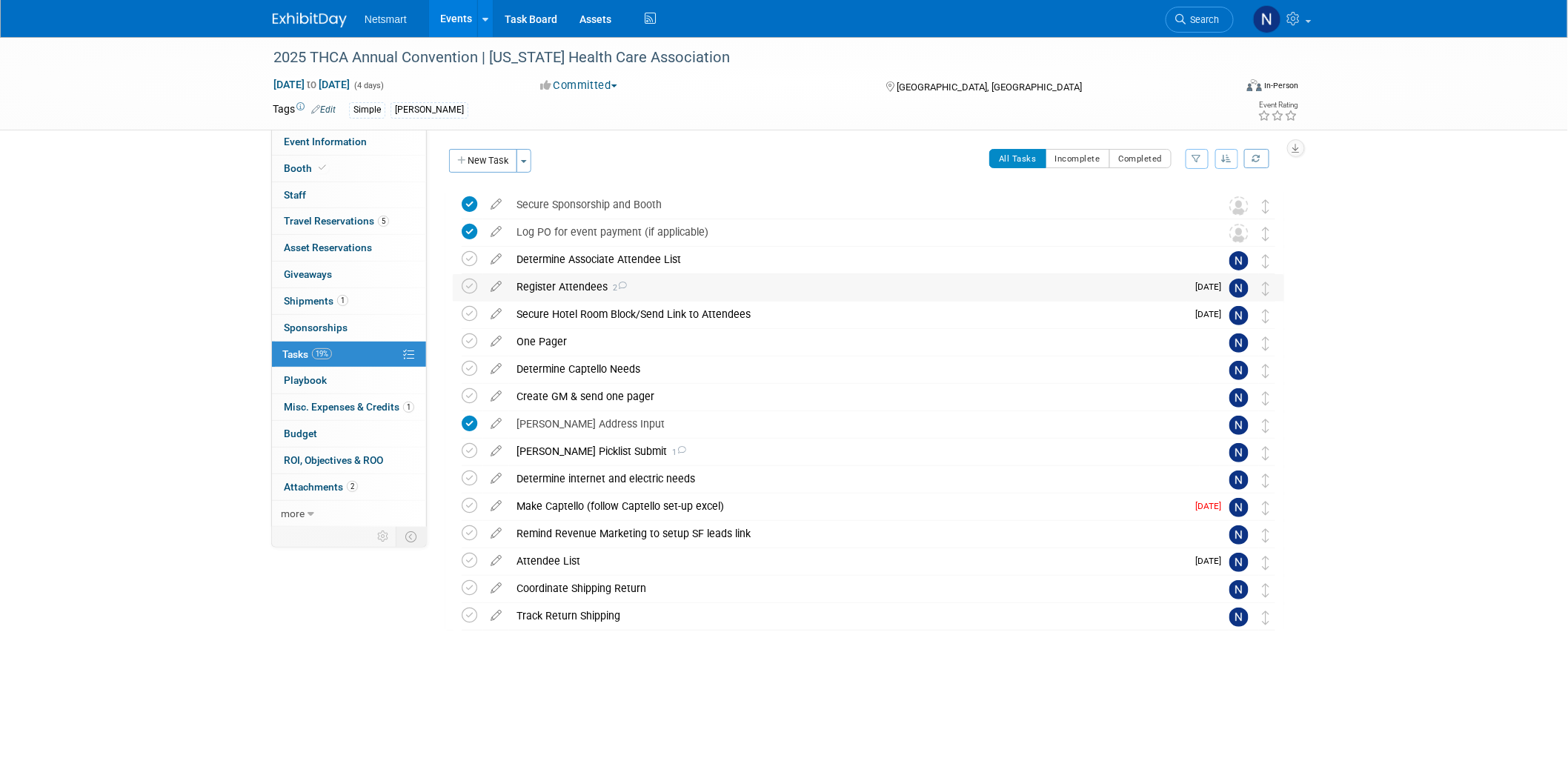
click at [600, 285] on div "Register Attendees 2" at bounding box center [848, 287] width 678 height 26
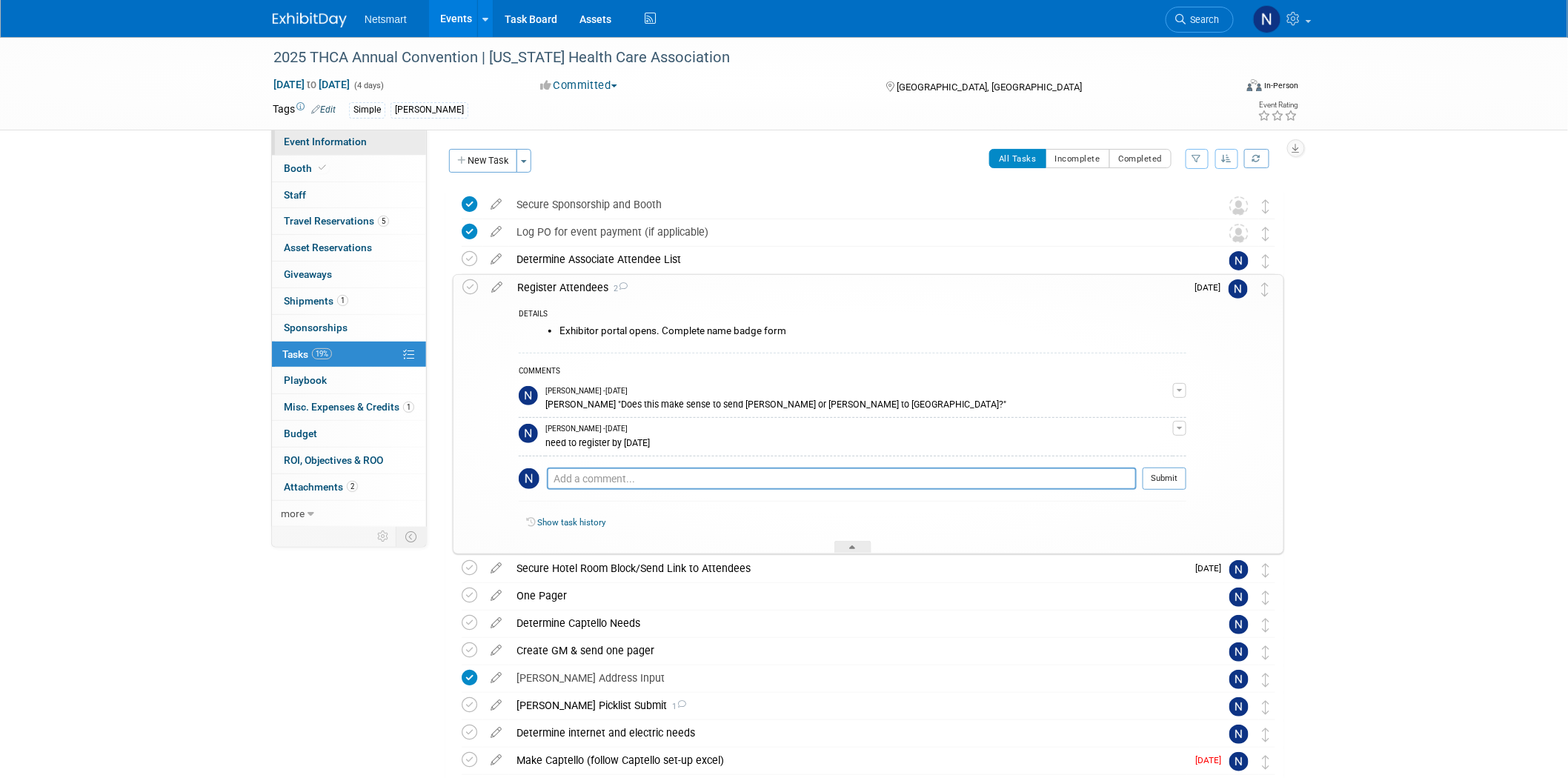
click at [324, 139] on span "Event Information" at bounding box center [326, 141] width 83 height 12
select select "Simple"
select select "3"
select select "No"
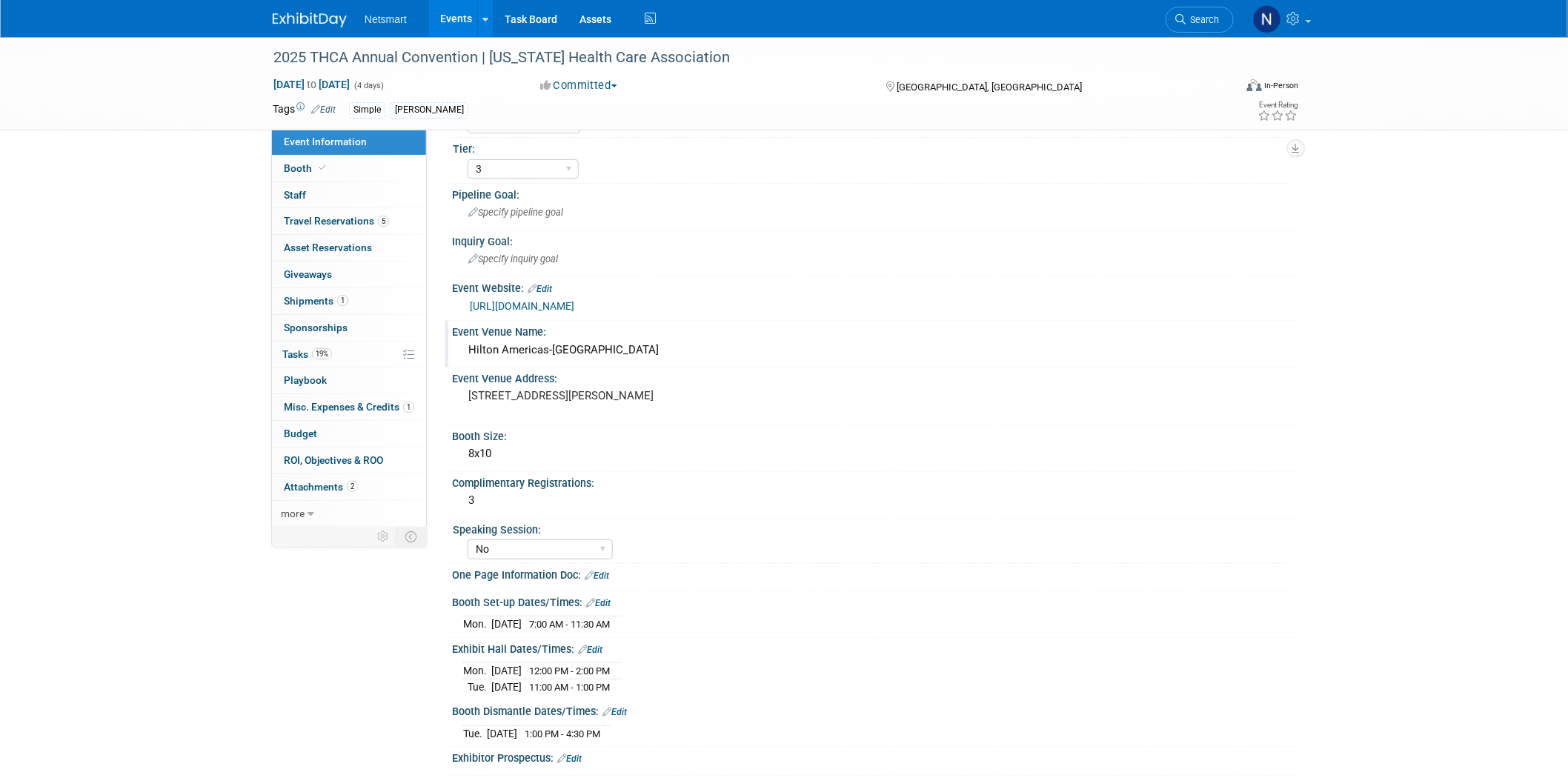
scroll to position [82, 0]
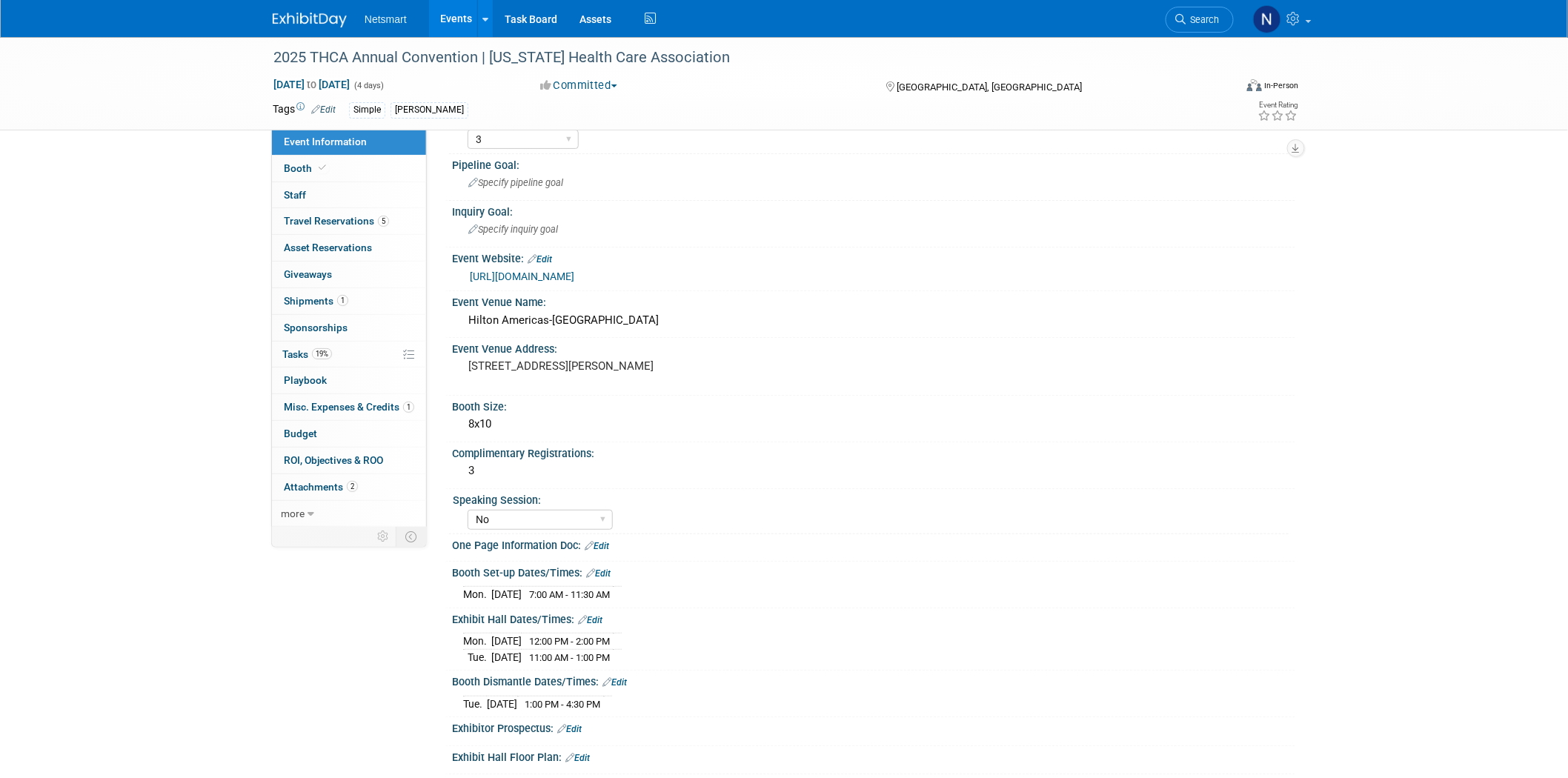
click at [544, 275] on link "[URL][DOMAIN_NAME]" at bounding box center [521, 276] width 105 height 12
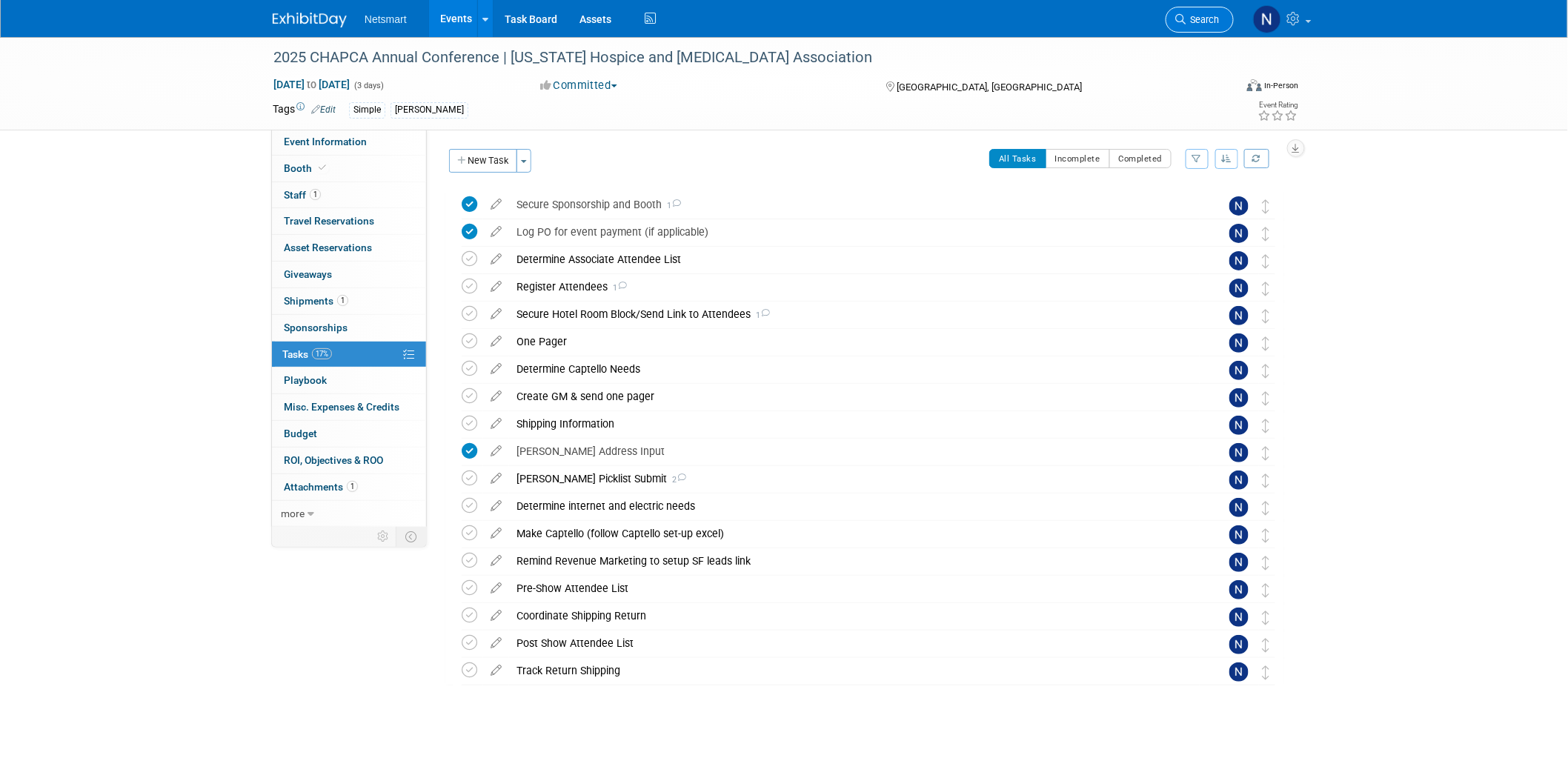
click at [1177, 20] on icon at bounding box center [1180, 20] width 10 height 10
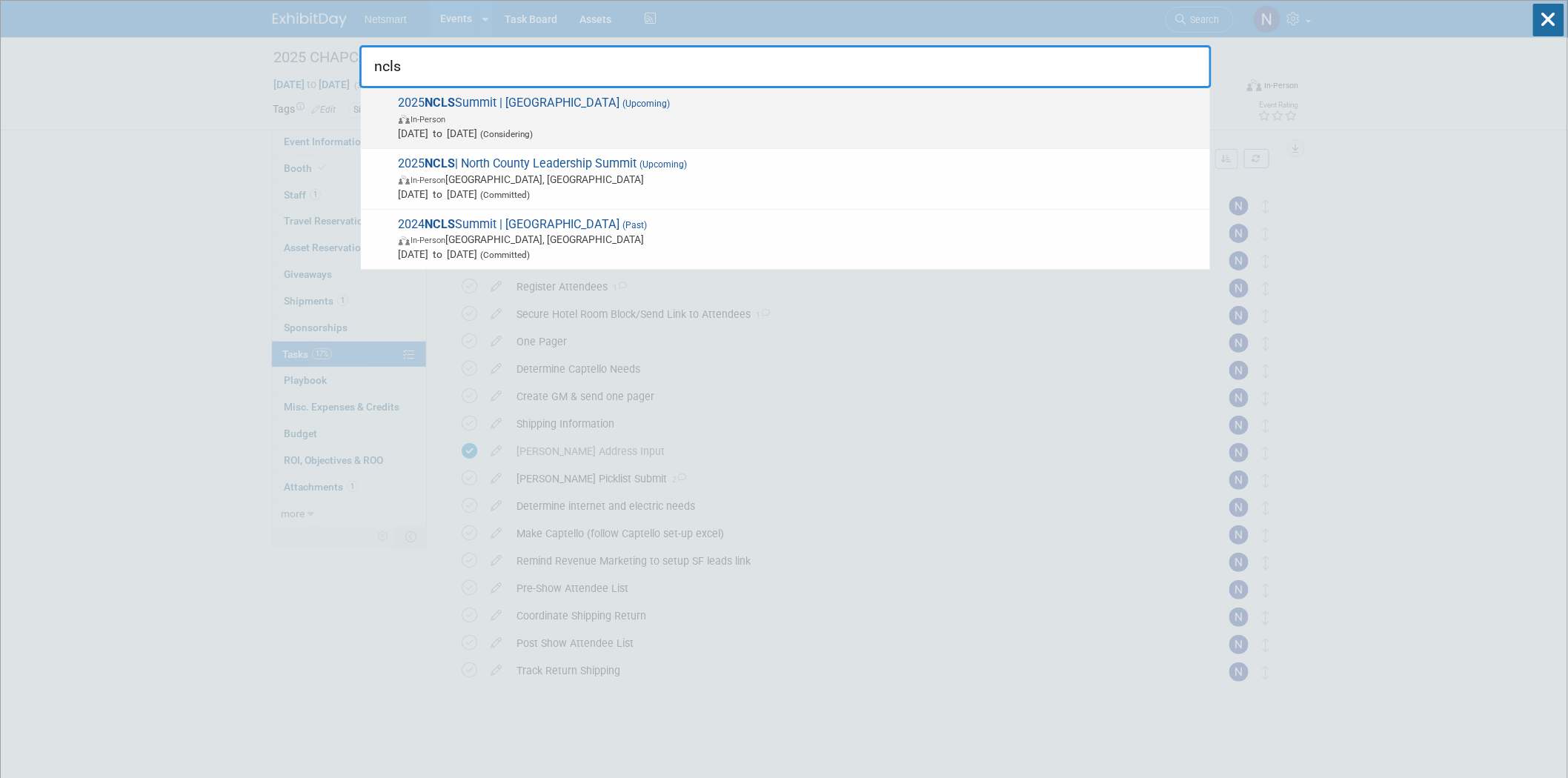
type input "ncls"
click at [604, 105] on span "2025 NCLS Summit | Adirondack Health Institute (Upcoming) In-Person Sep 1, 2025…" at bounding box center [798, 117] width 809 height 45
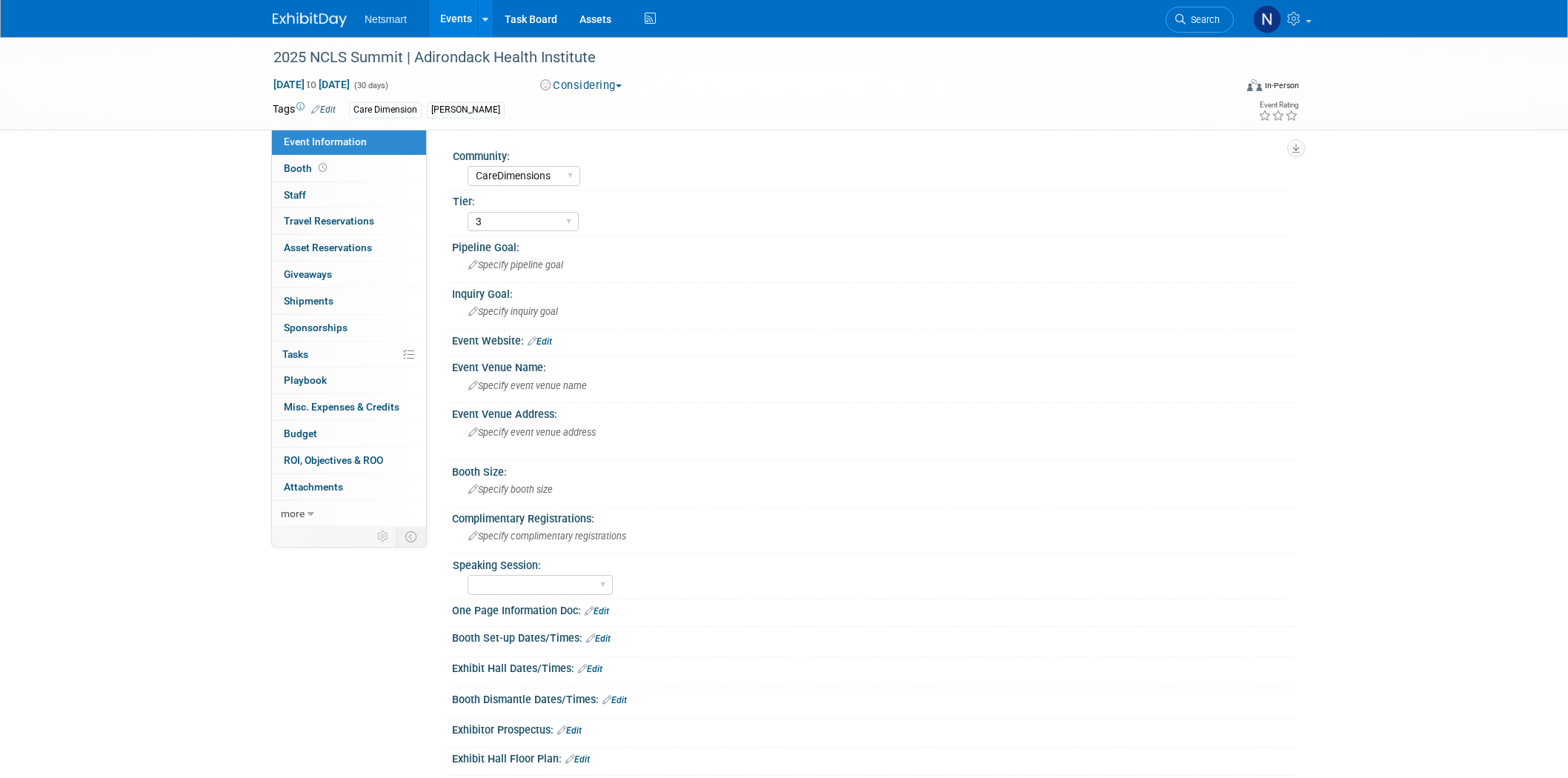
select select "CareDimensions"
select select "3"
click at [515, 56] on div "2025 NCLS Summit | Adirondack Health Institute" at bounding box center [739, 57] width 943 height 26
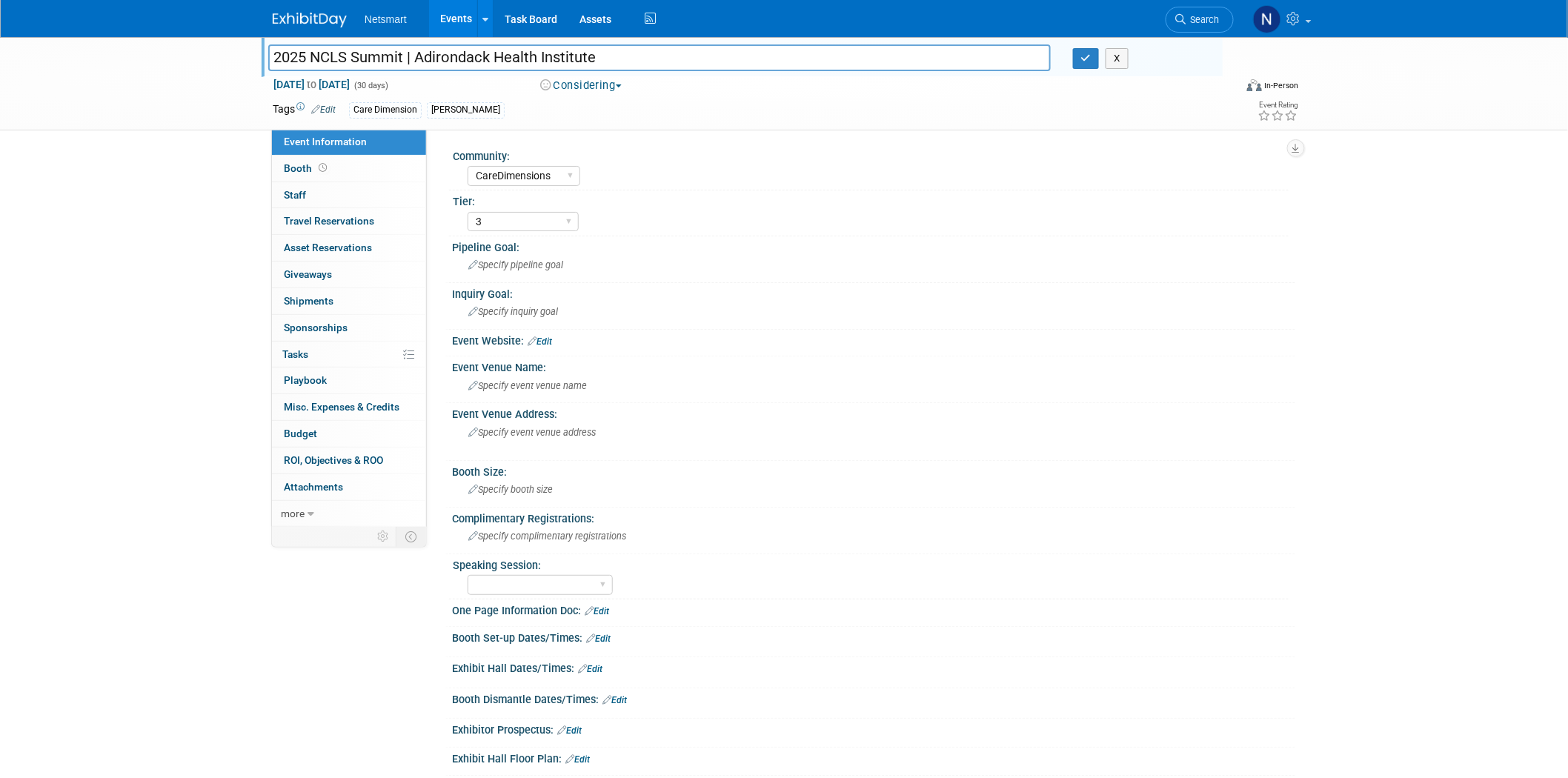
drag, startPoint x: 552, startPoint y: 52, endPoint x: 418, endPoint y: 55, distance: 134.0
click at [418, 55] on input "2025 NCLS Summit | Adirondack Health Institute" at bounding box center [659, 57] width 782 height 26
click at [321, 519] on link "more" at bounding box center [349, 514] width 154 height 26
click at [321, 652] on span "Delete Event" at bounding box center [312, 646] width 57 height 12
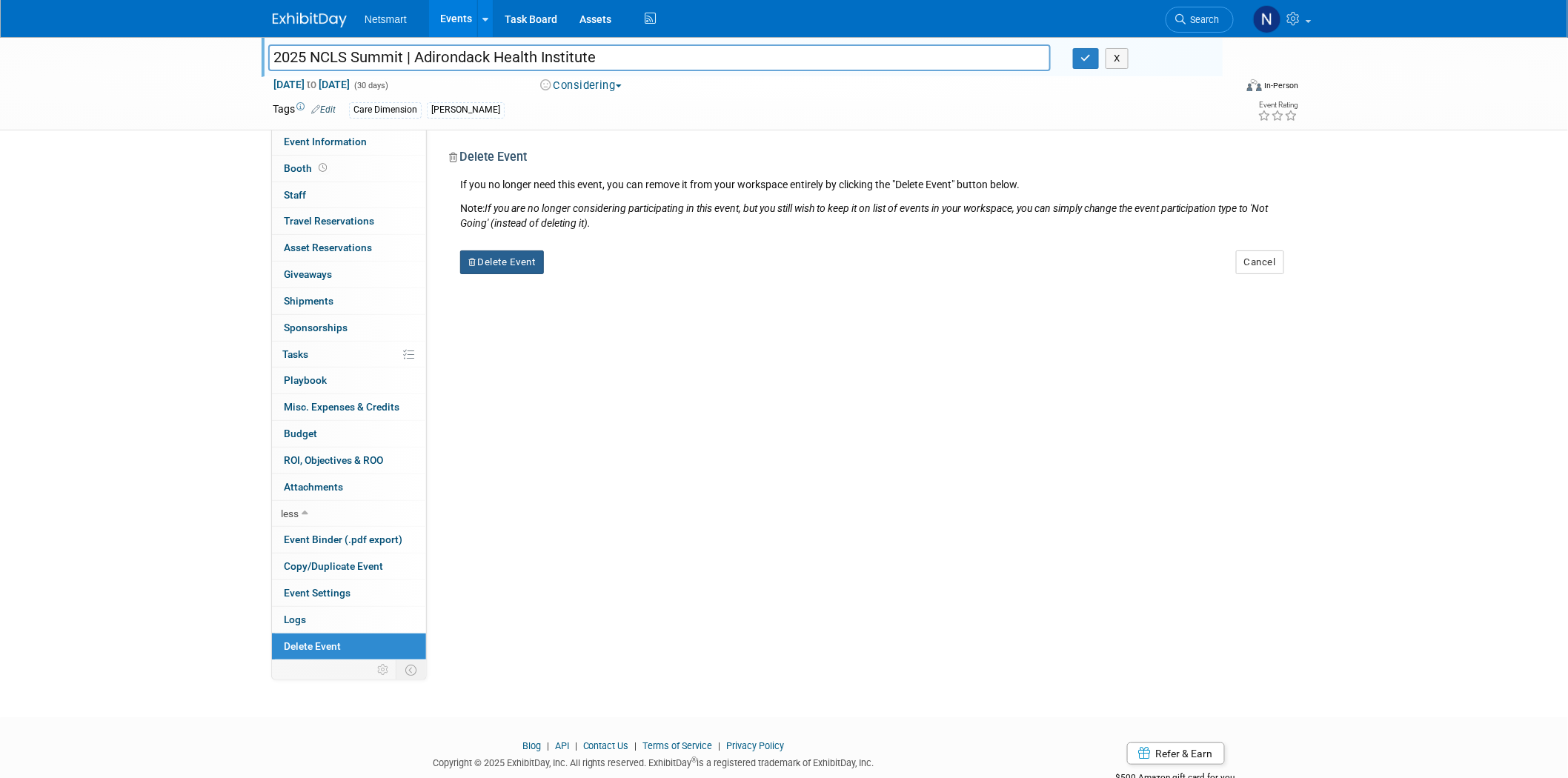
click at [515, 264] on button "Delete Event" at bounding box center [502, 262] width 83 height 24
click at [589, 285] on link "Yes" at bounding box center [595, 274] width 43 height 24
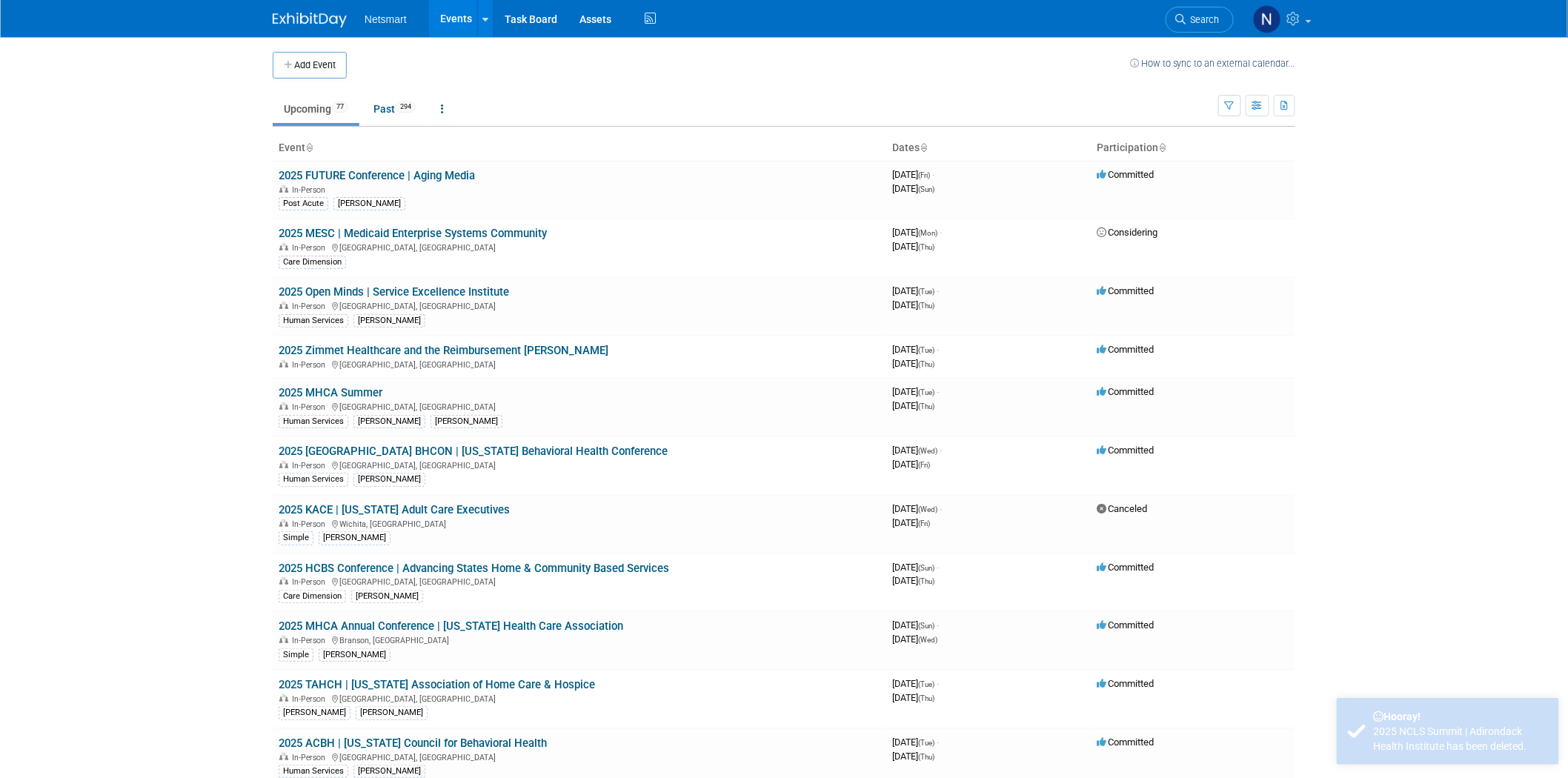
click at [1191, 16] on span "Search" at bounding box center [1202, 20] width 34 height 11
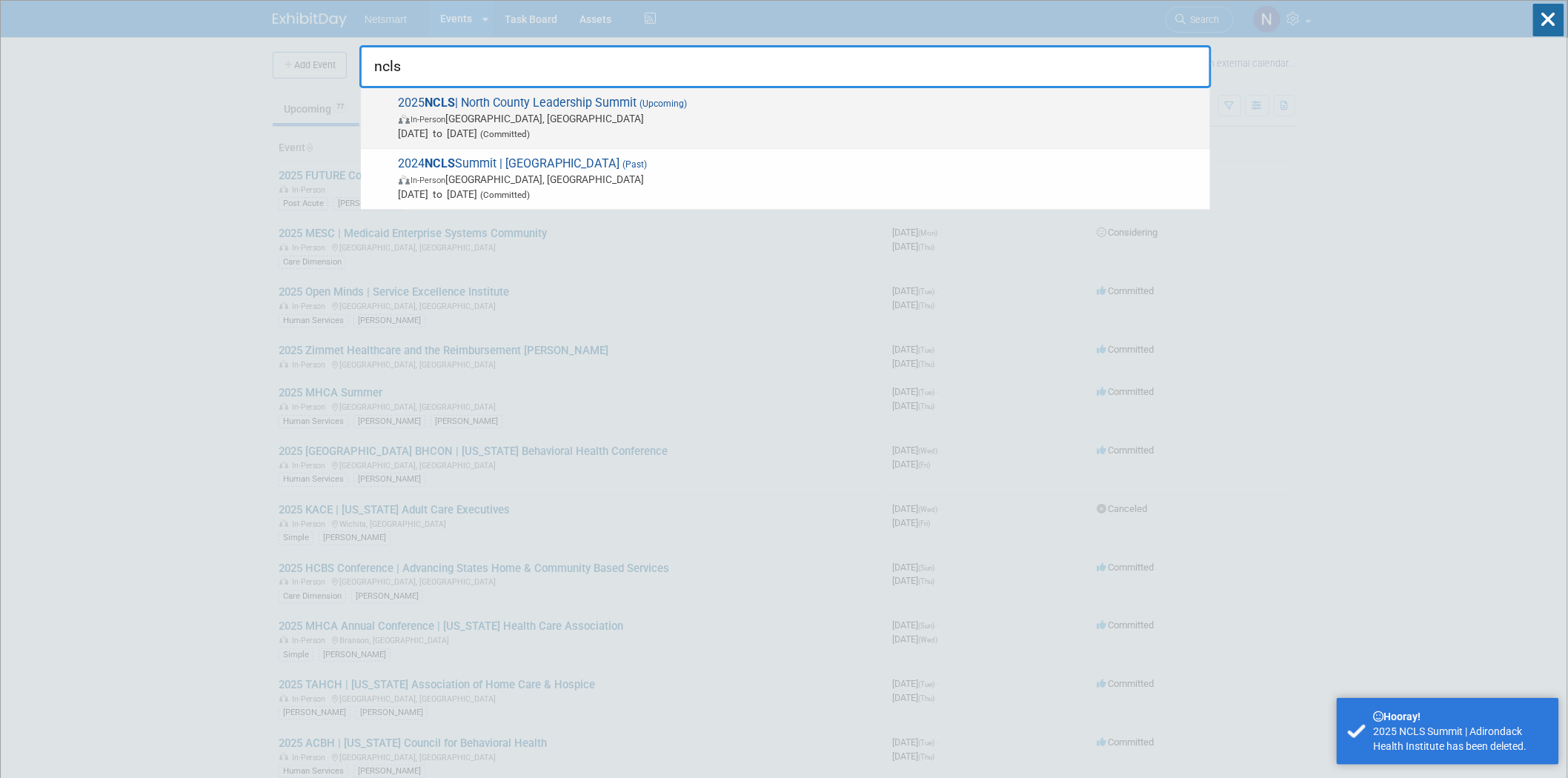
type input "ncls"
click at [639, 118] on span "In-Person Lake Placid, NY" at bounding box center [800, 118] width 804 height 14
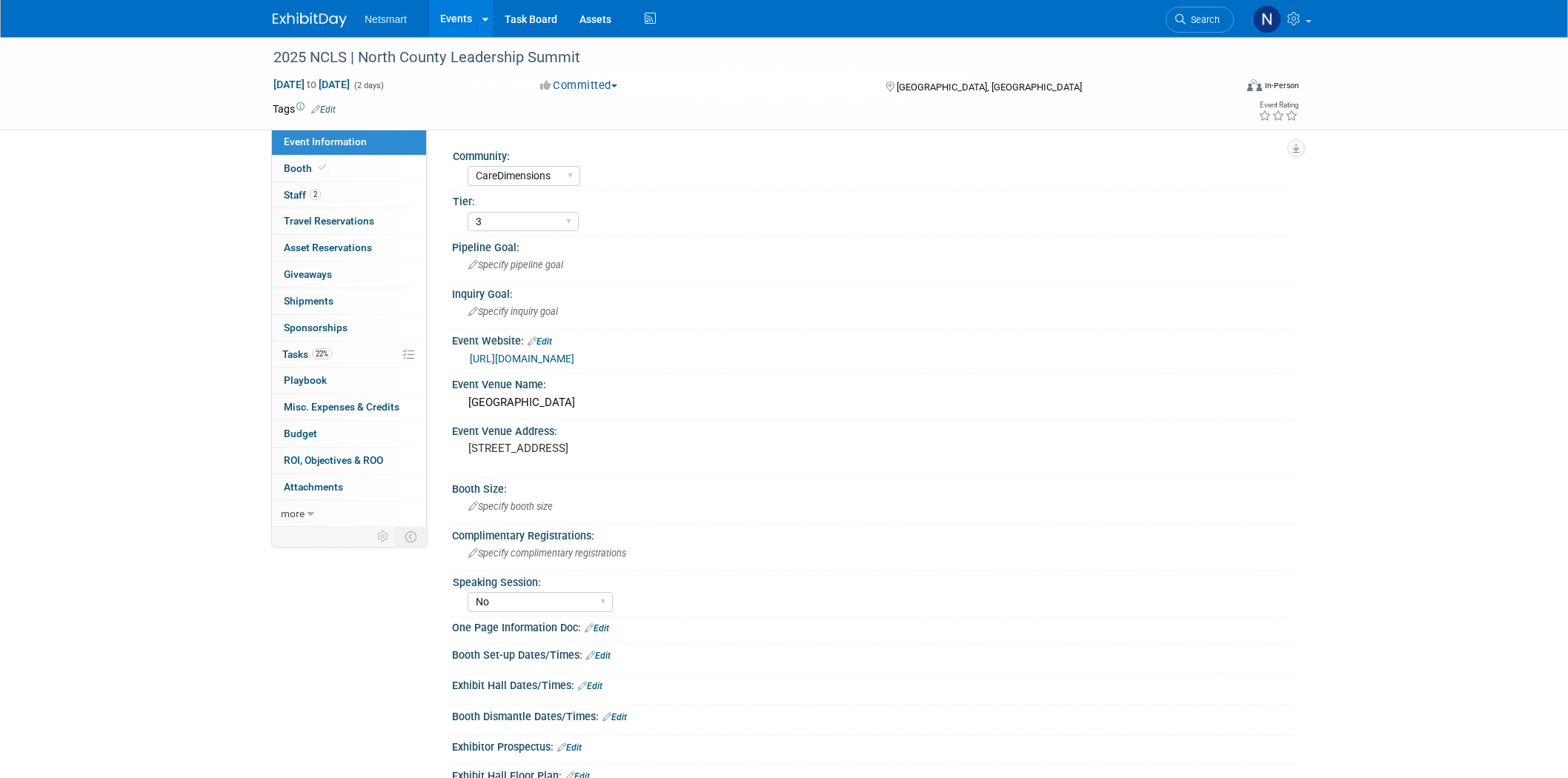
select select "CareDimensions"
select select "3"
select select "No"
click at [591, 53] on div "2025 NCLS | North County Leadership Summit" at bounding box center [739, 57] width 943 height 26
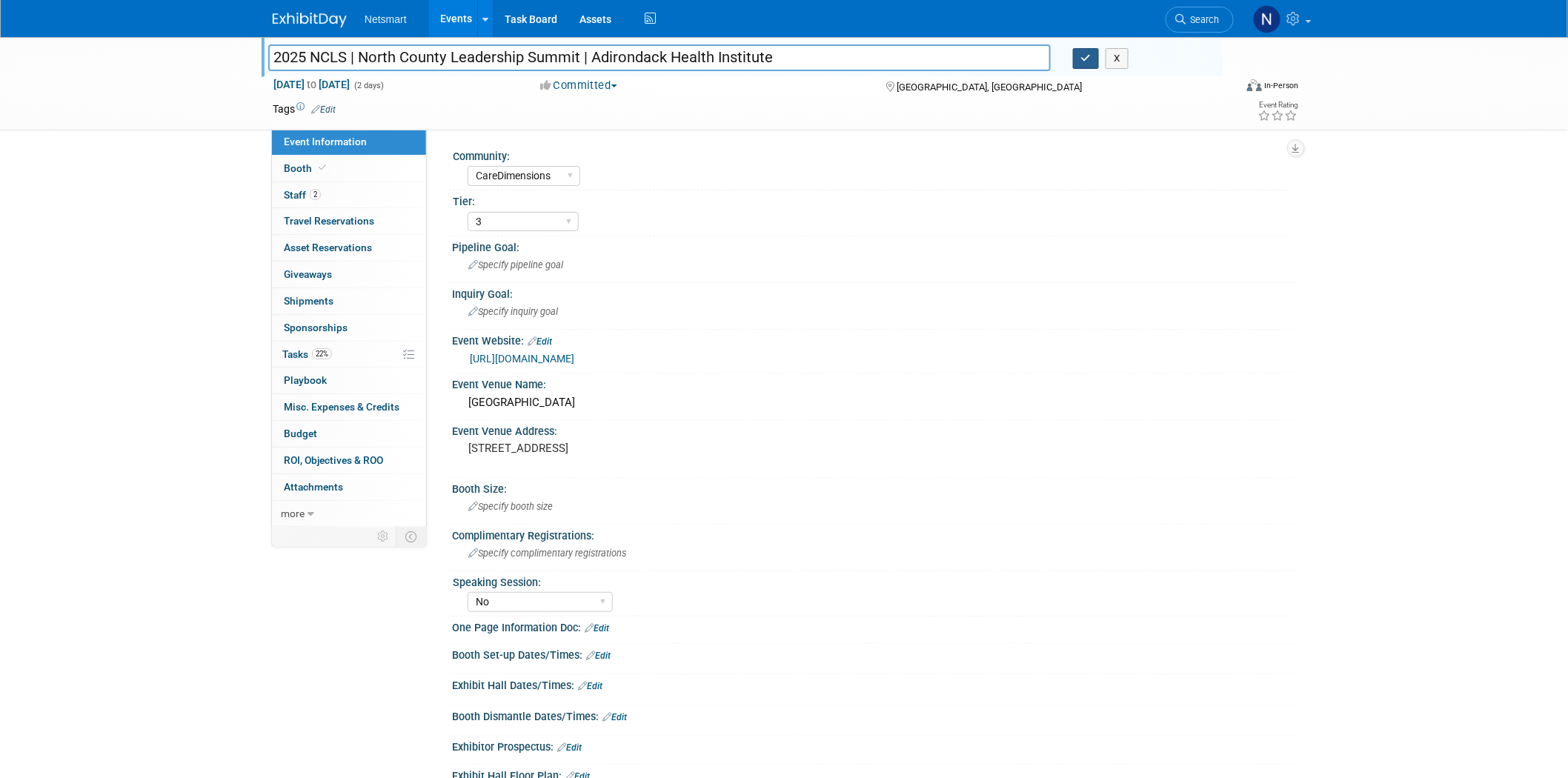
type input "2025 NCLS | North County Leadership Summit | Adirondack Health Institute"
click at [1081, 61] on icon "button" at bounding box center [1086, 58] width 10 height 9
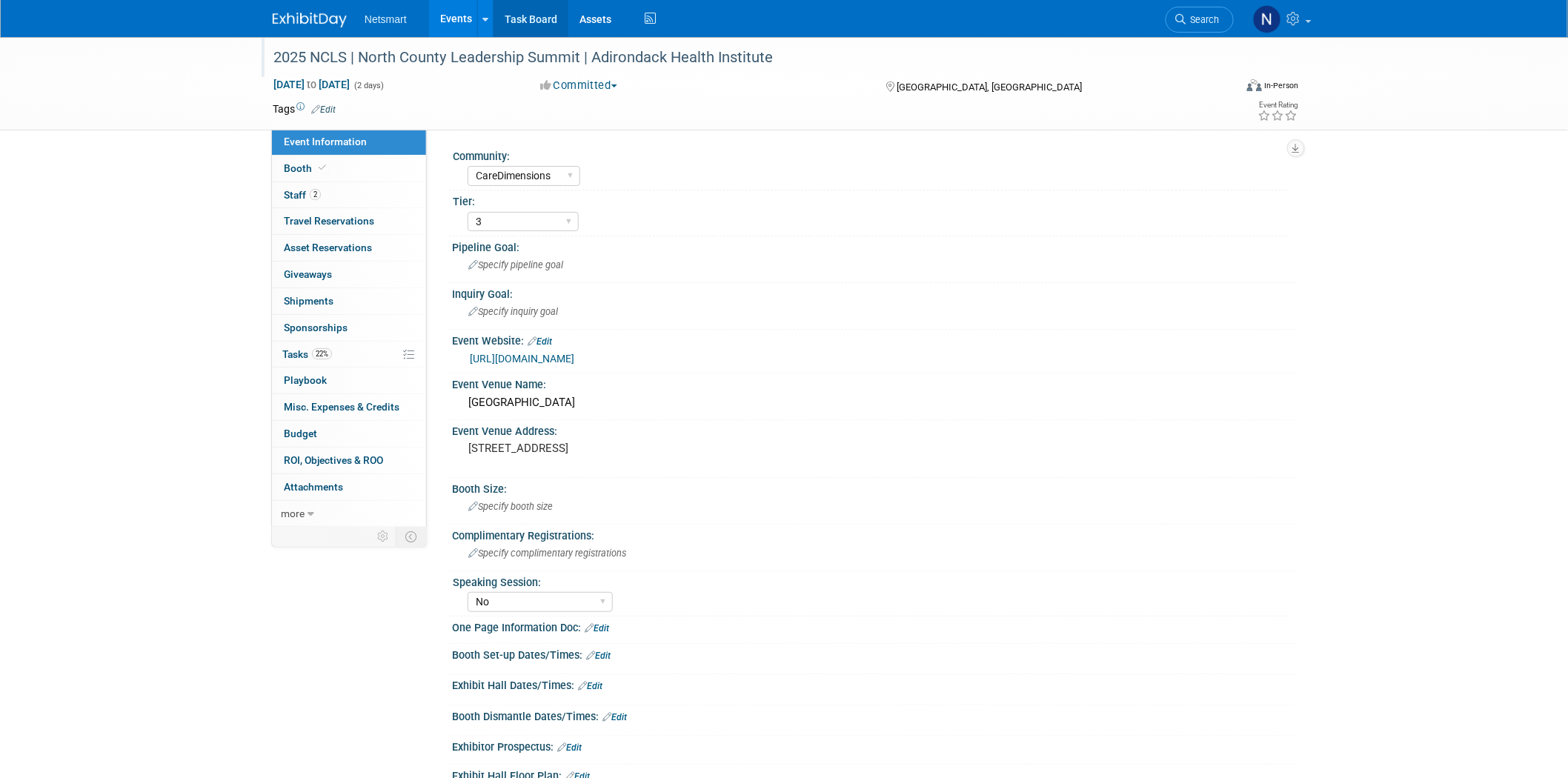
click at [520, 20] on link "Task Board" at bounding box center [531, 19] width 75 height 37
select select "CareDimensions"
select select "3"
select select "No"
click at [361, 360] on link "11% Tasks 11%" at bounding box center [349, 355] width 154 height 26
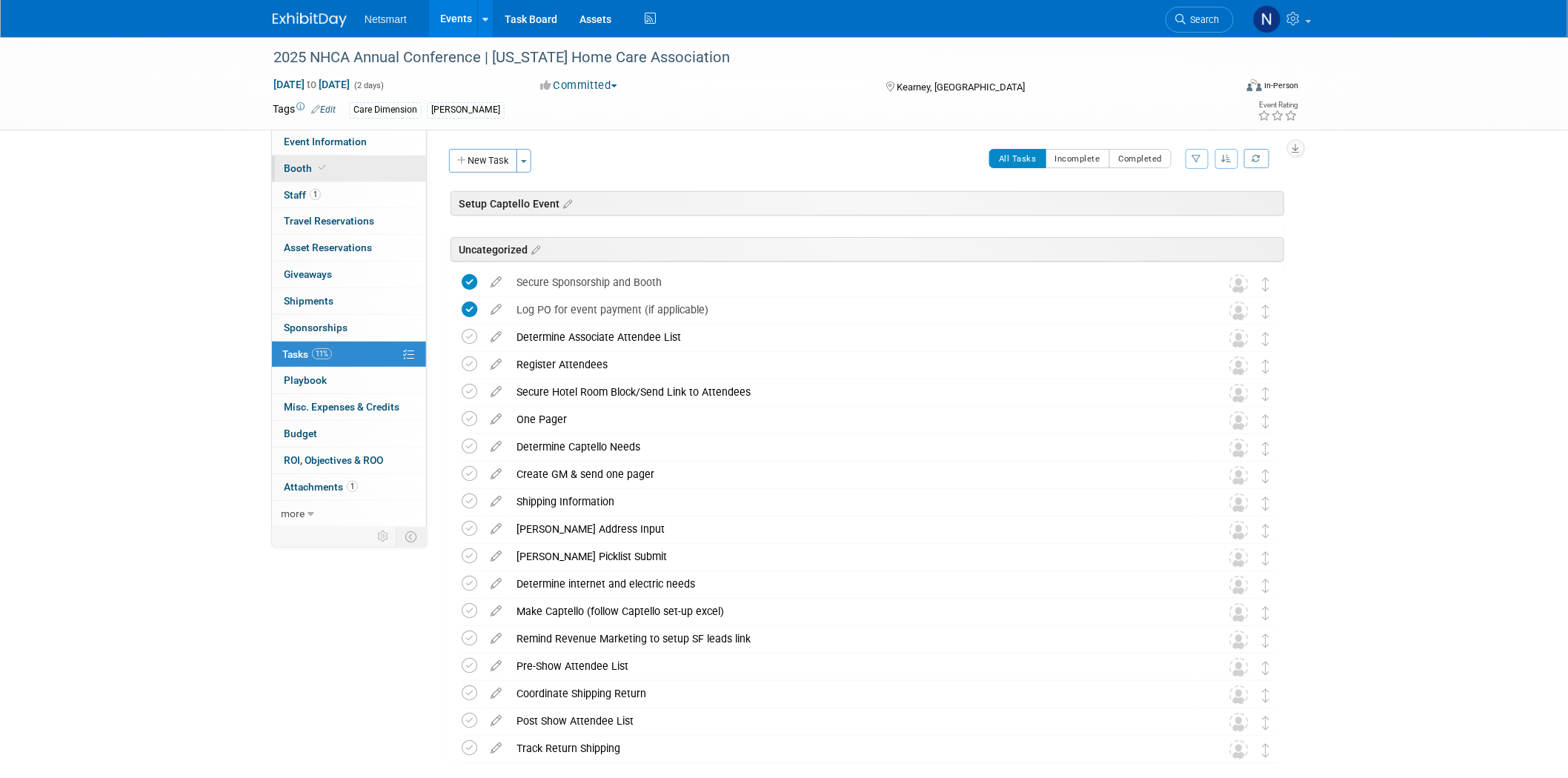
click at [328, 175] on link "Booth" at bounding box center [349, 168] width 154 height 26
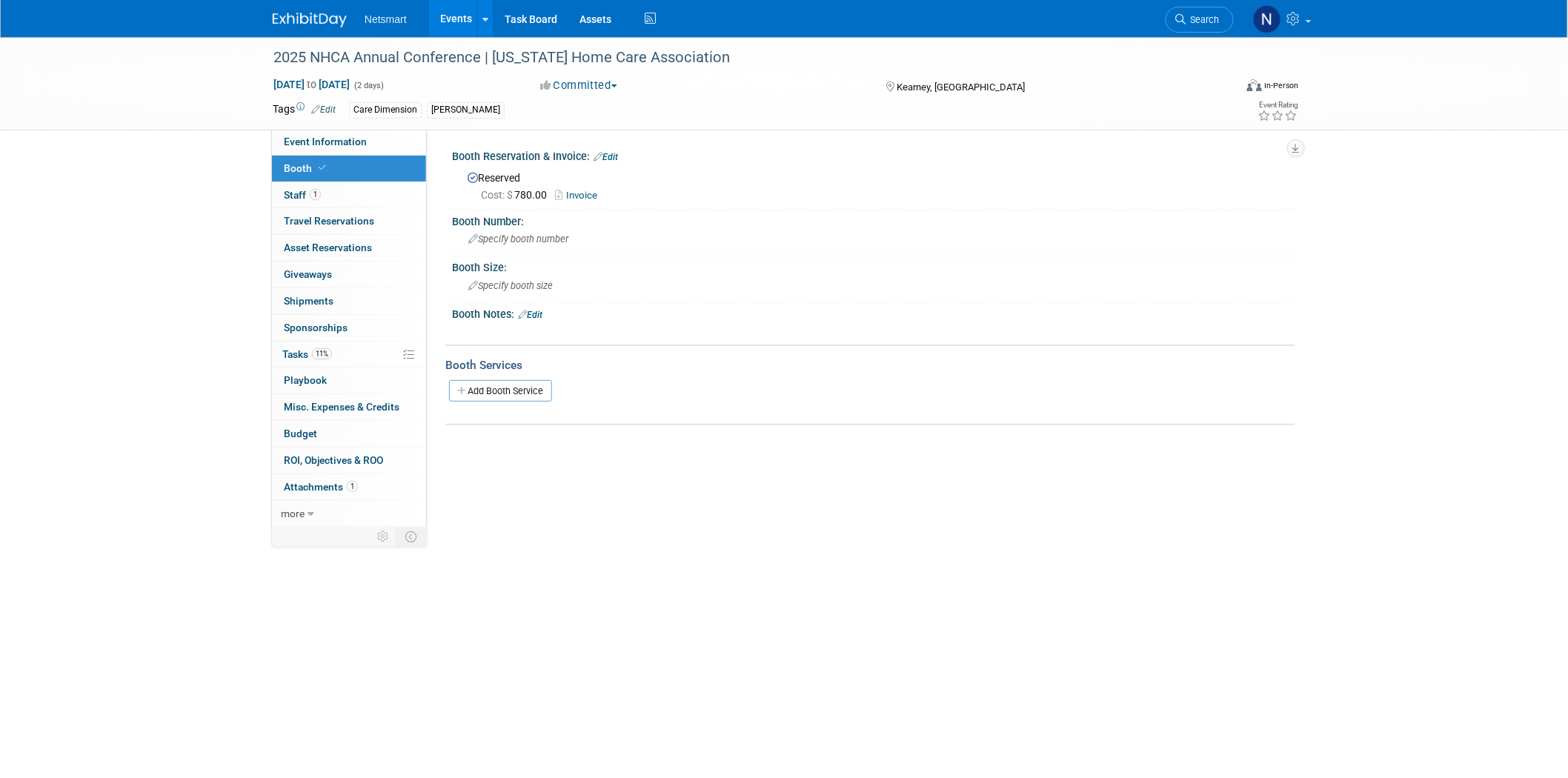
click at [591, 198] on link "Invoice" at bounding box center [580, 195] width 49 height 11
click at [837, 471] on div "Community: Human Services Post Acute Public Sector CareDimensions Specialty Pra…" at bounding box center [861, 329] width 868 height 400
click at [526, 9] on link "Task Board" at bounding box center [531, 19] width 75 height 37
